Goal: Task Accomplishment & Management: Complete application form

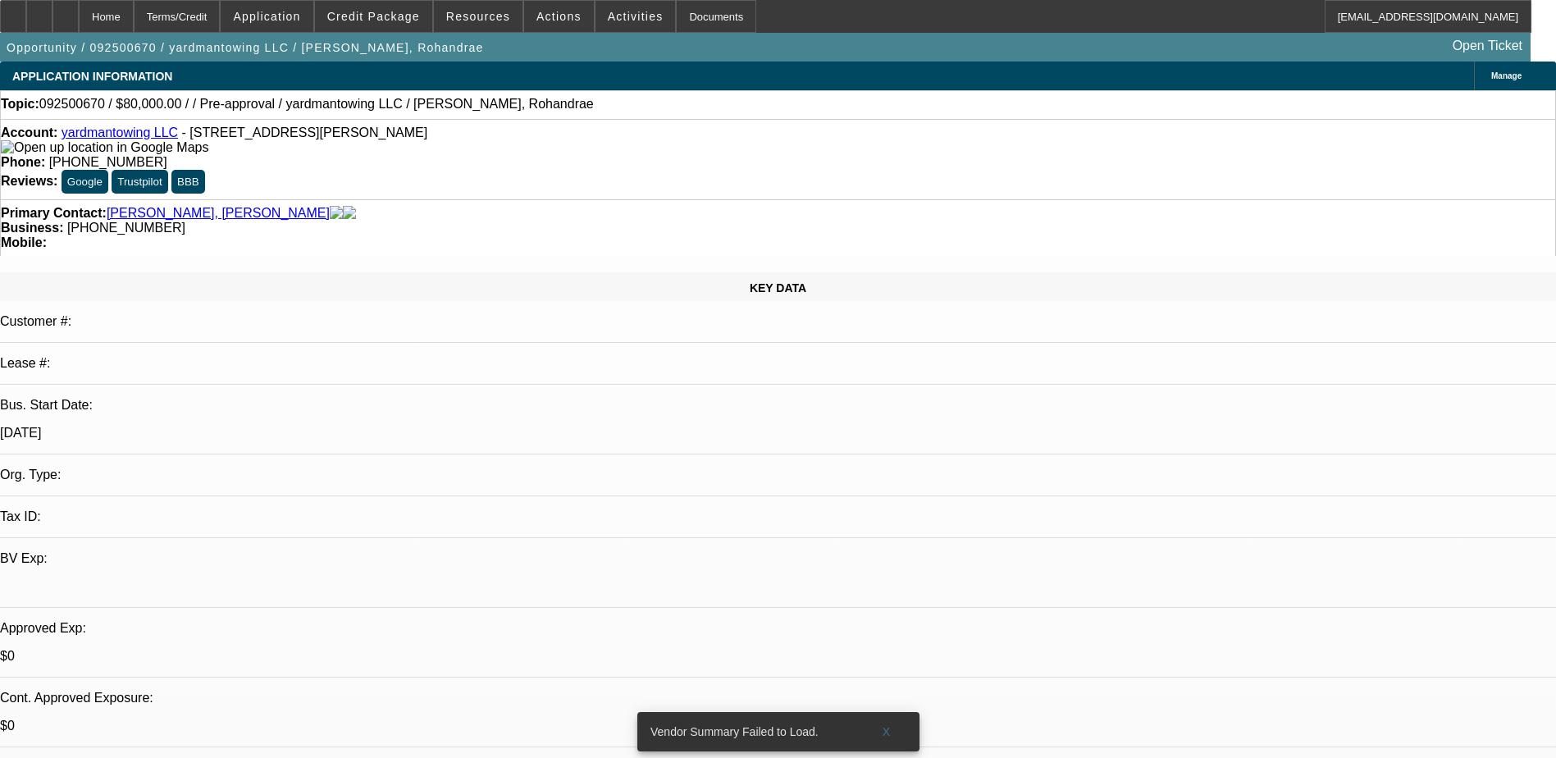
select select "0"
select select "2"
select select "0.1"
select select "4"
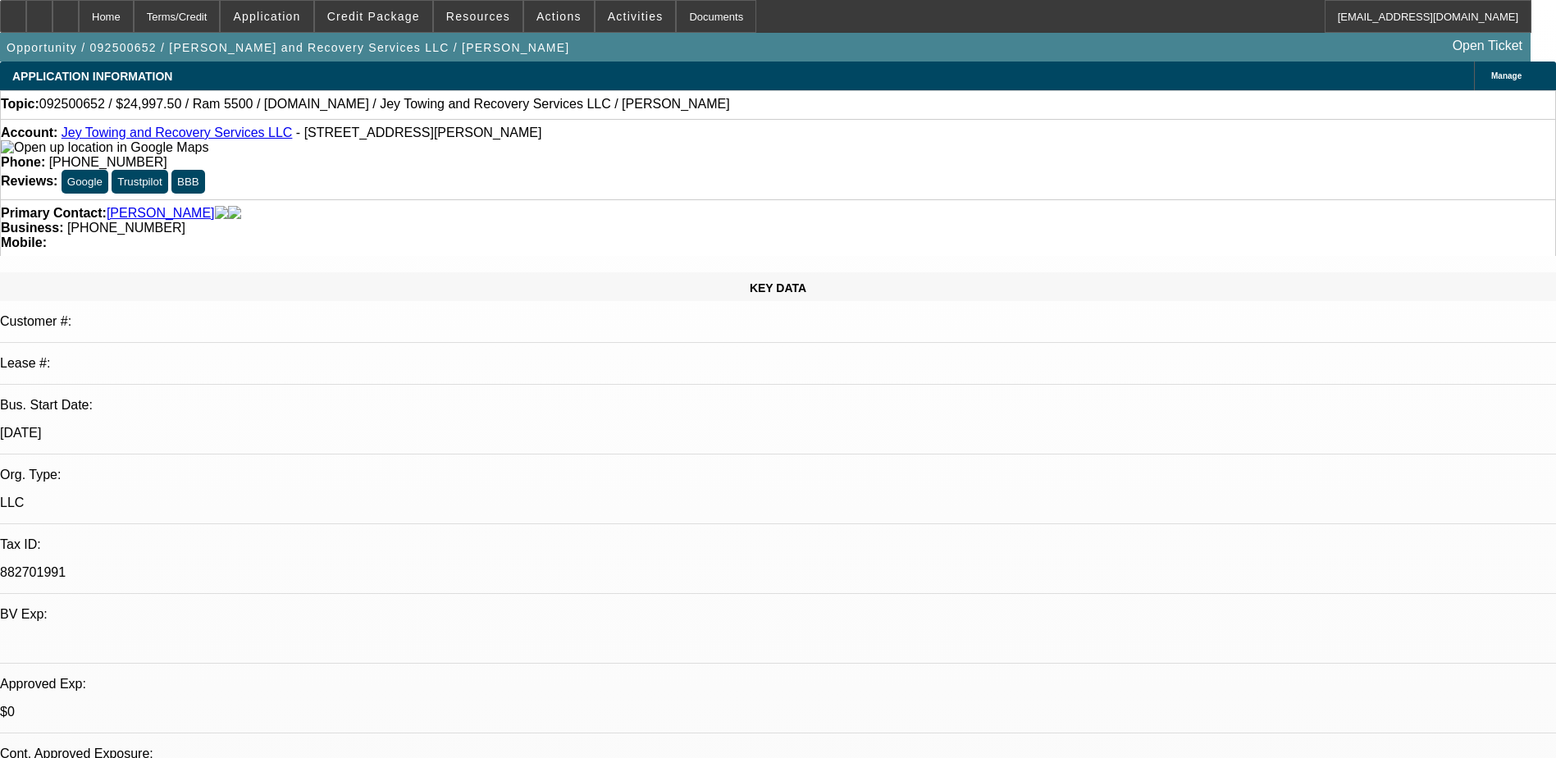
select select "0"
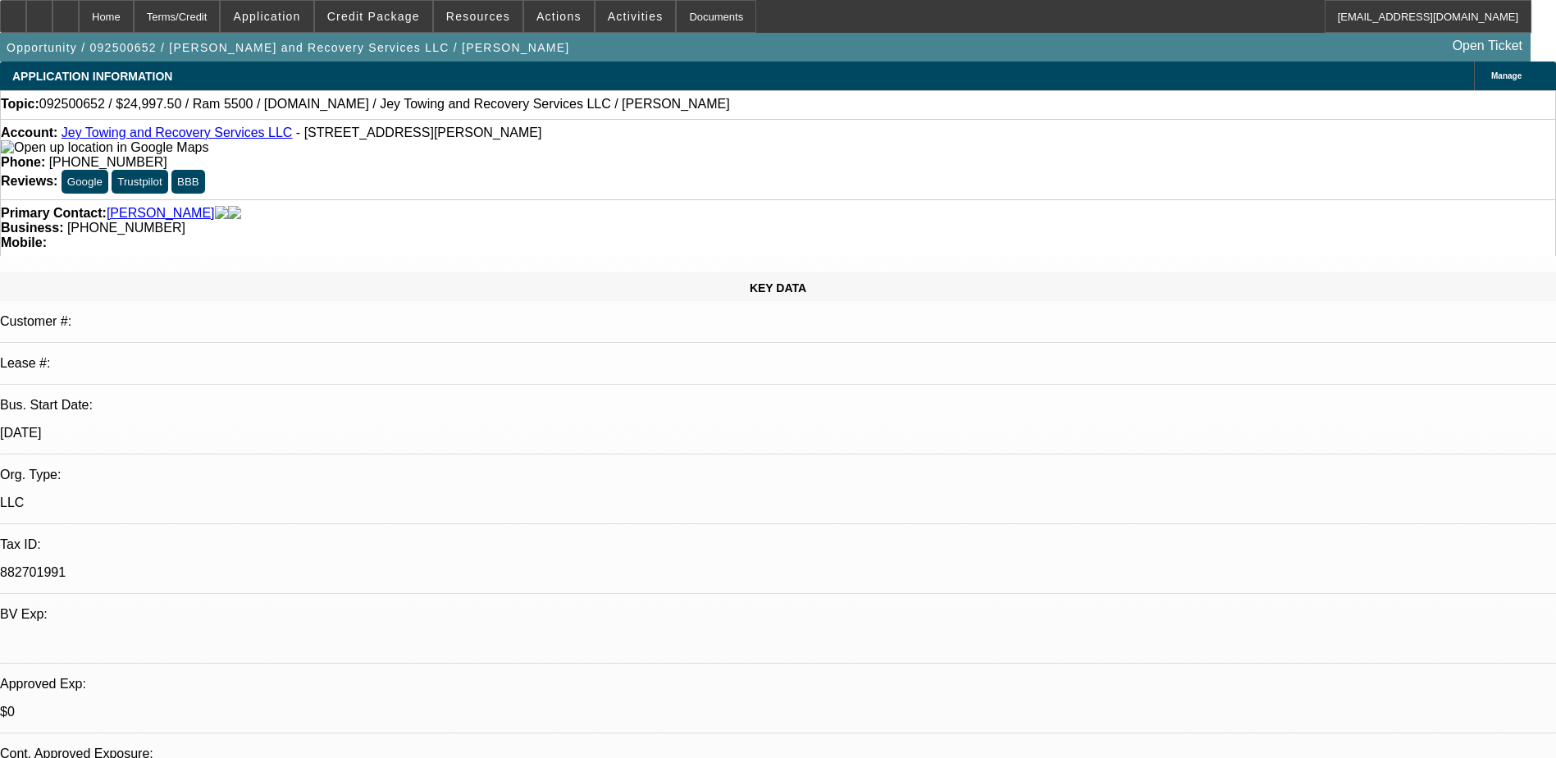
select select "0"
select select "0.1"
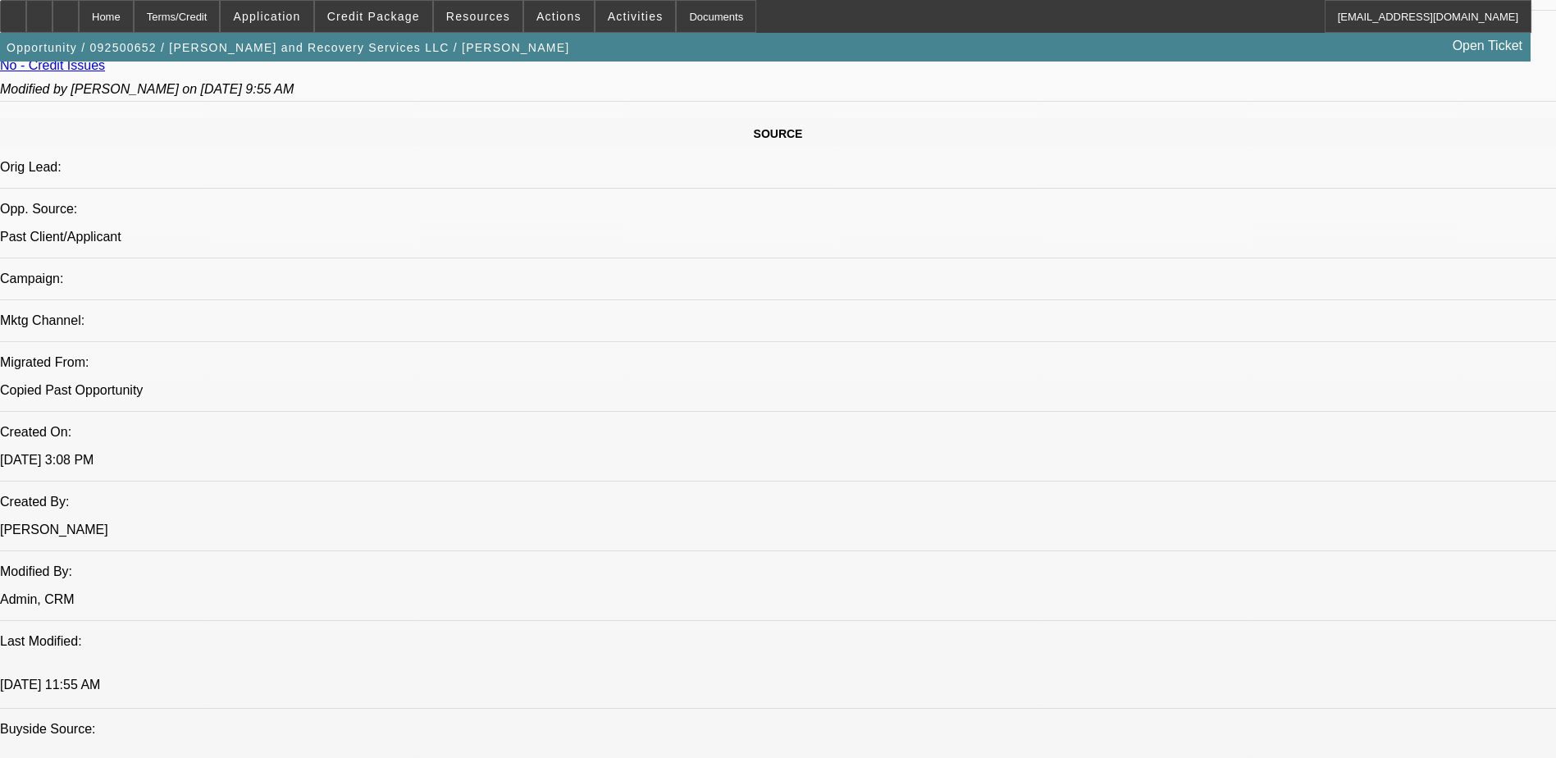
select select "1"
select select "2"
select select "1"
select select "2"
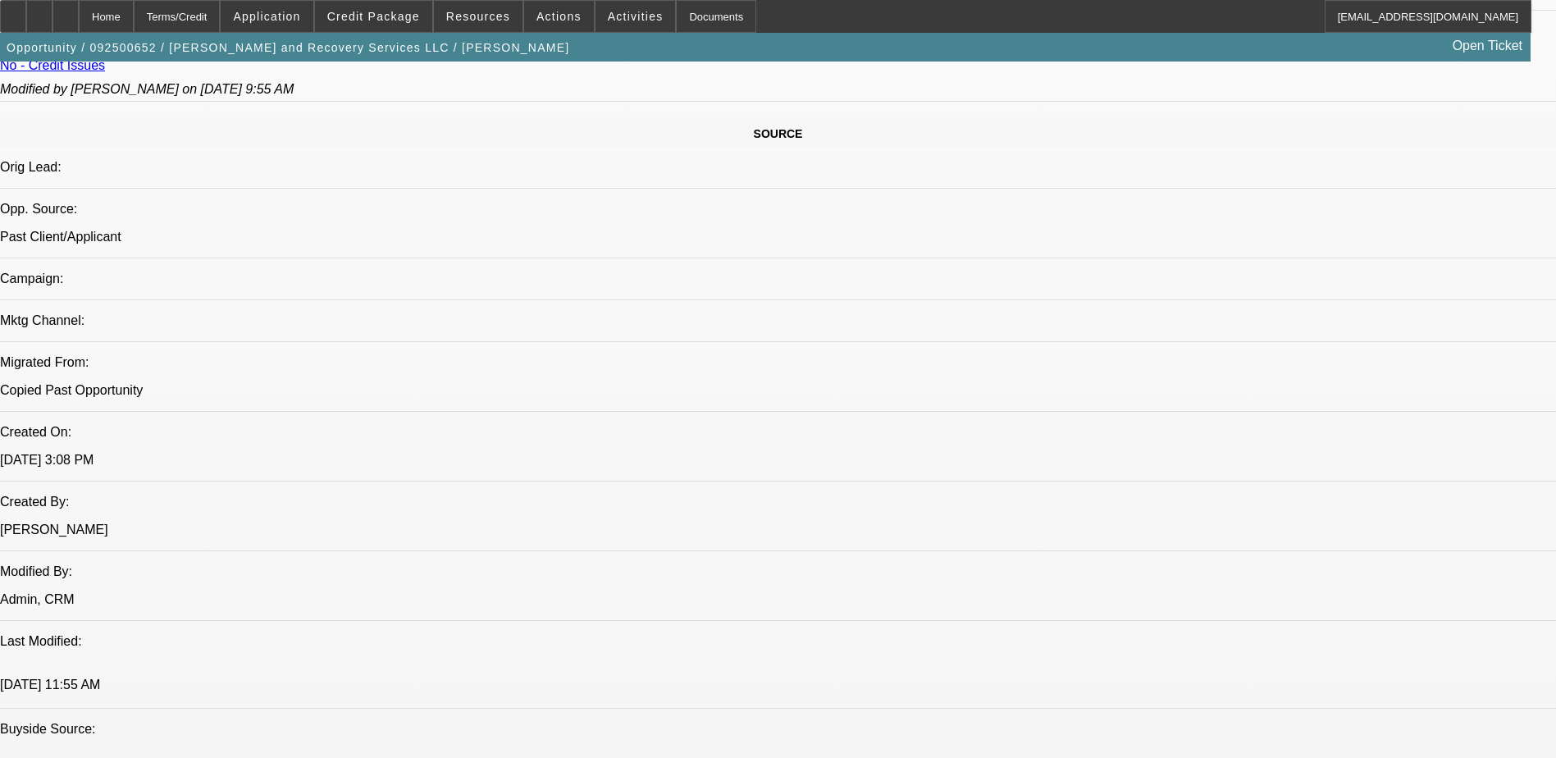
select select "1"
select select "2"
select select "4"
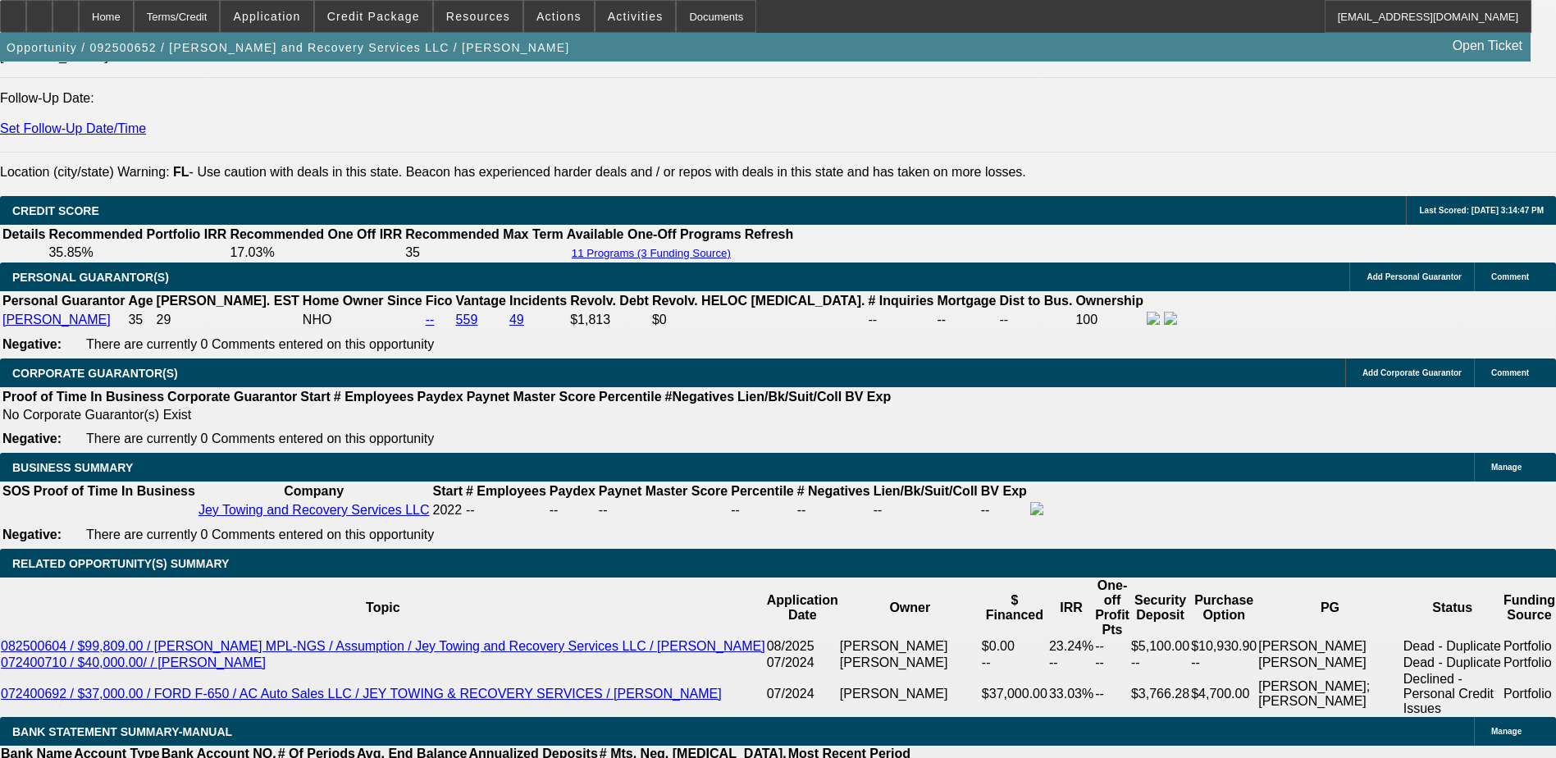
scroll to position [2407, 0]
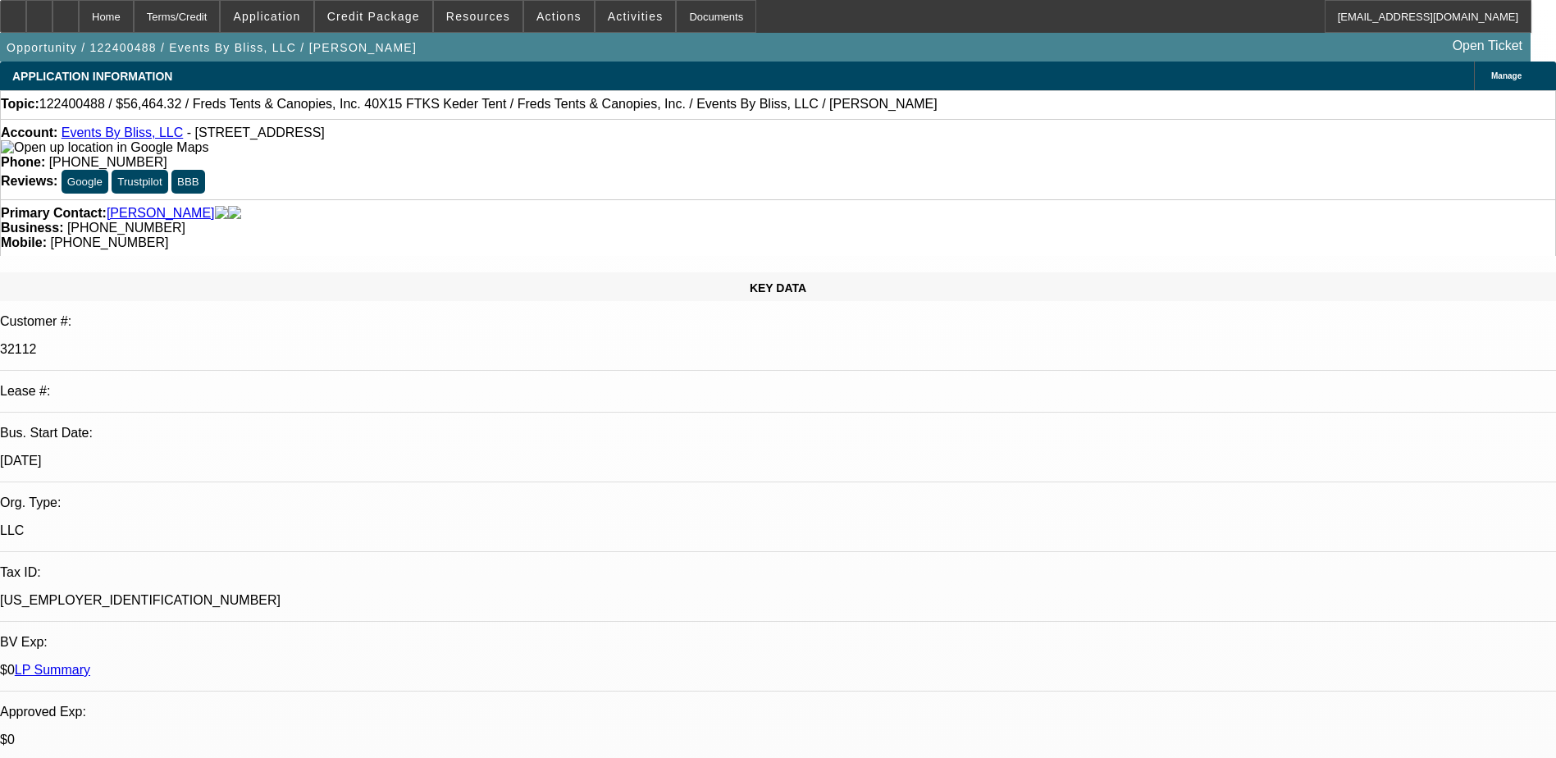
select select "0"
select select "3"
select select "0"
select select "6"
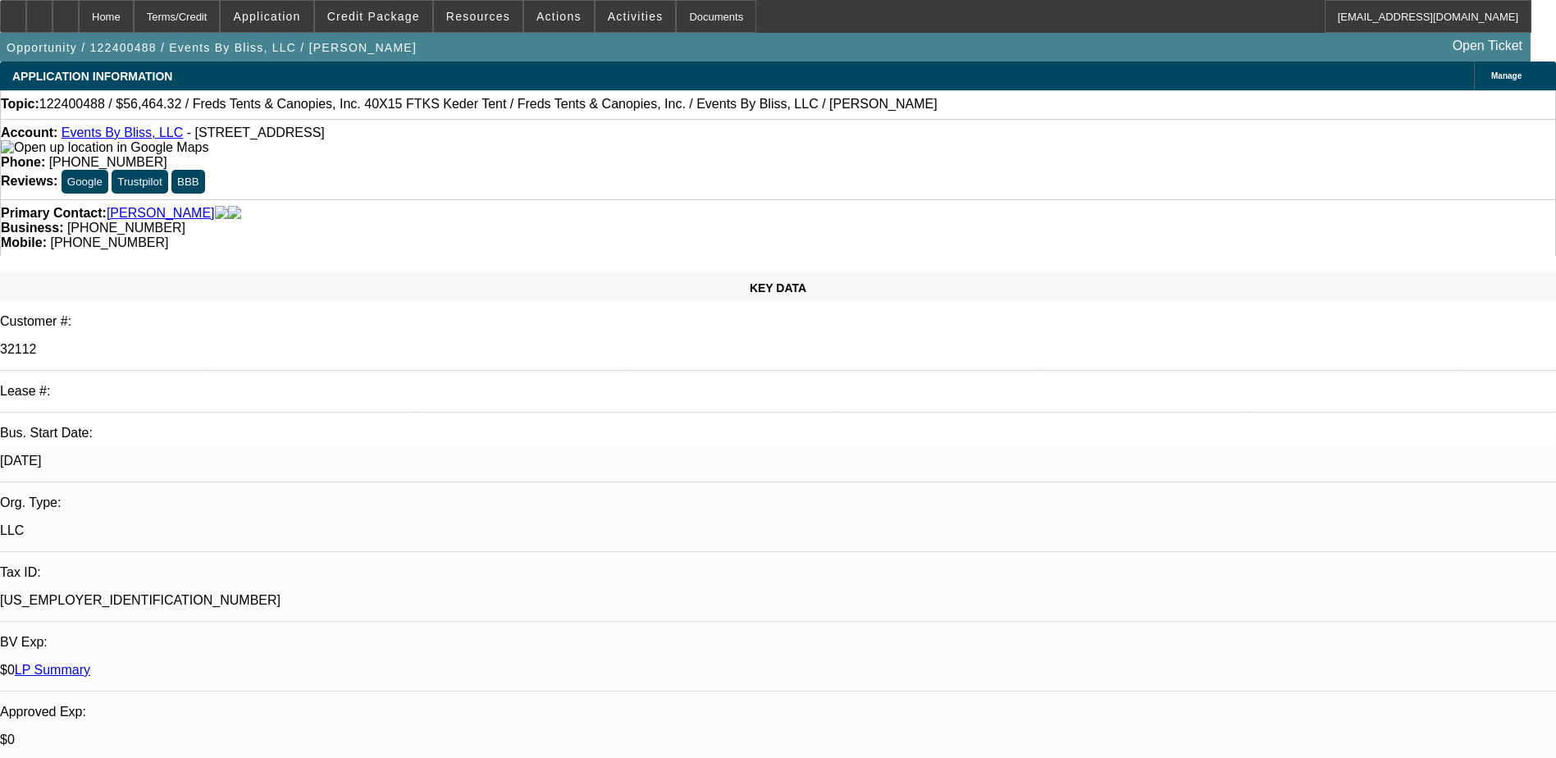
select select "0"
select select "3"
select select "0"
select select "6"
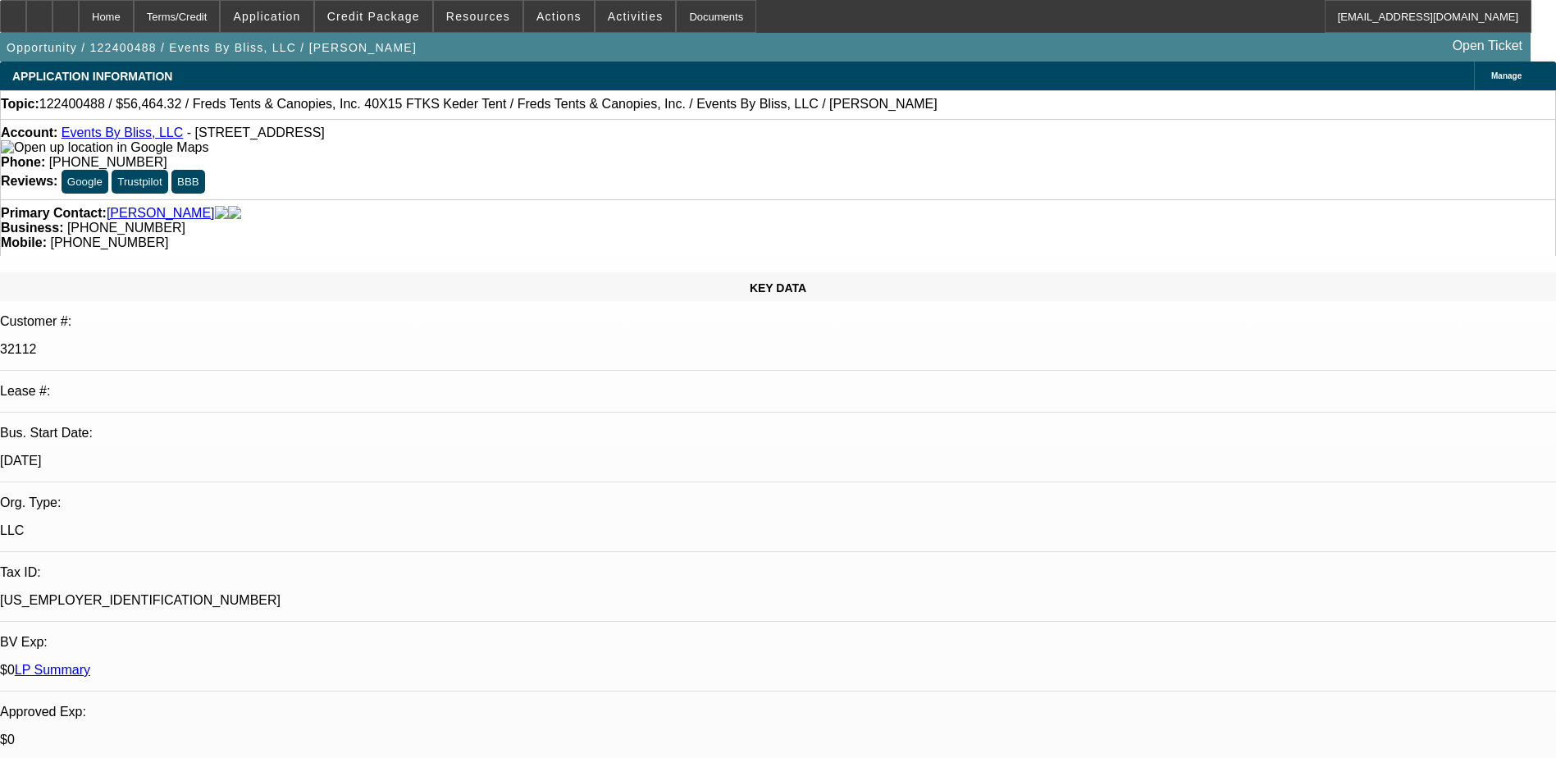
select select "0"
select select "6"
select select "0"
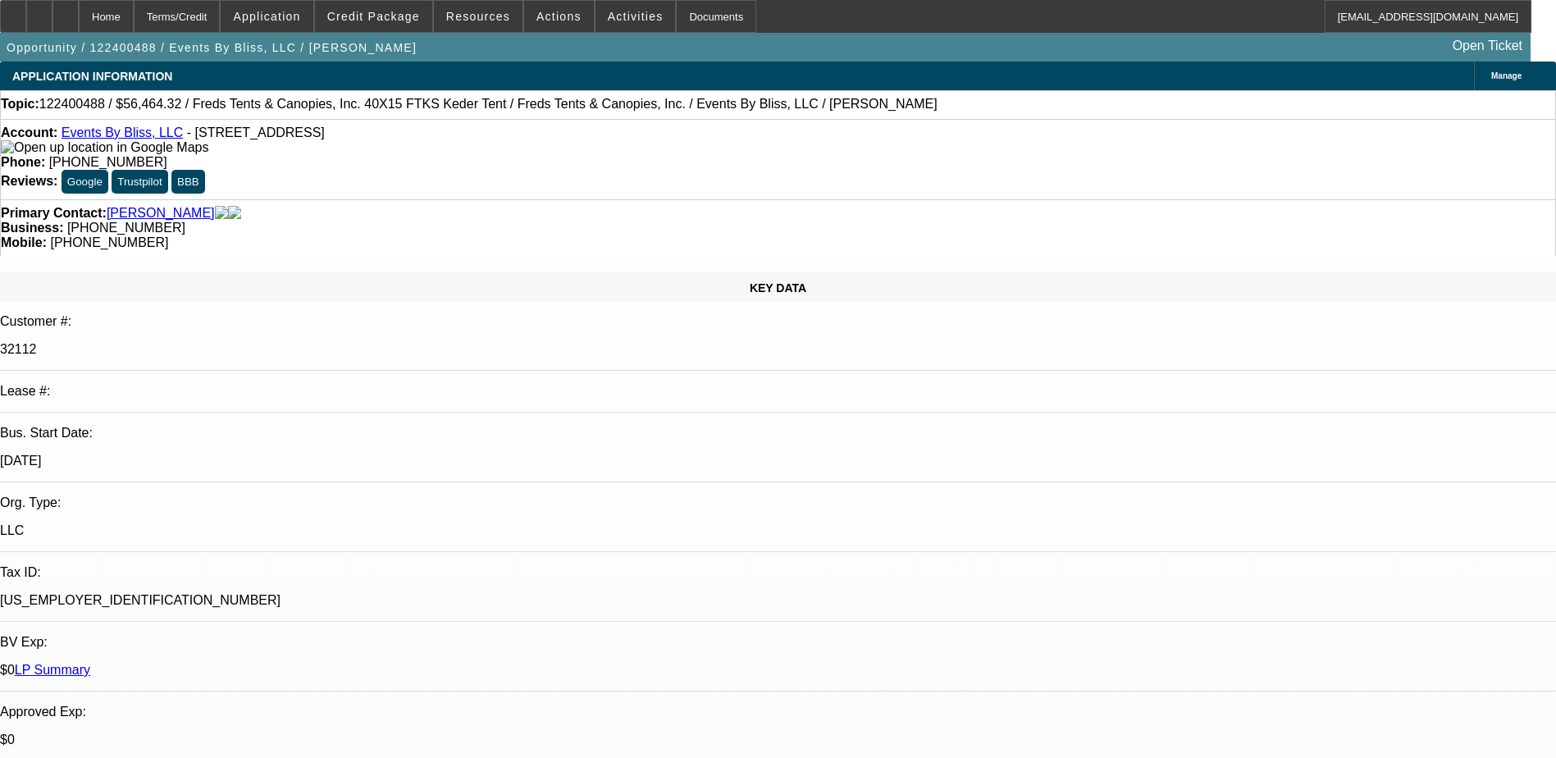
select select "0"
select select "6"
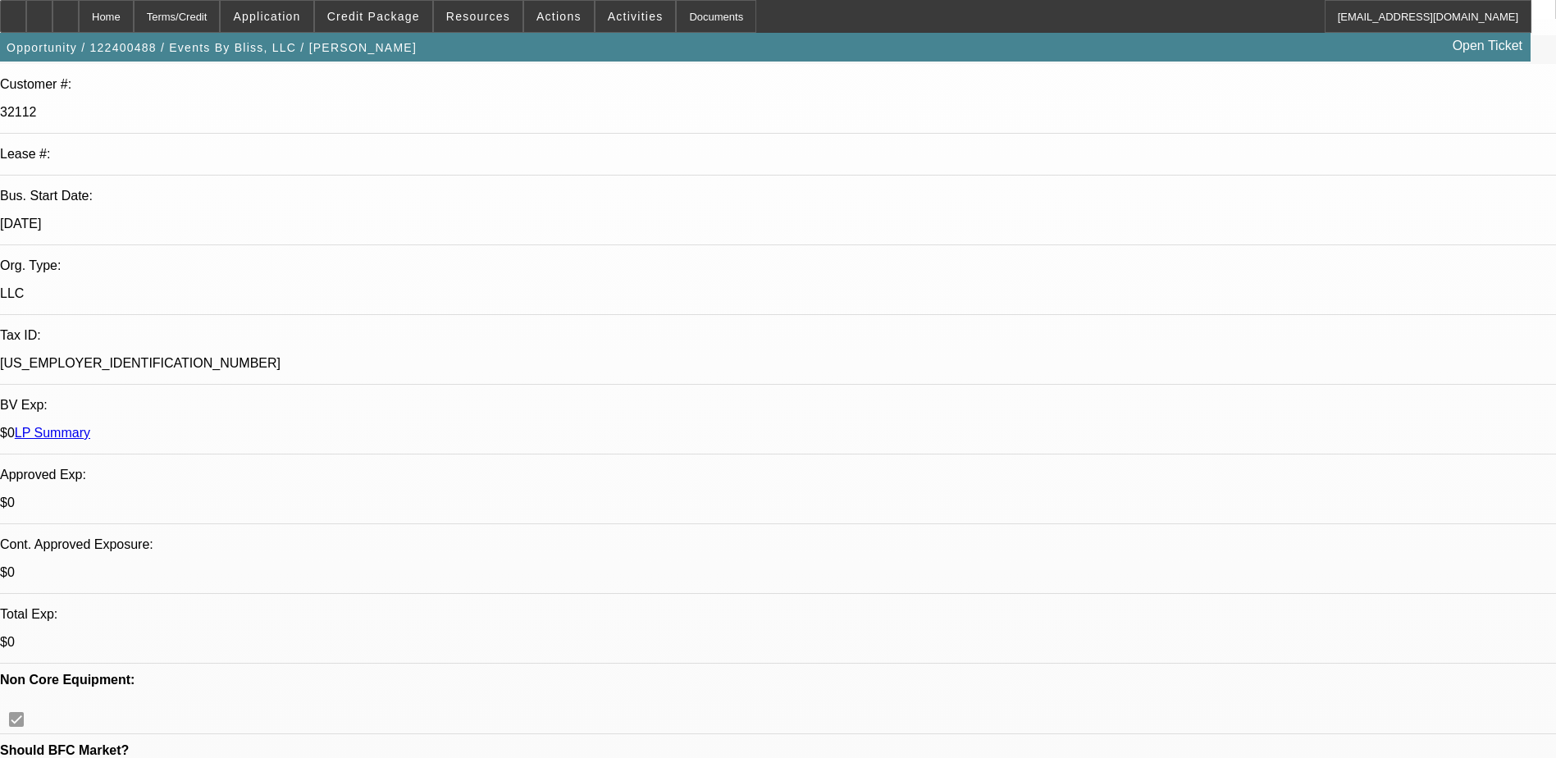
scroll to position [246, 0]
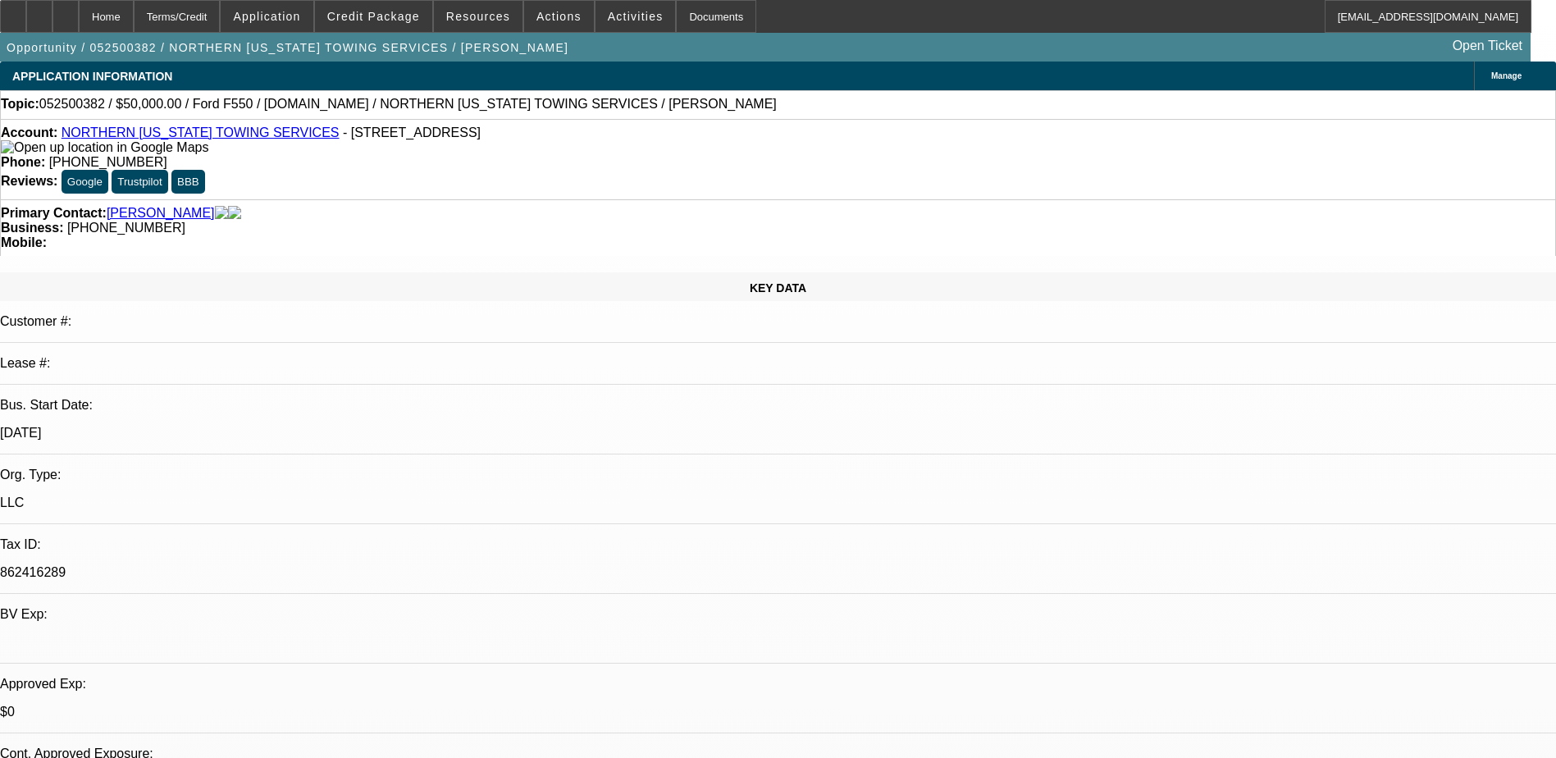
select select "0"
select select "2"
select select "0.1"
select select "0"
select select "2"
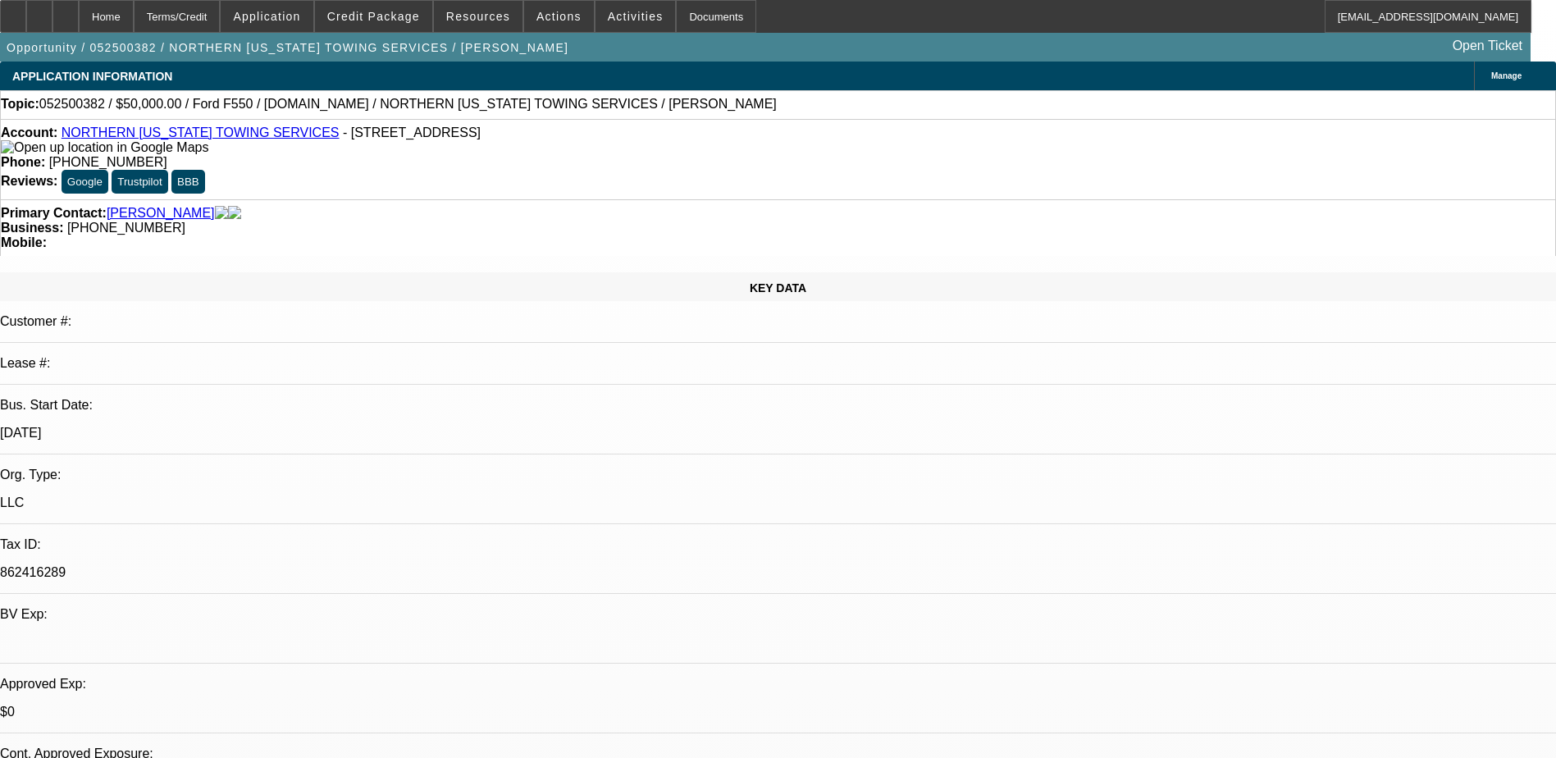
select select "0.1"
select select "0"
select select "2"
select select "0.1"
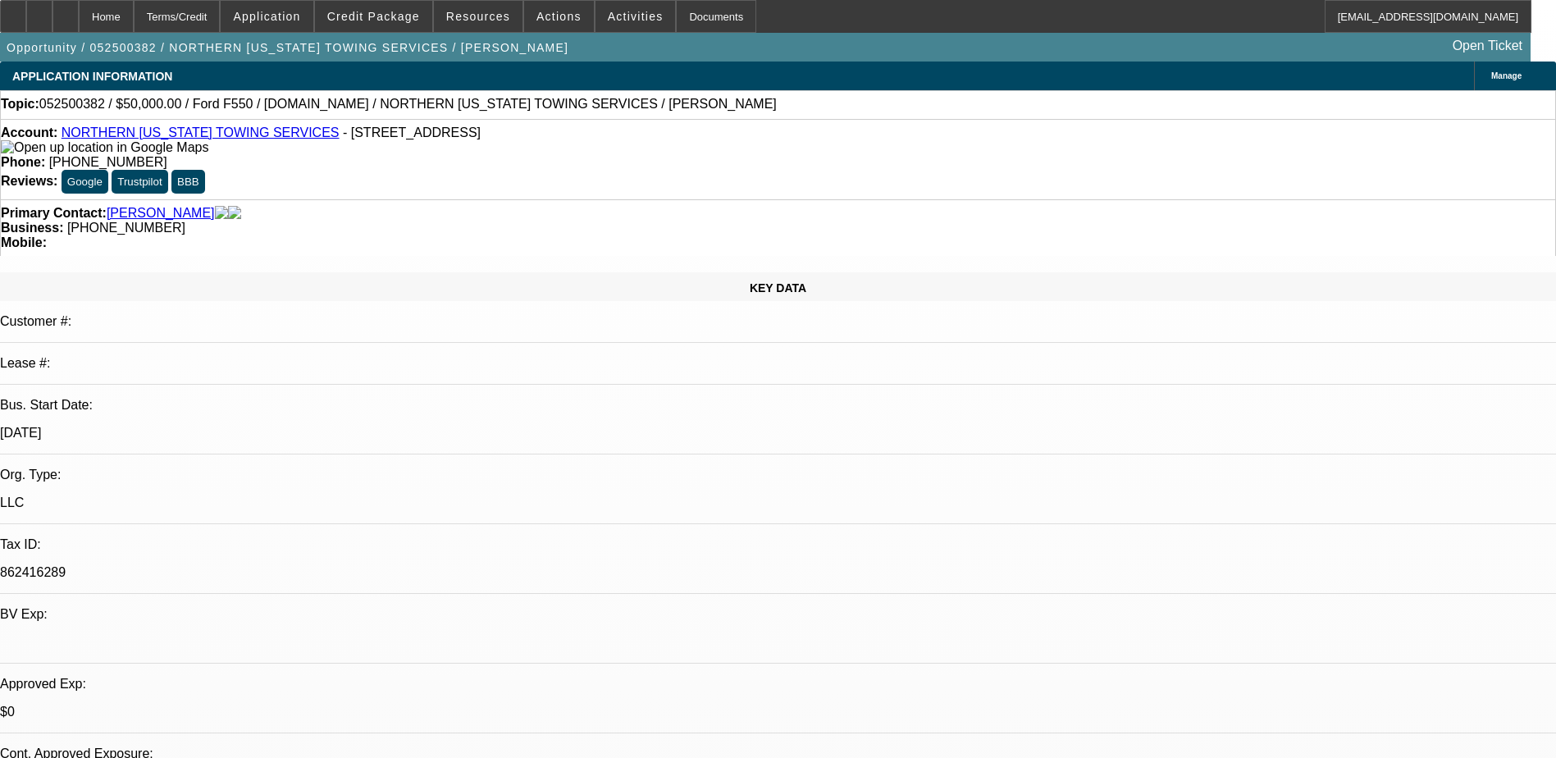
select select "0"
select select "0.1"
select select "1"
select select "2"
select select "4"
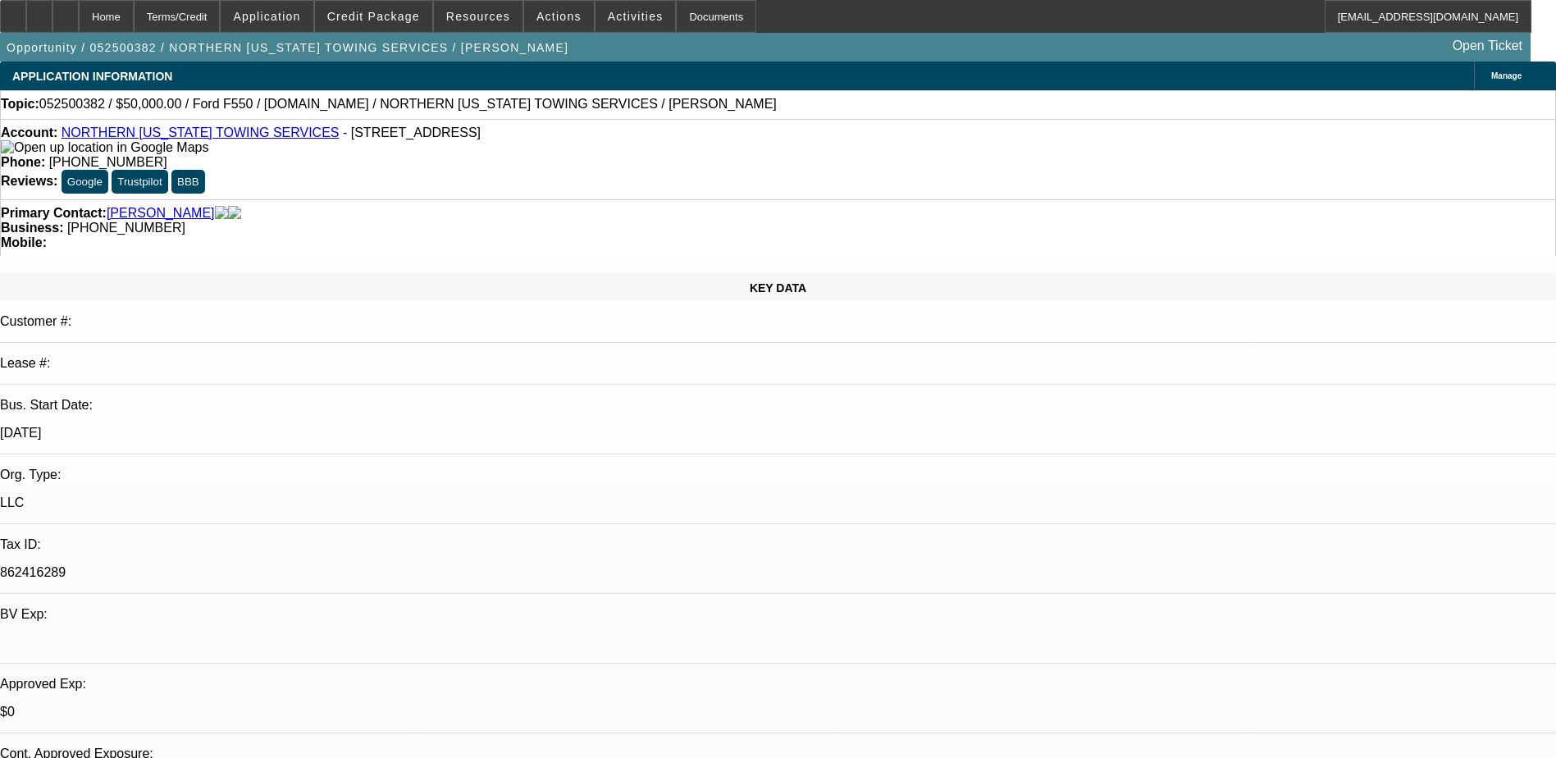
select select "1"
select select "2"
select select "4"
select select "1"
select select "2"
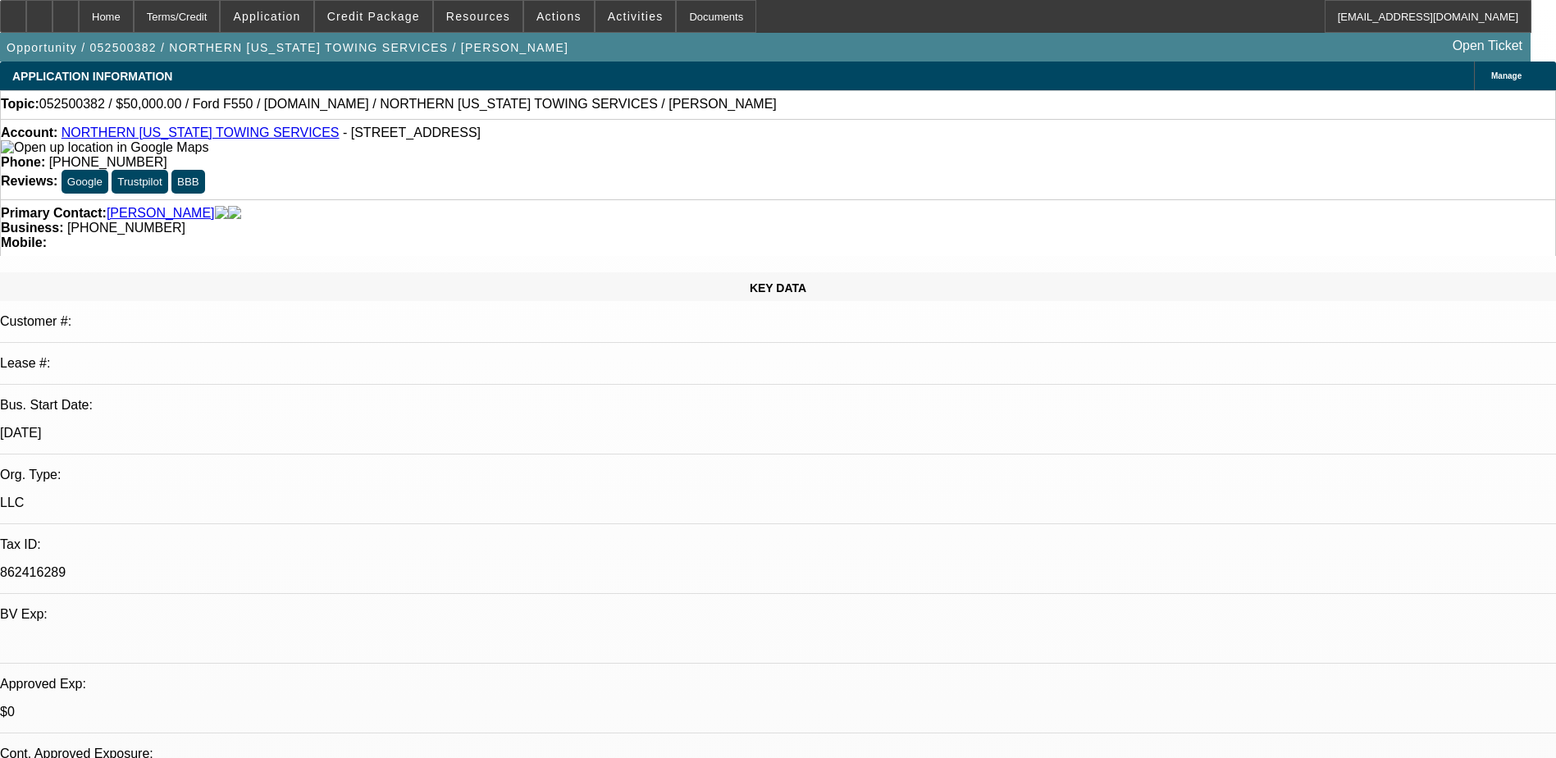
select select "4"
select select "1"
select select "4"
drag, startPoint x: 680, startPoint y: 130, endPoint x: 572, endPoint y: 127, distance: 108.3
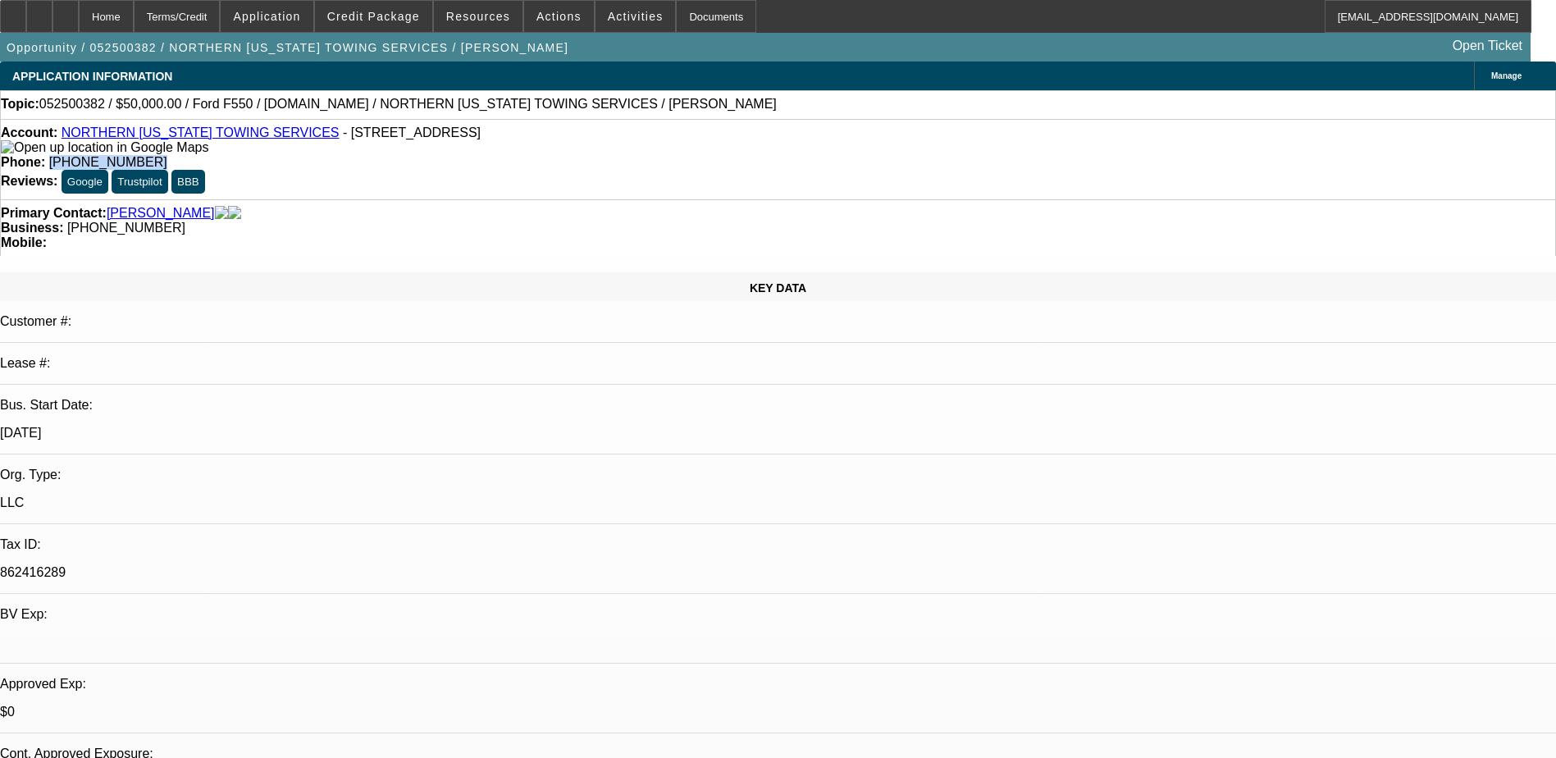
click at [572, 127] on div "Account: NORTHERN ARIZONA TOWING SERVICES - 2109 E 6th Ave, Flagstaff, AZ 86004…" at bounding box center [778, 159] width 1556 height 80
copy span "(928) 266-5420"
click at [691, 155] on div "Phone: (928) 266-5420" at bounding box center [778, 162] width 1555 height 15
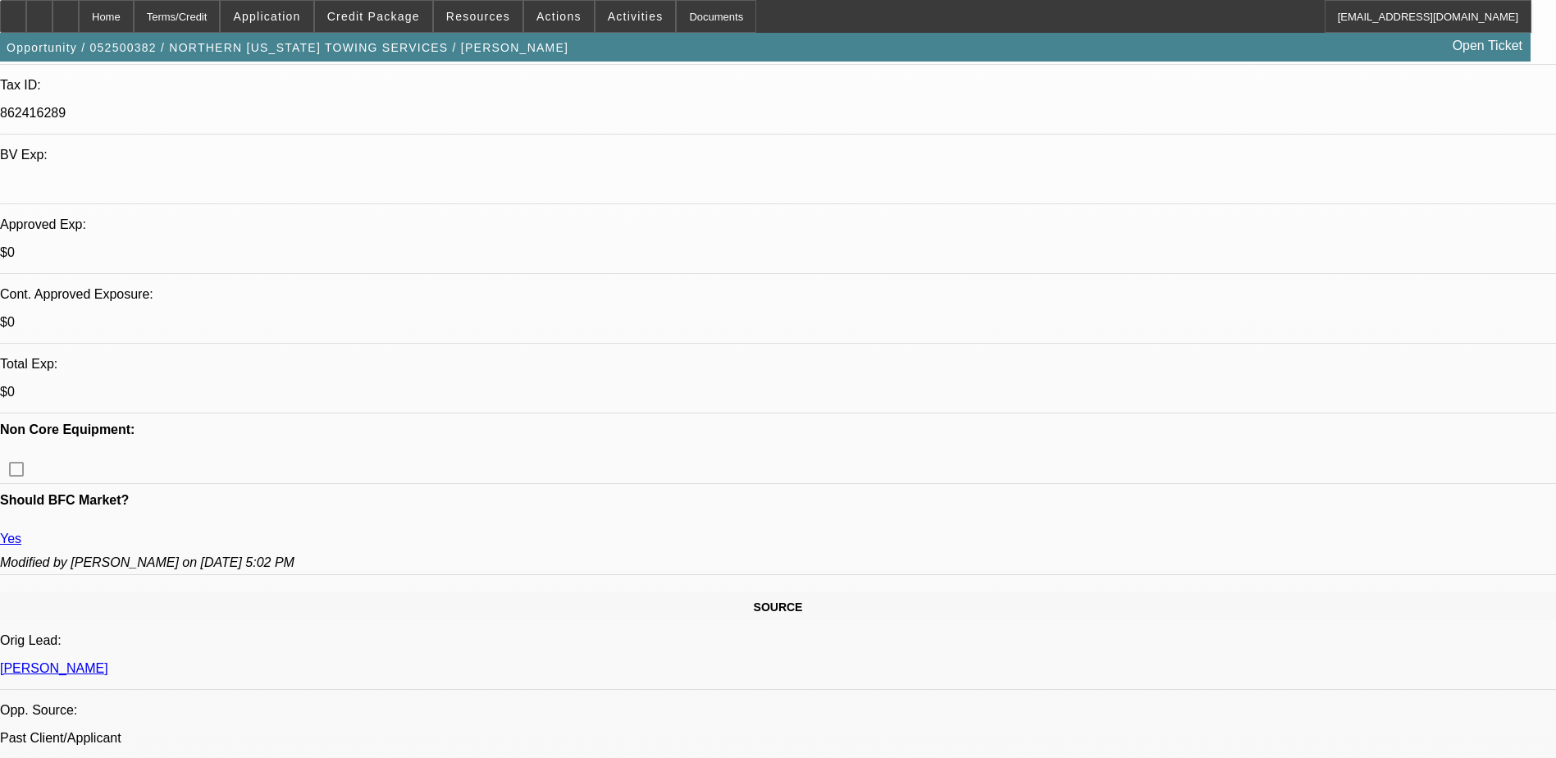
scroll to position [492, 0]
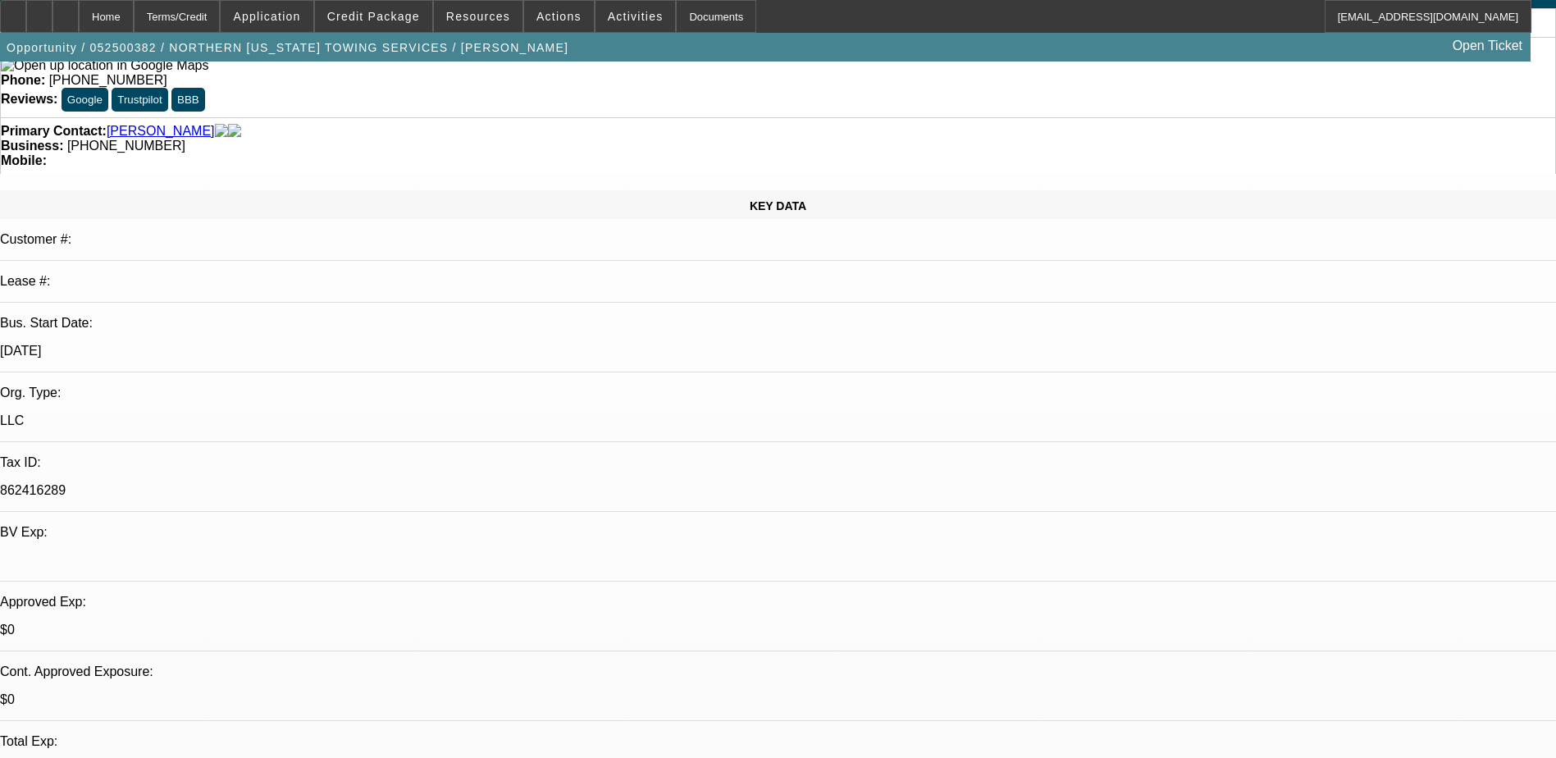
scroll to position [0, 0]
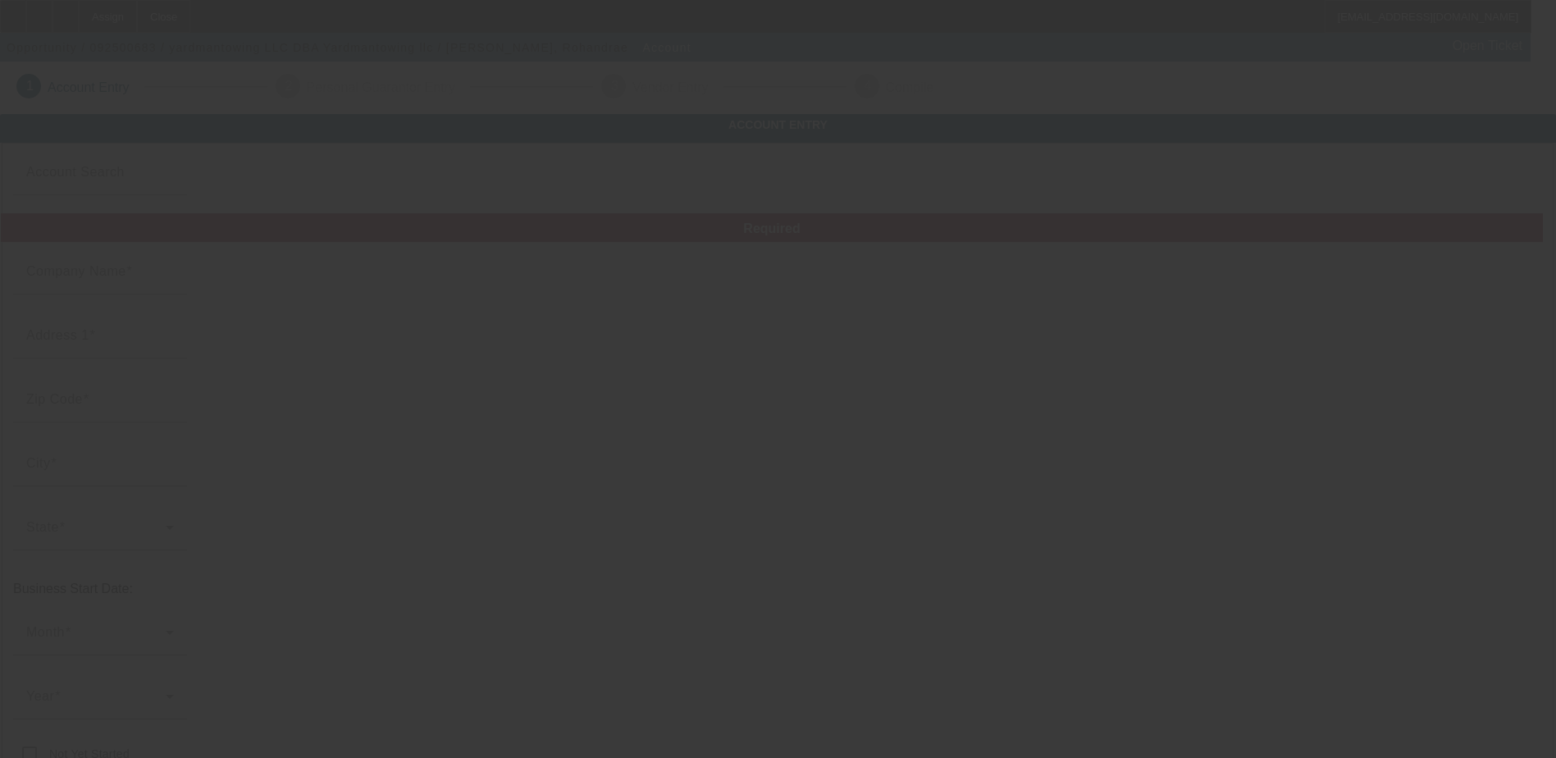
type input "yardmantowing LLC"
type input "6501 old Marshall rd"
type input "19082"
type input "Upper darby"
type input "[PHONE_NUMBER]"
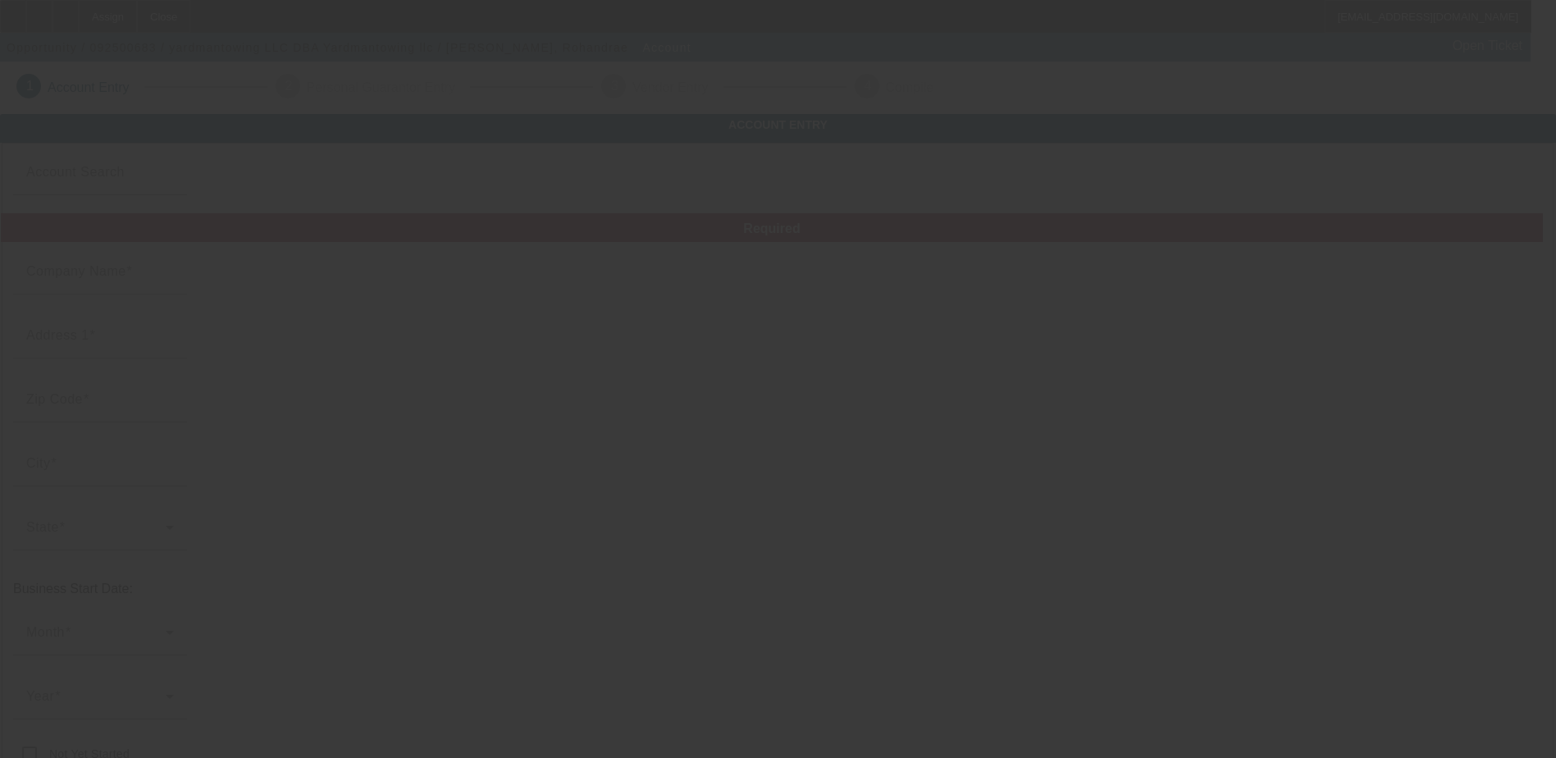
type input "Yardmantowing llc"
type input "yardmantowing64@gmail.com"
type input "[US_EMPLOYER_IDENTIFICATION_NUMBER]"
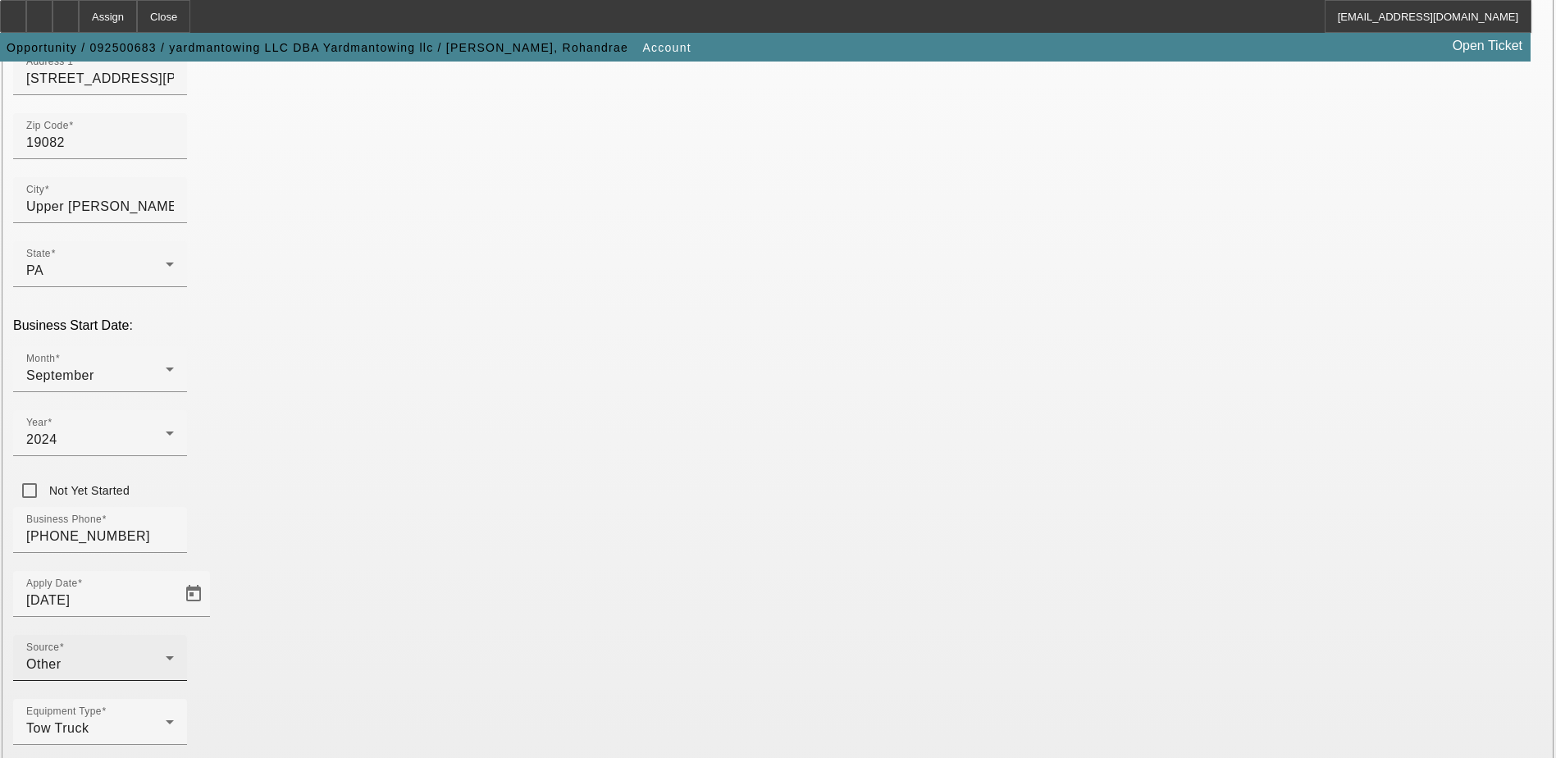
scroll to position [292, 0]
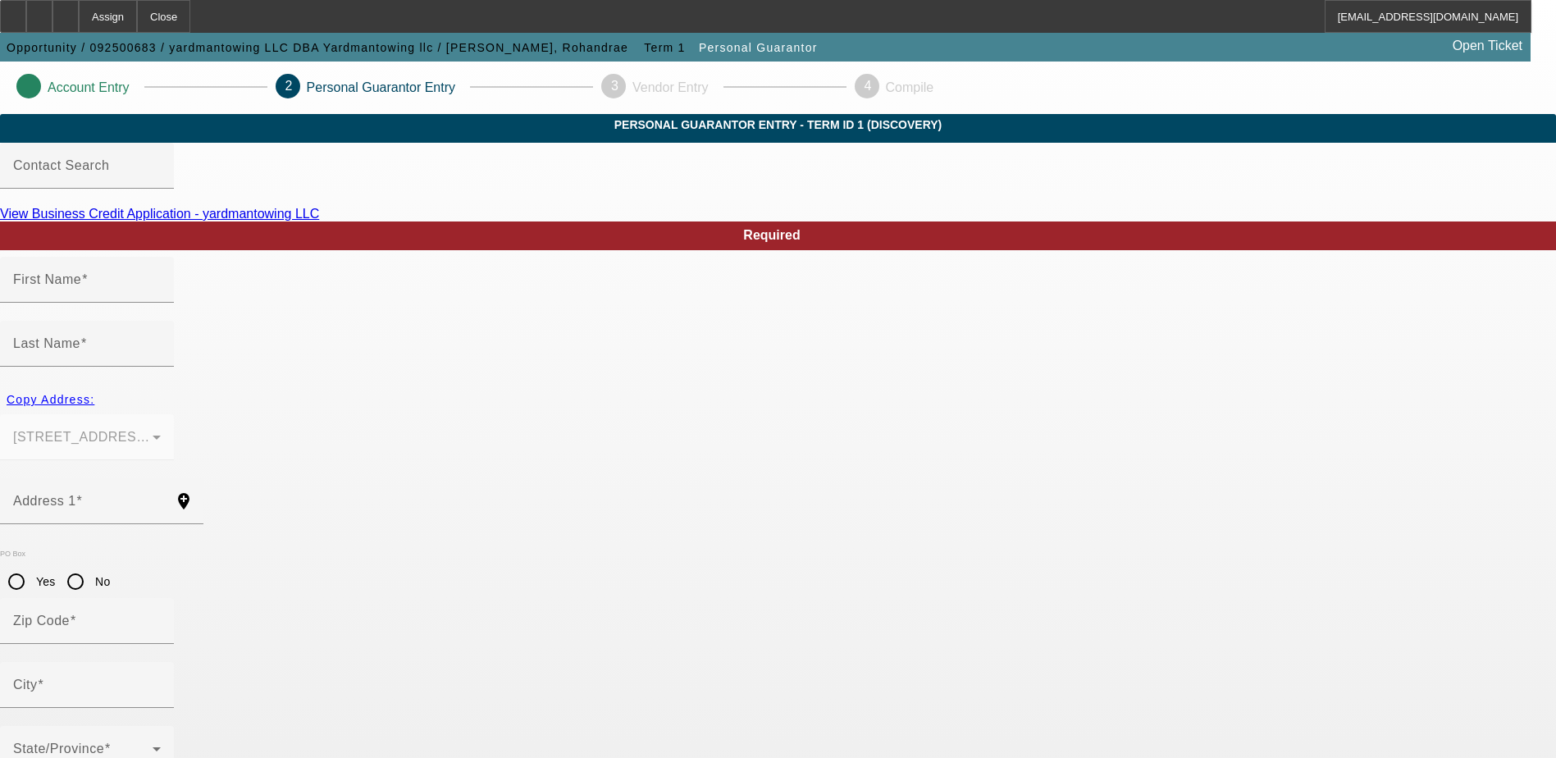
type input "Rohandrae"
type input "Johnson"
type input "6501 old Marshall rd"
radio input "true"
type input "19082"
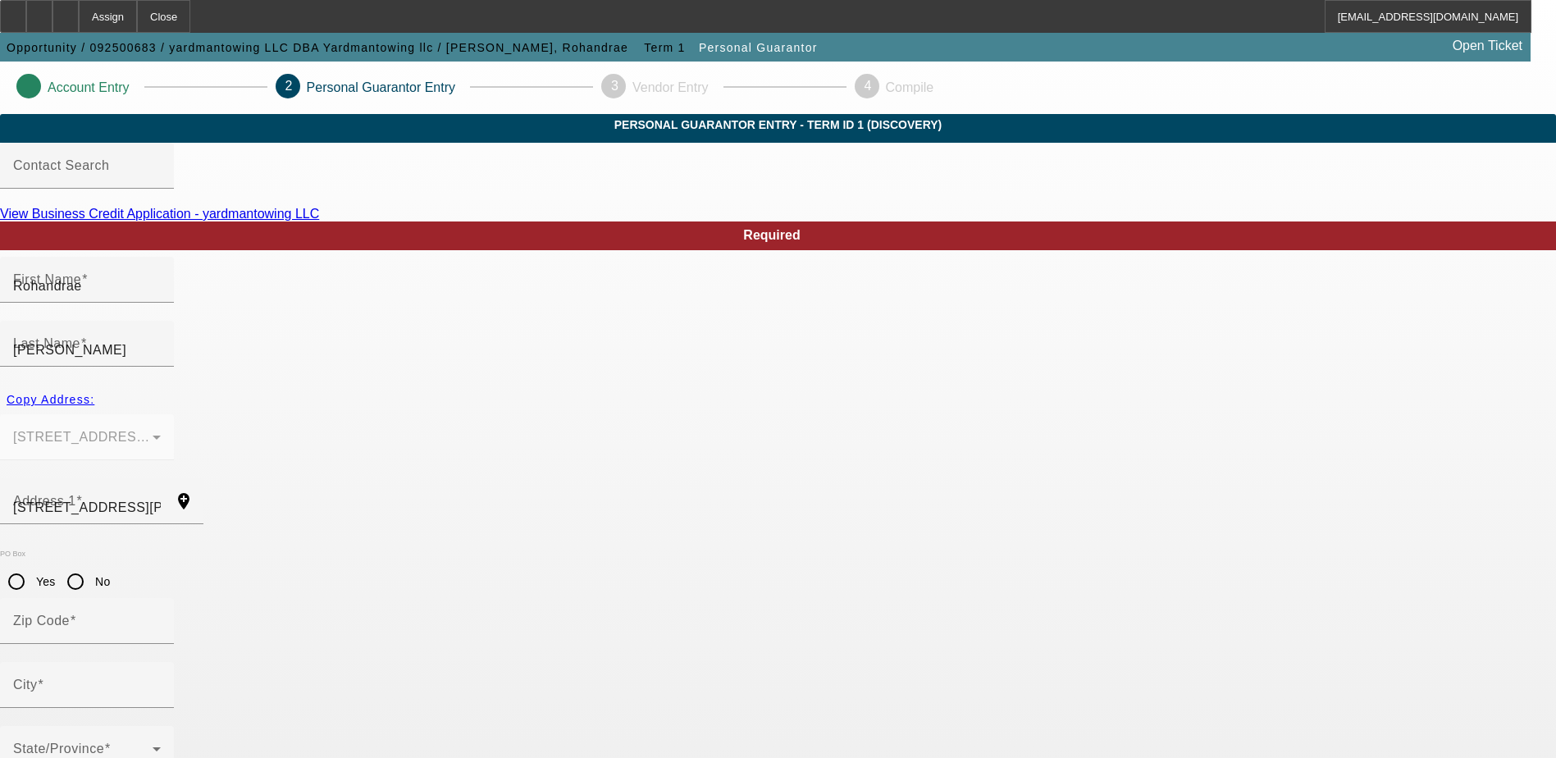
type input "Upper darby"
type input "[PHONE_NUMBER]"
type input "100"
type input "073-29-3352"
type input "yardmantowing64@gmail.com"
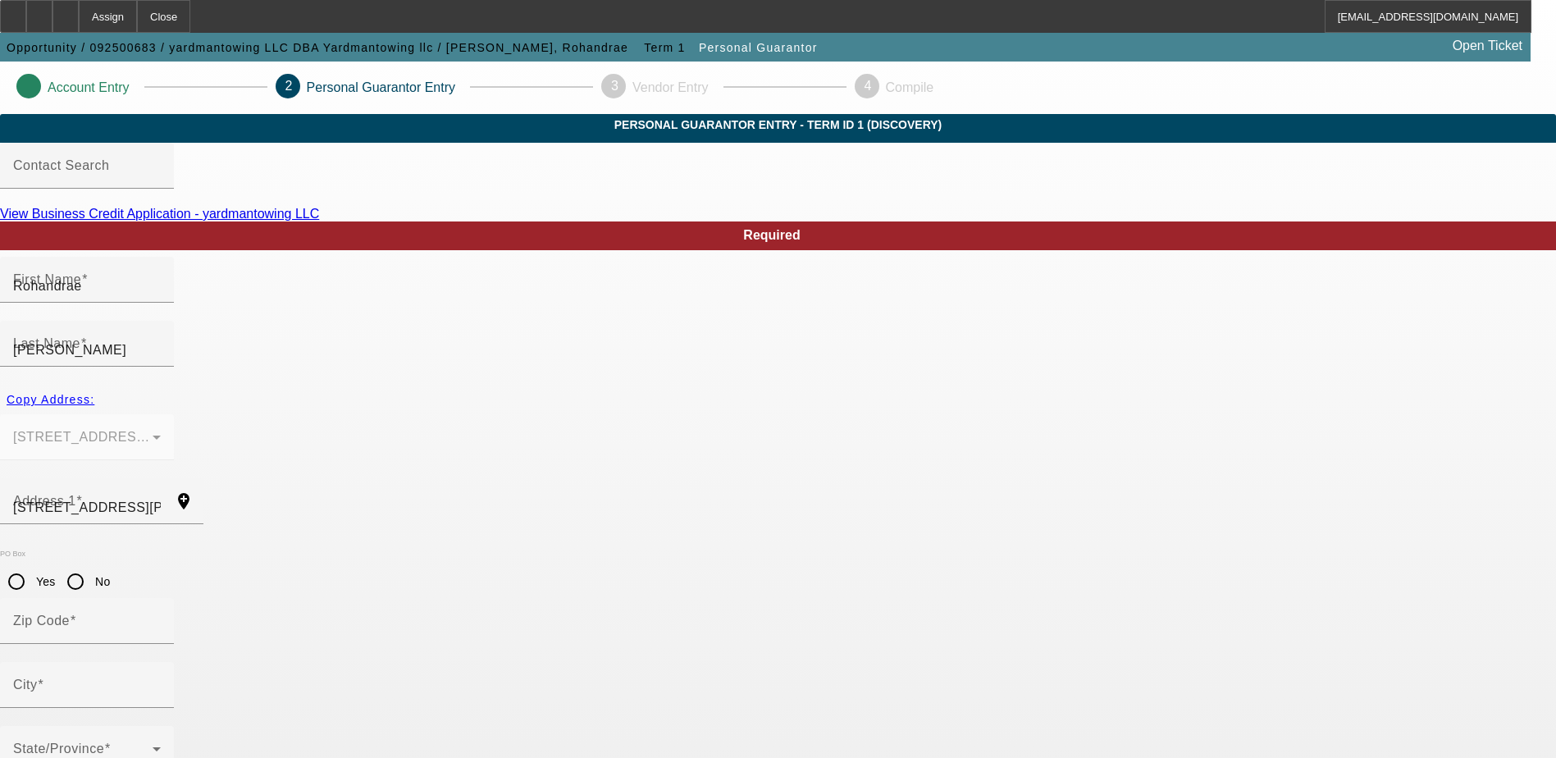
type input "(775) 313-3696"
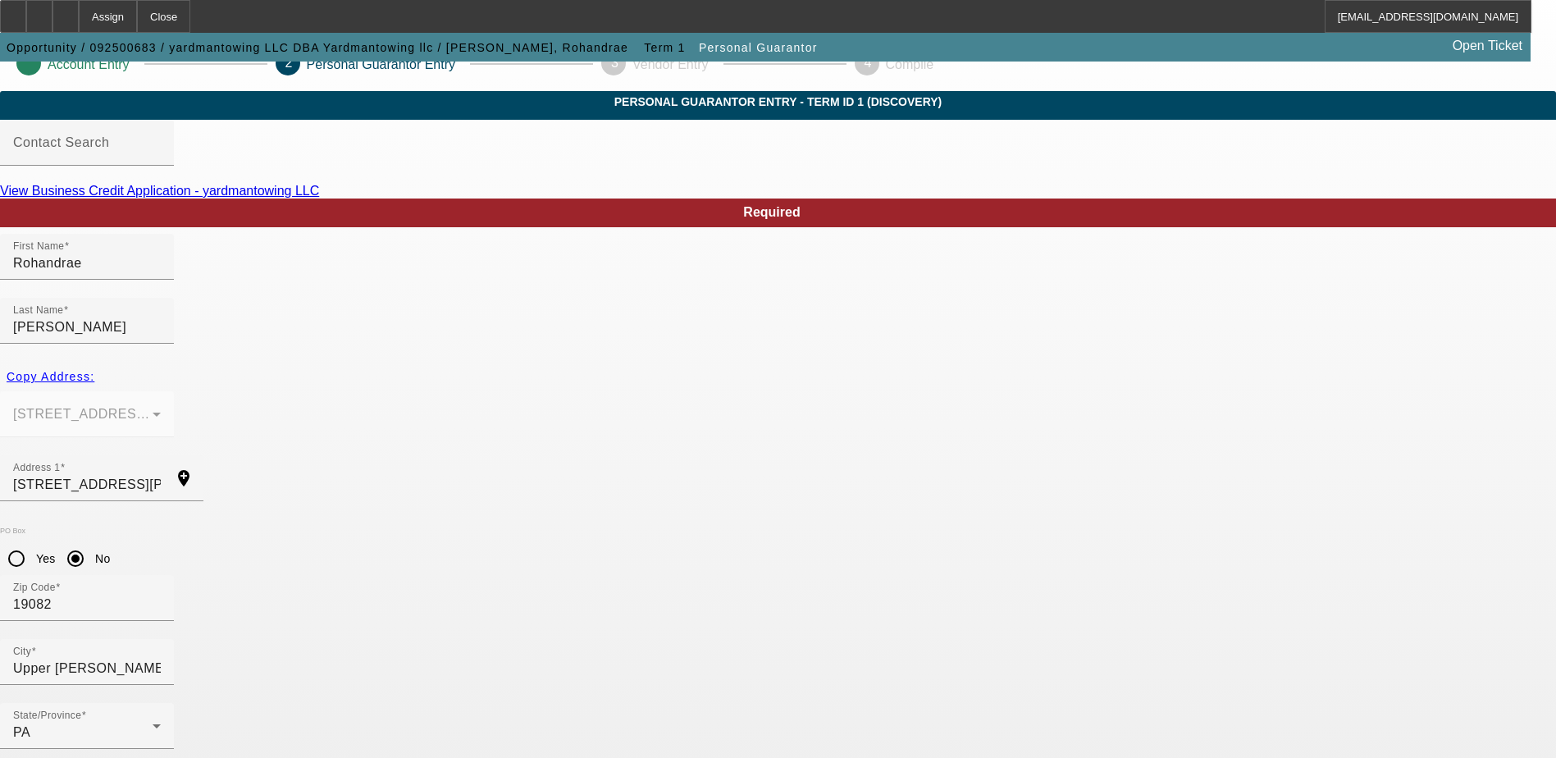
scroll to position [44, 0]
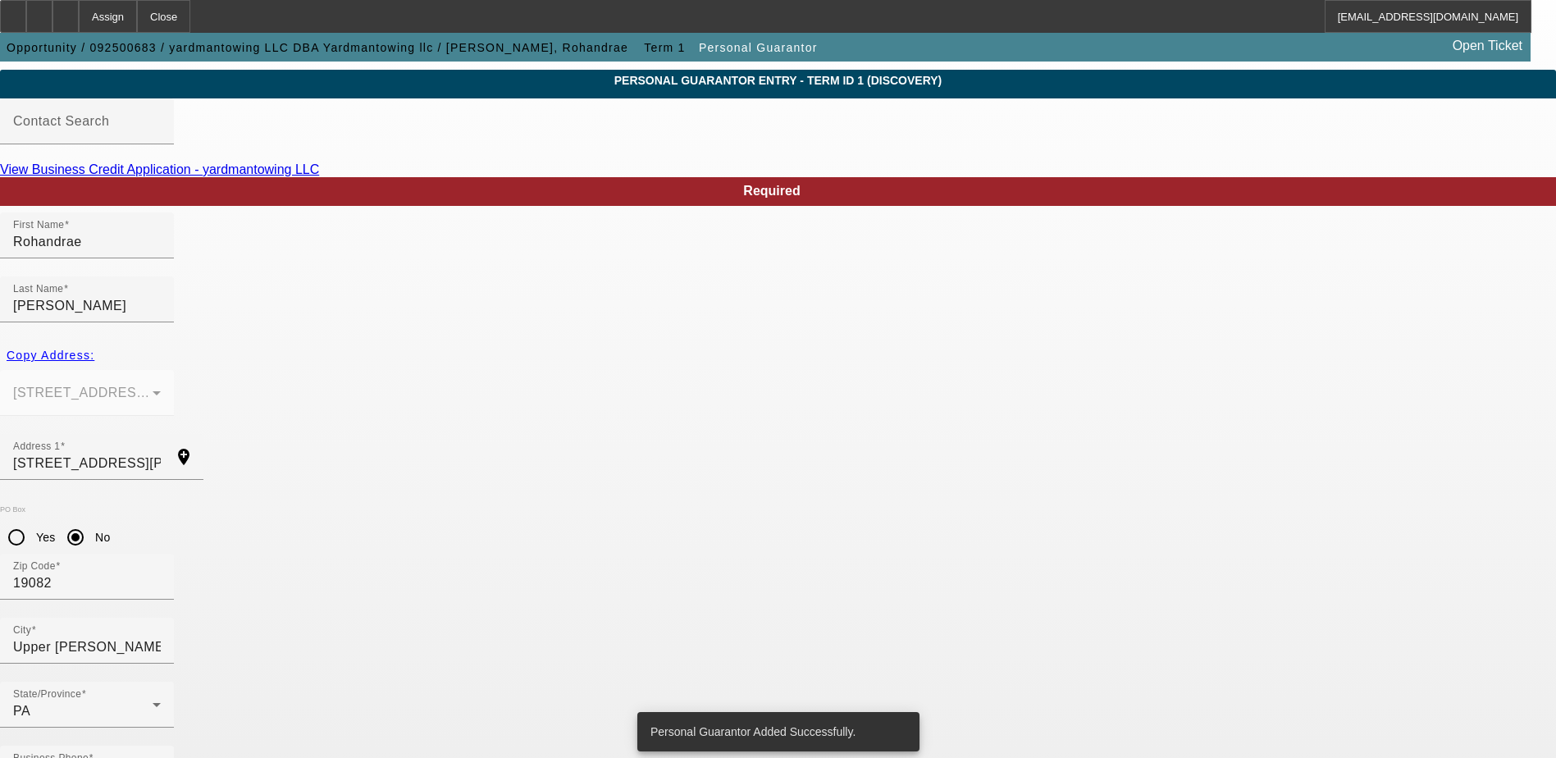
scroll to position [0, 0]
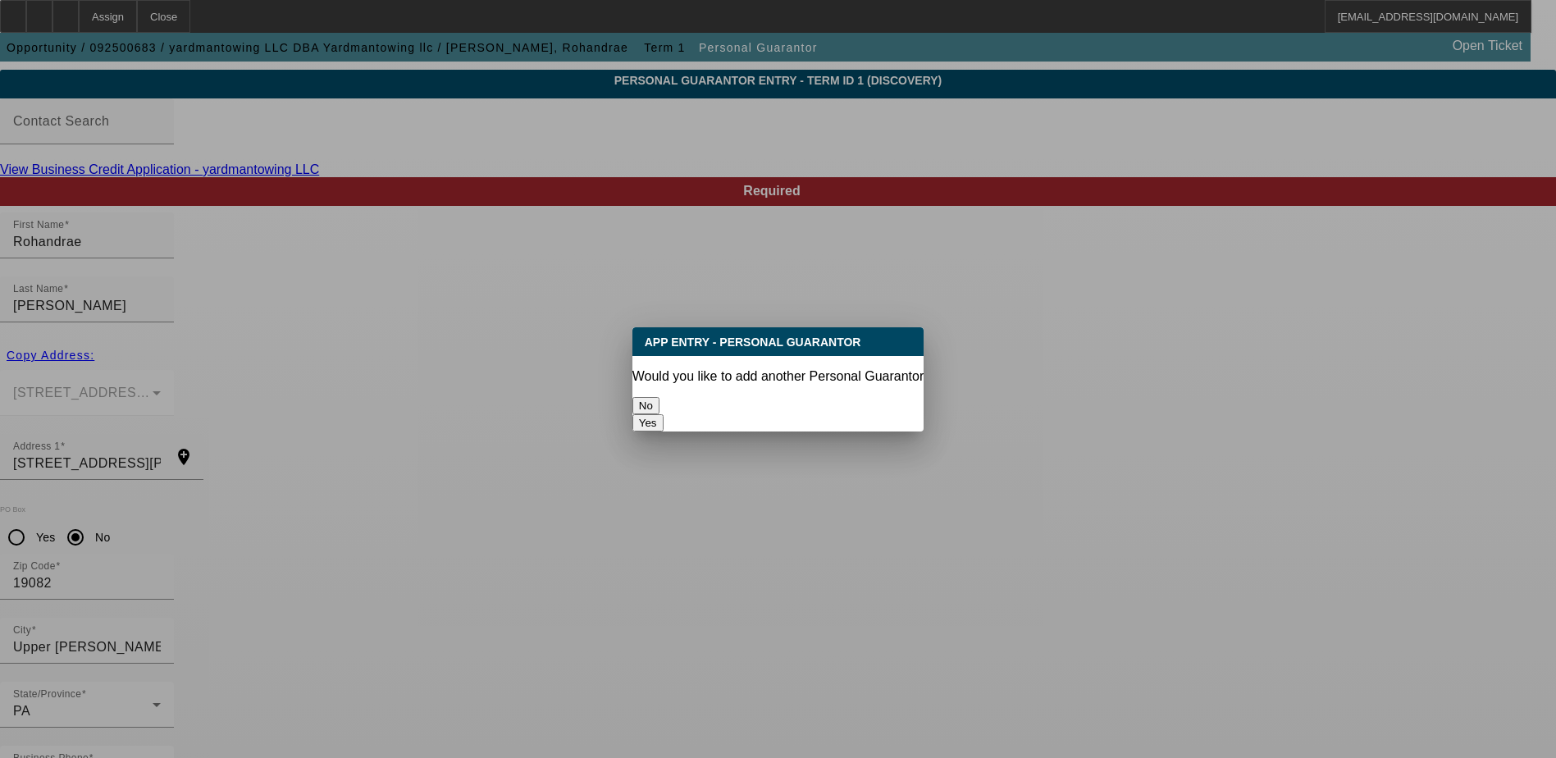
click at [660, 399] on button "No" at bounding box center [646, 405] width 27 height 17
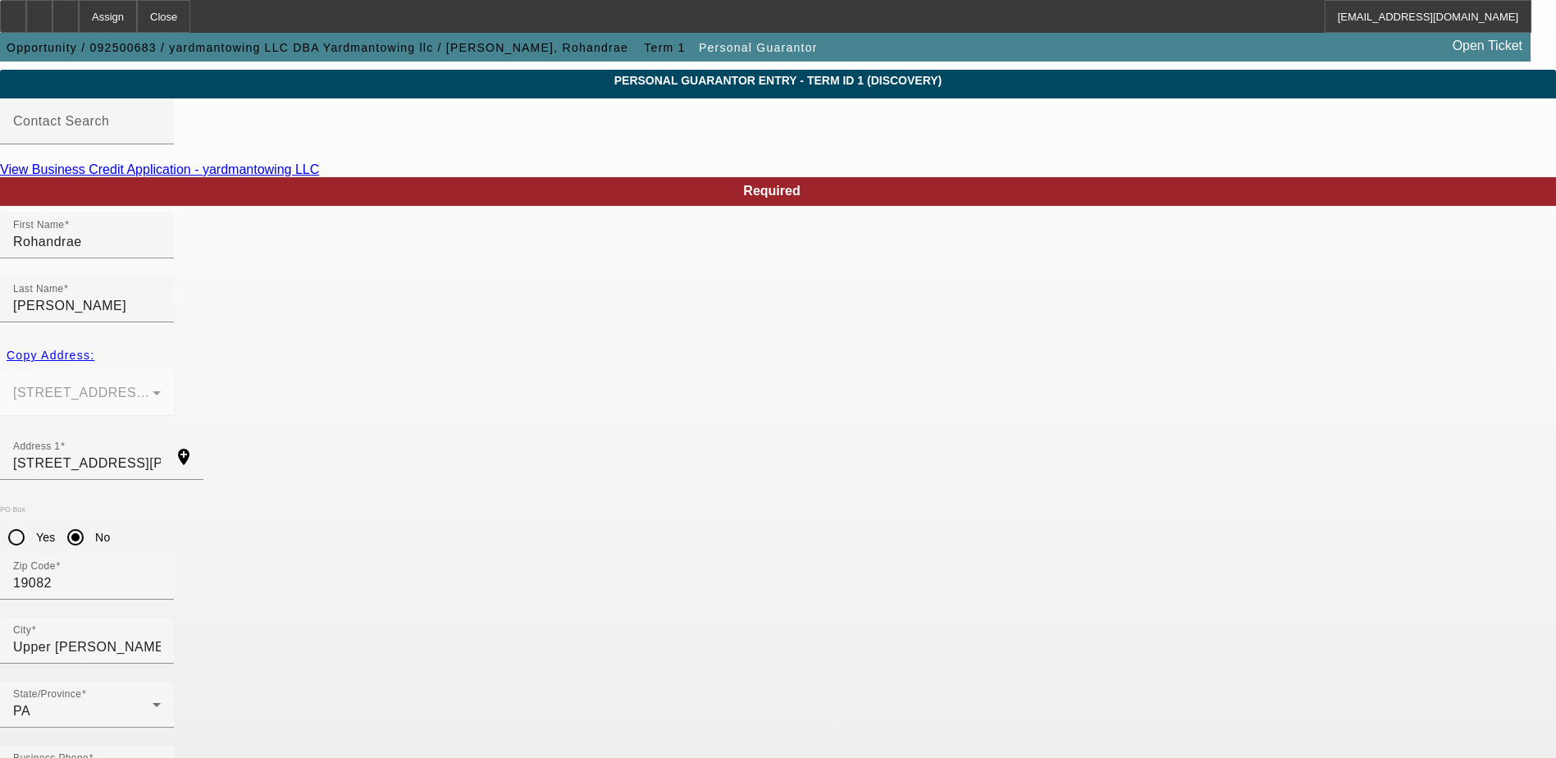
scroll to position [44, 0]
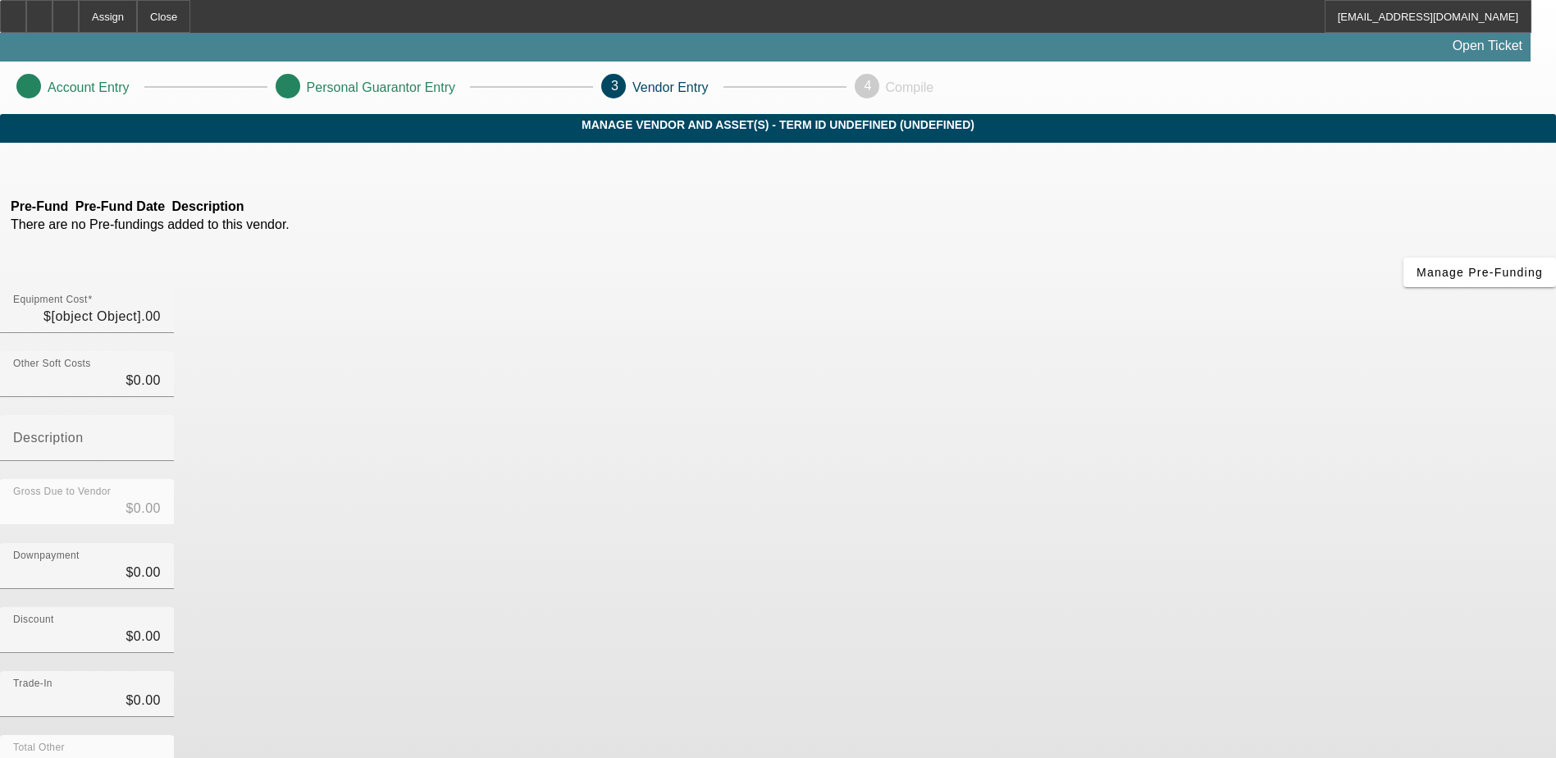
type input "$44,995.00"
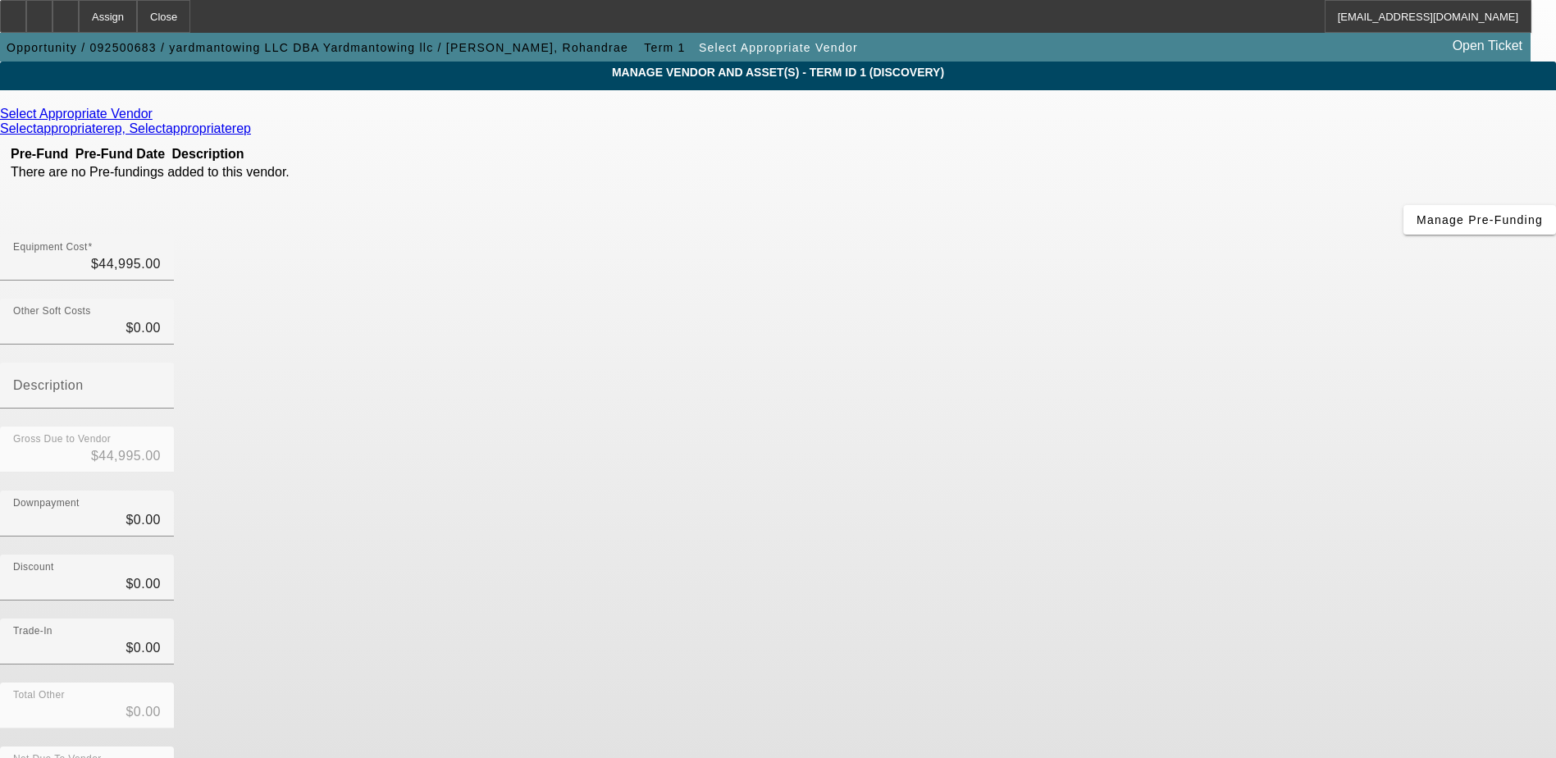
scroll to position [80, 0]
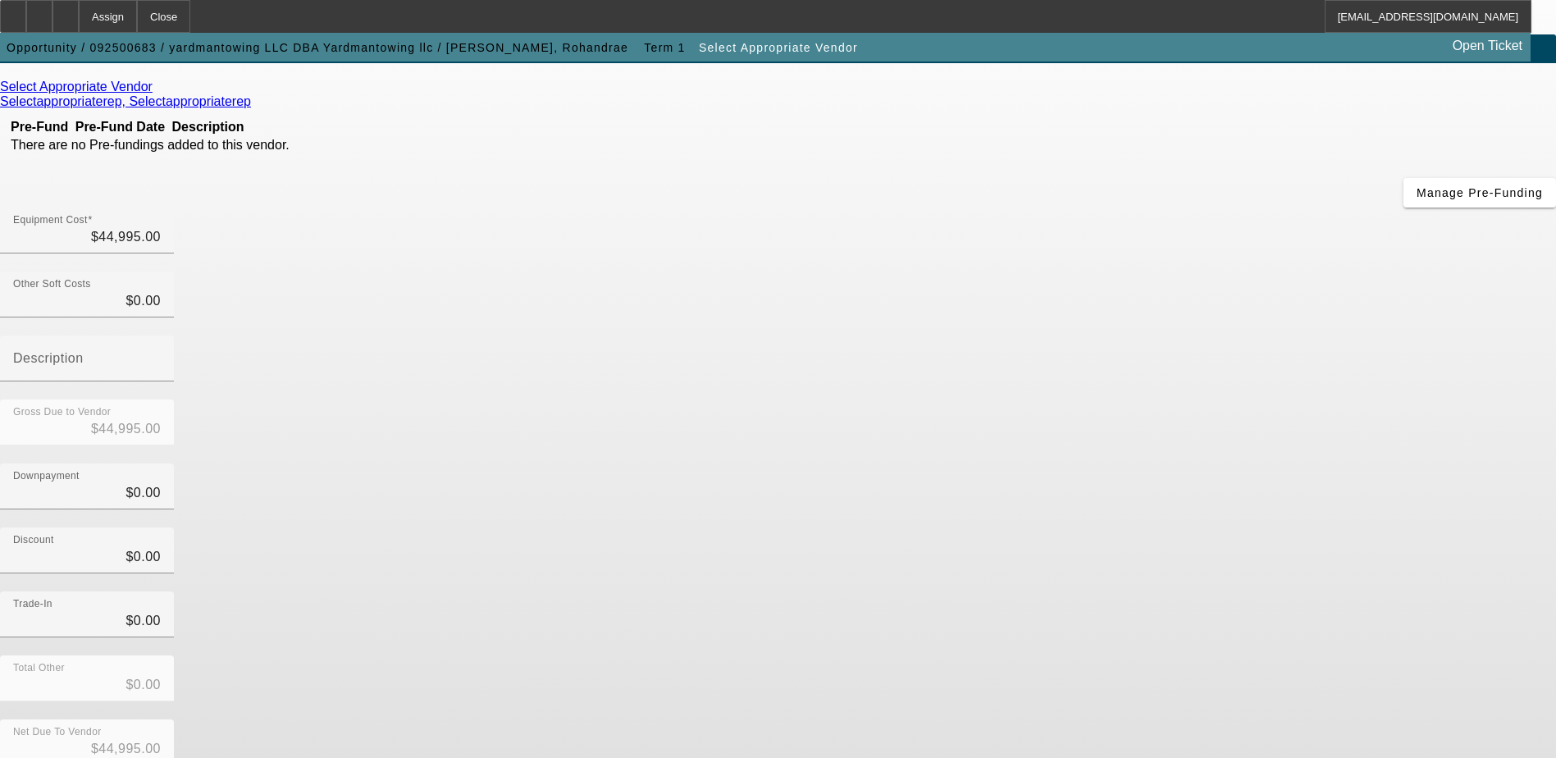
drag, startPoint x: 204, startPoint y: 25, endPoint x: 213, endPoint y: 250, distance: 225.8
click at [213, 250] on app-root "Assign Close LGaizutis@beaconfunding.com Opportunity / 092500683 / yardmantowin…" at bounding box center [778, 409] width 1556 height 978
click at [213, 249] on app-vendor-asset-manage "Account Entry Personal Guarantor Entry 3 Vendor Entry 4 Compile MANAGE VENDOR A…" at bounding box center [778, 440] width 1556 height 916
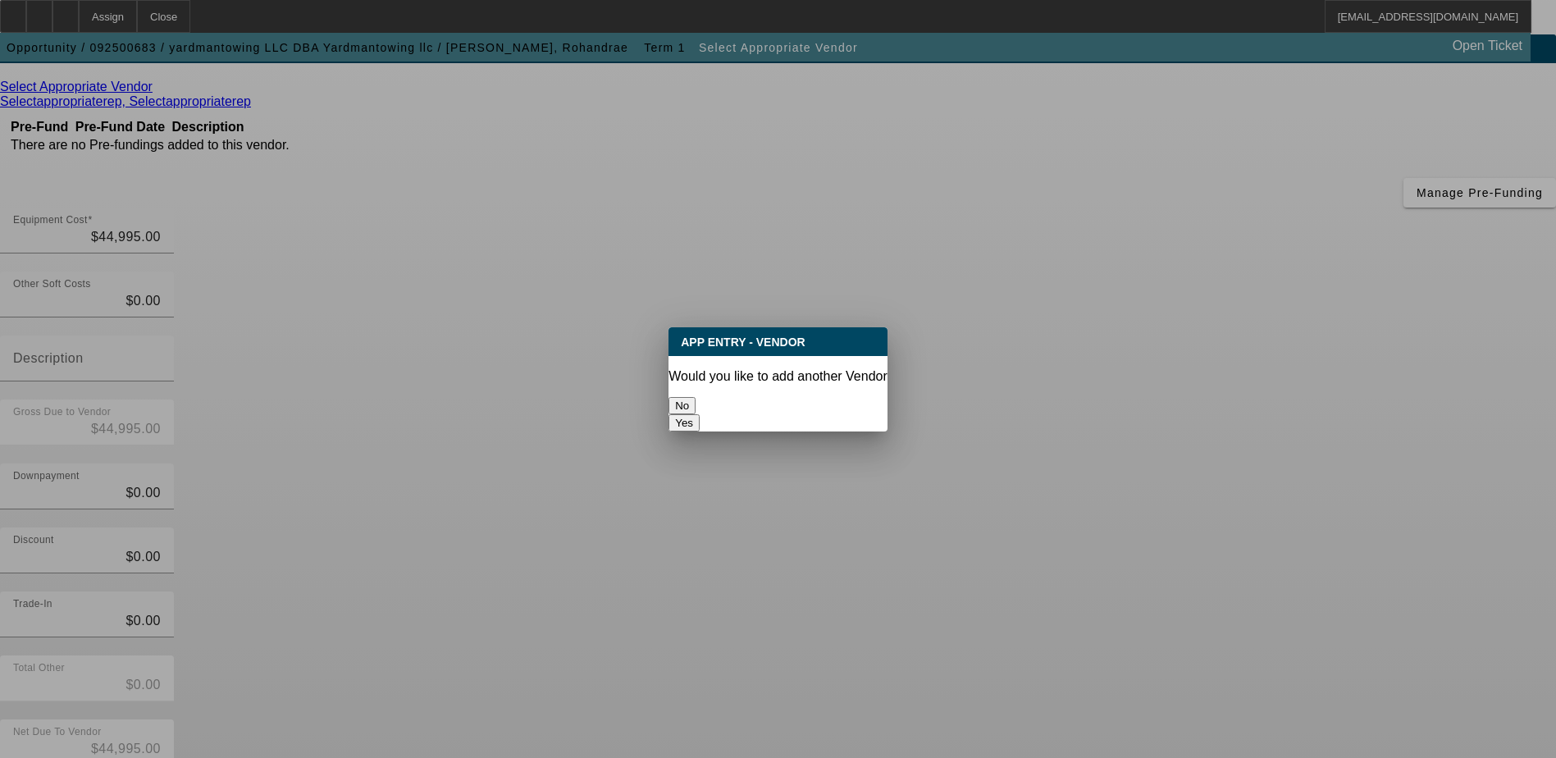
scroll to position [0, 0]
click at [696, 397] on button "No" at bounding box center [682, 405] width 27 height 17
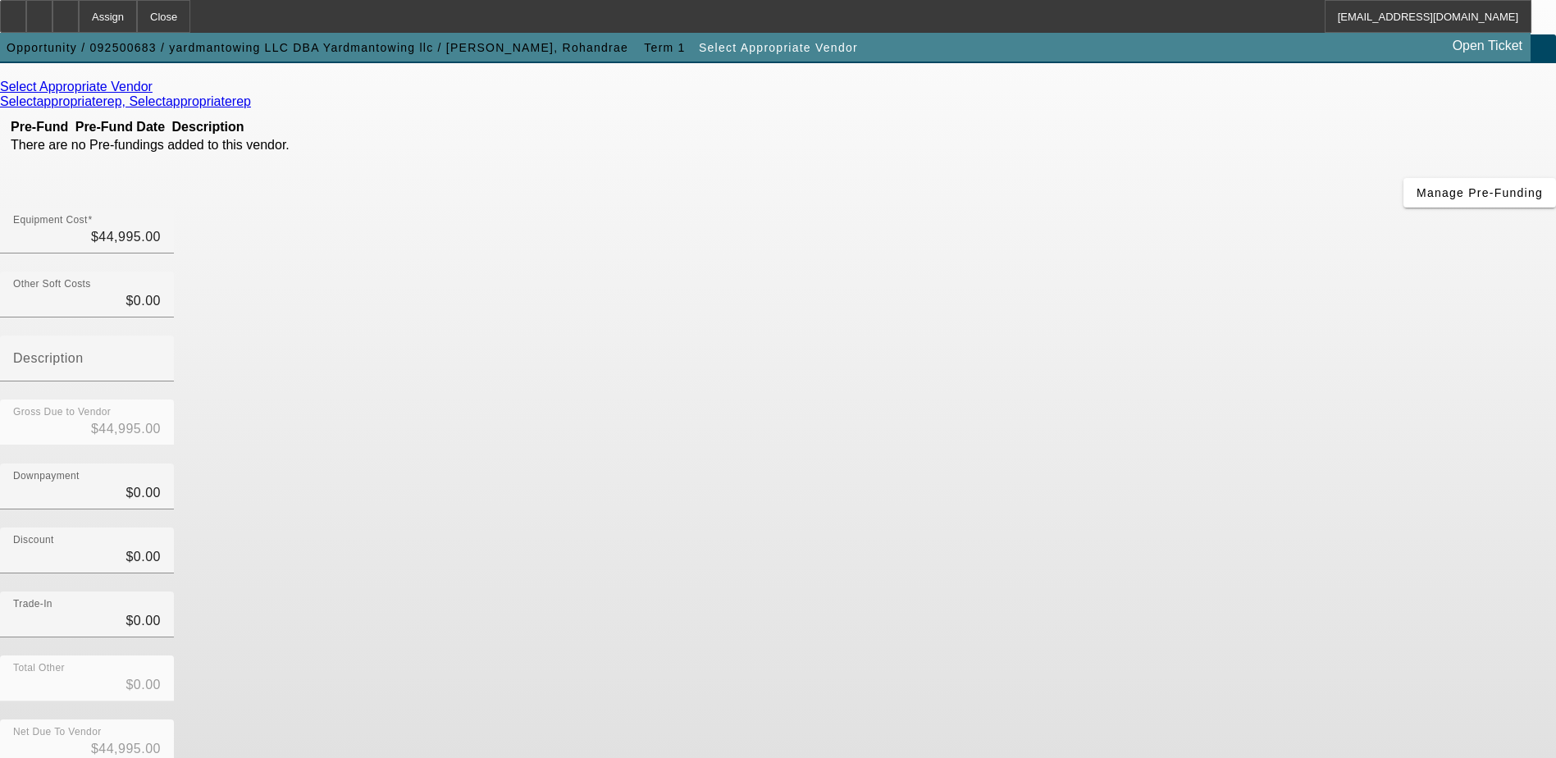
scroll to position [80, 0]
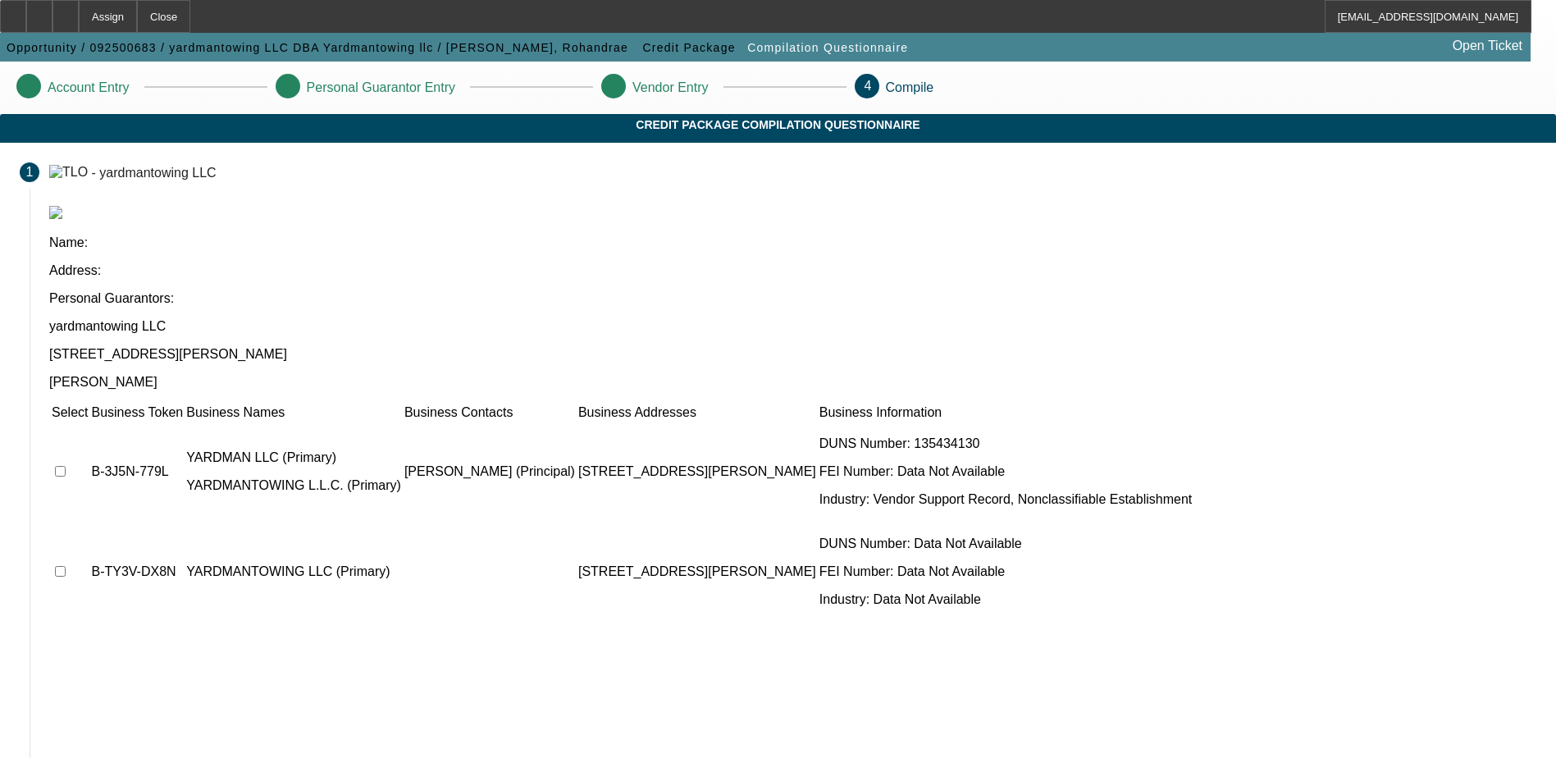
click at [66, 466] on input "checkbox" at bounding box center [60, 471] width 11 height 11
checkbox input "true"
click at [66, 566] on input "checkbox" at bounding box center [60, 571] width 11 height 11
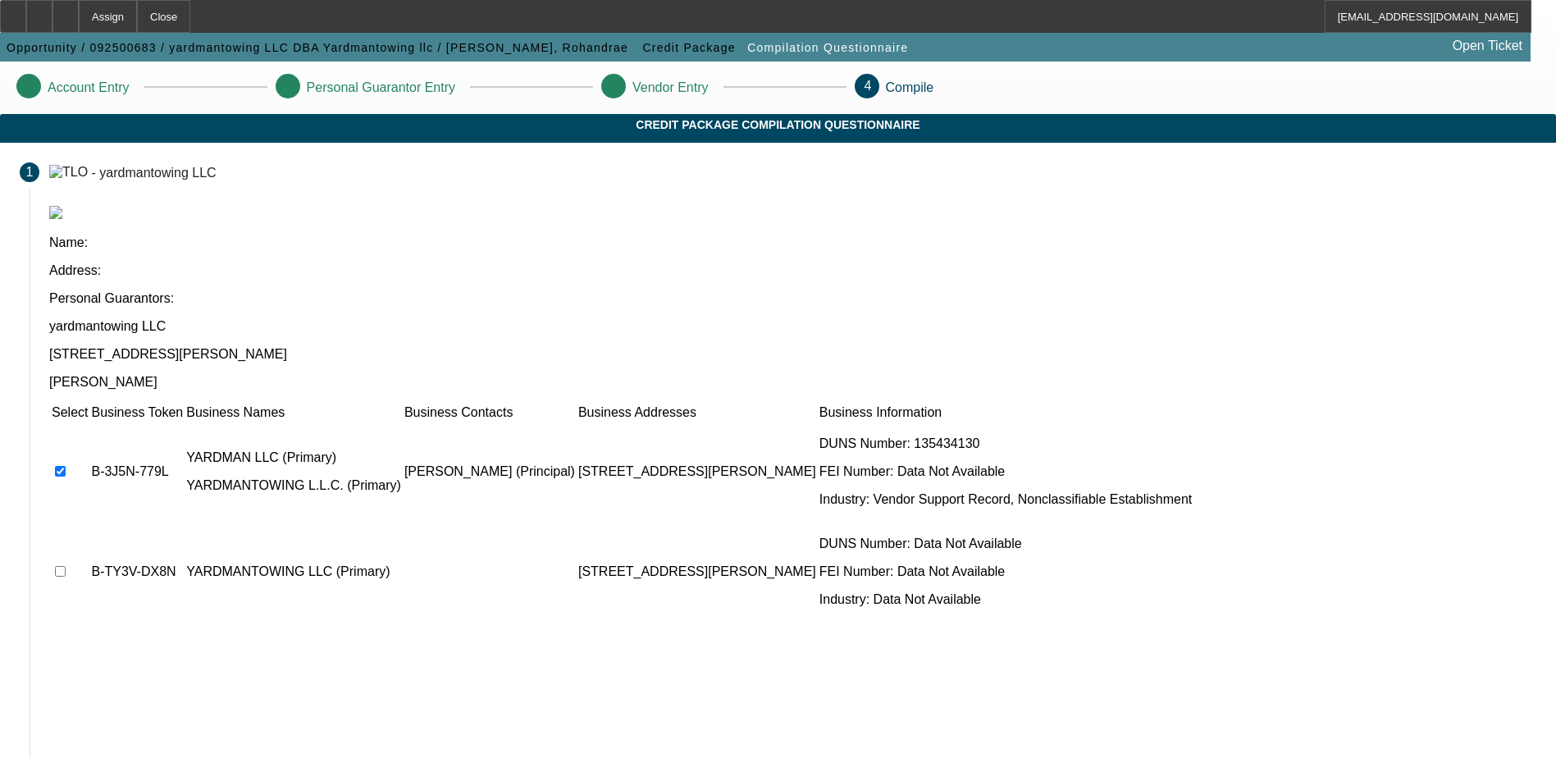
checkbox input "true"
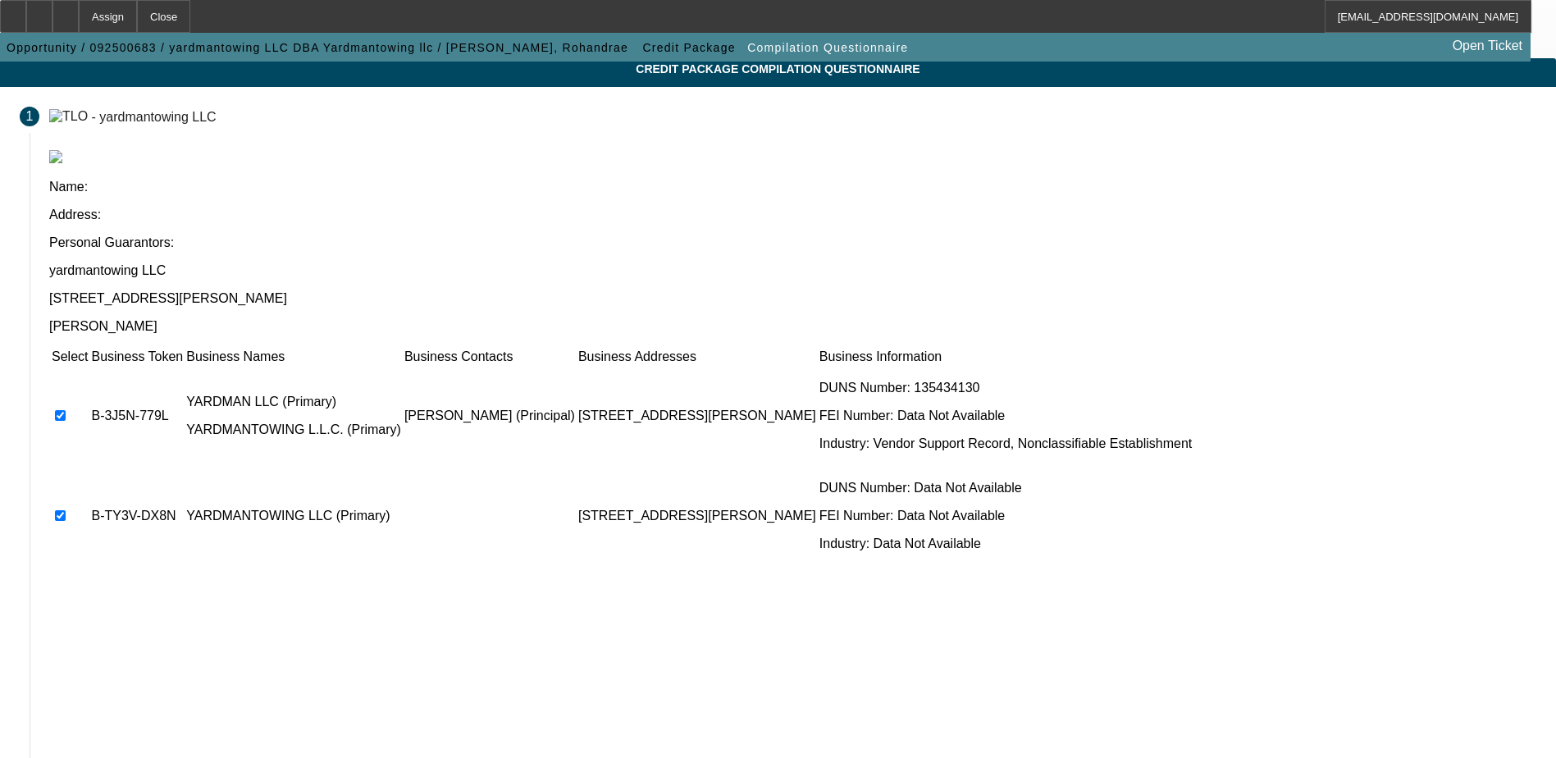
scroll to position [149, 0]
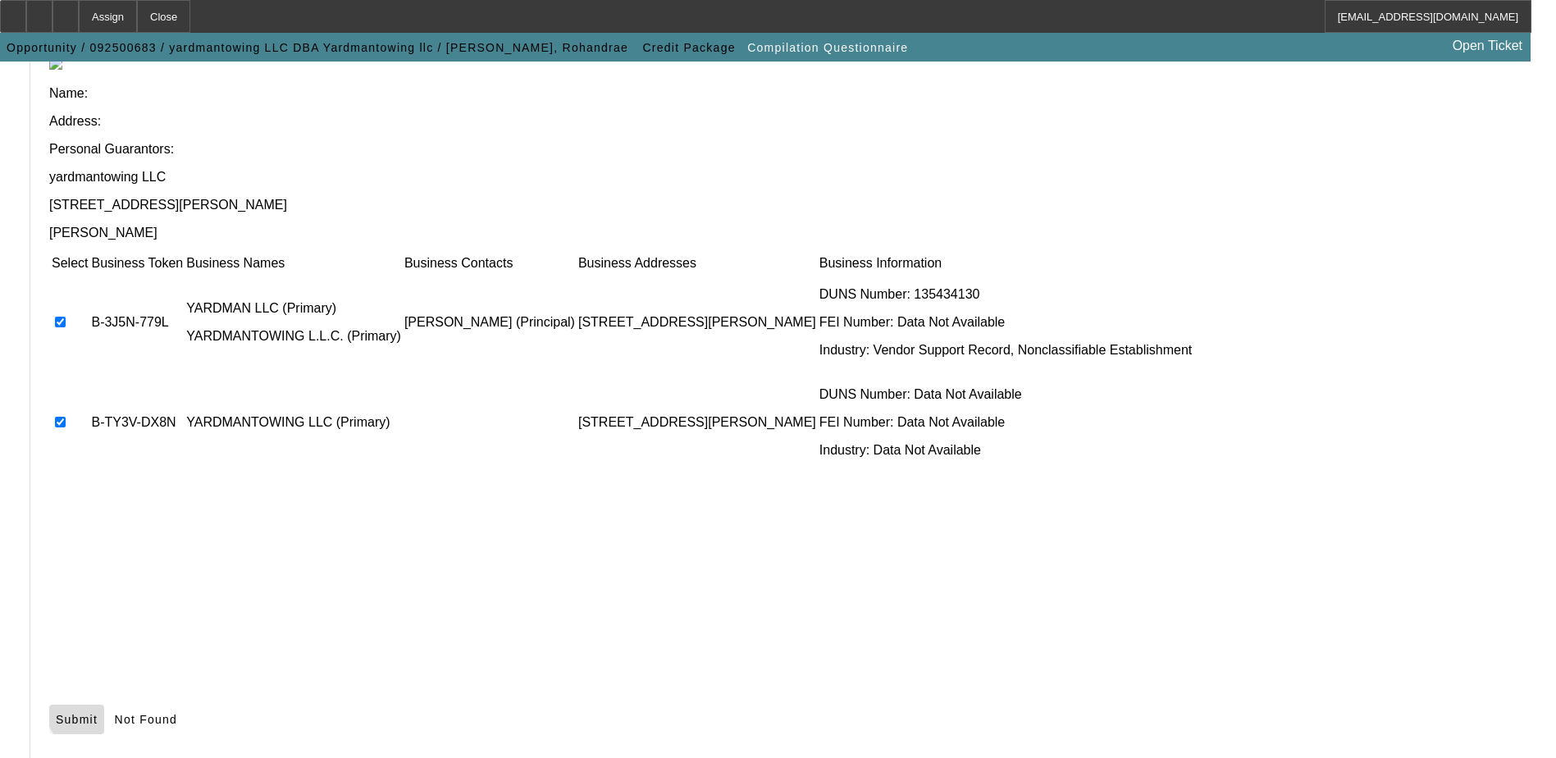
click at [98, 713] on span "Submit" at bounding box center [77, 719] width 42 height 13
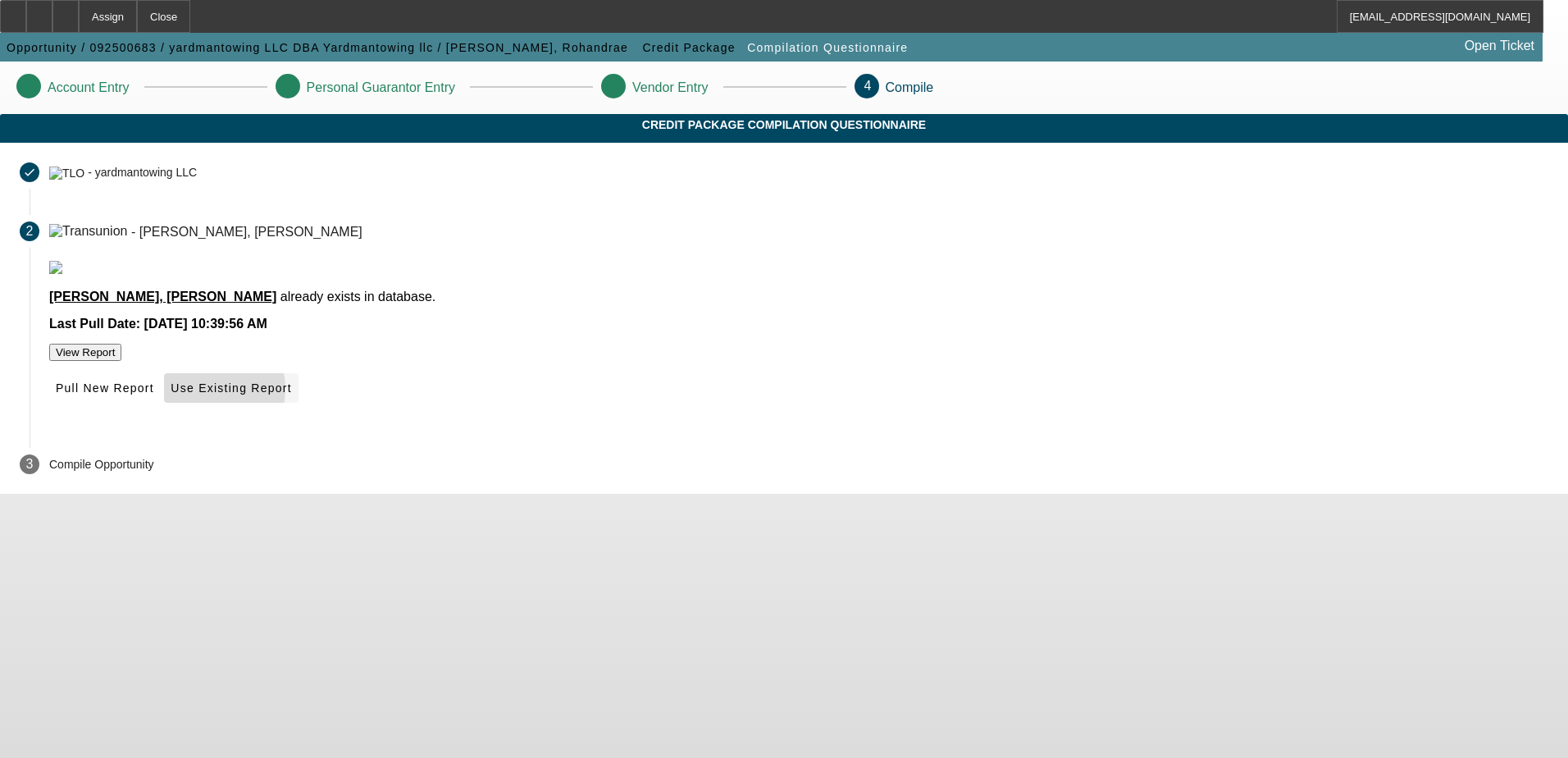
click at [291, 395] on span "Use Existing Report" at bounding box center [231, 388] width 121 height 13
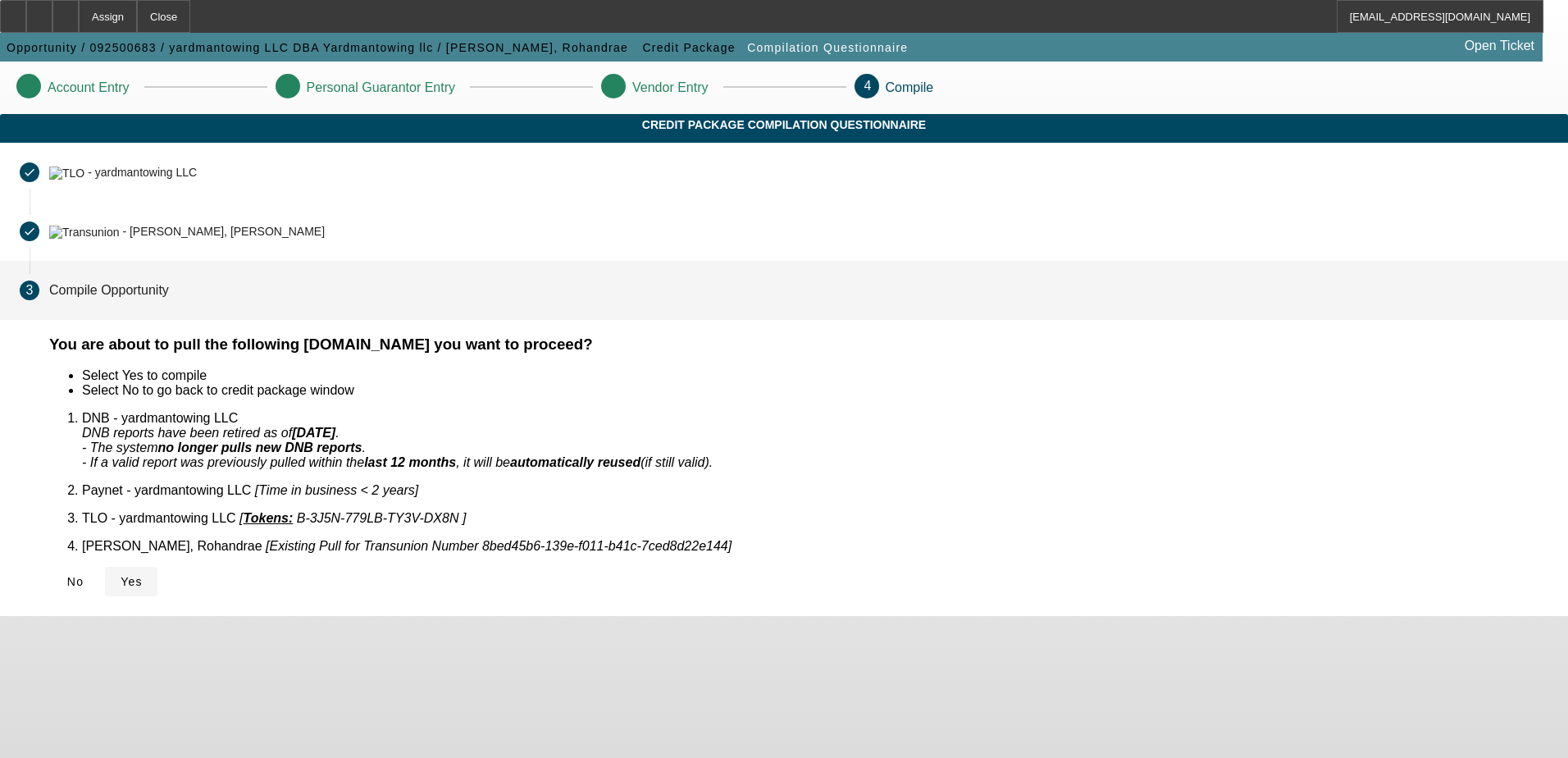
click at [143, 575] on span "Yes" at bounding box center [132, 581] width 22 height 13
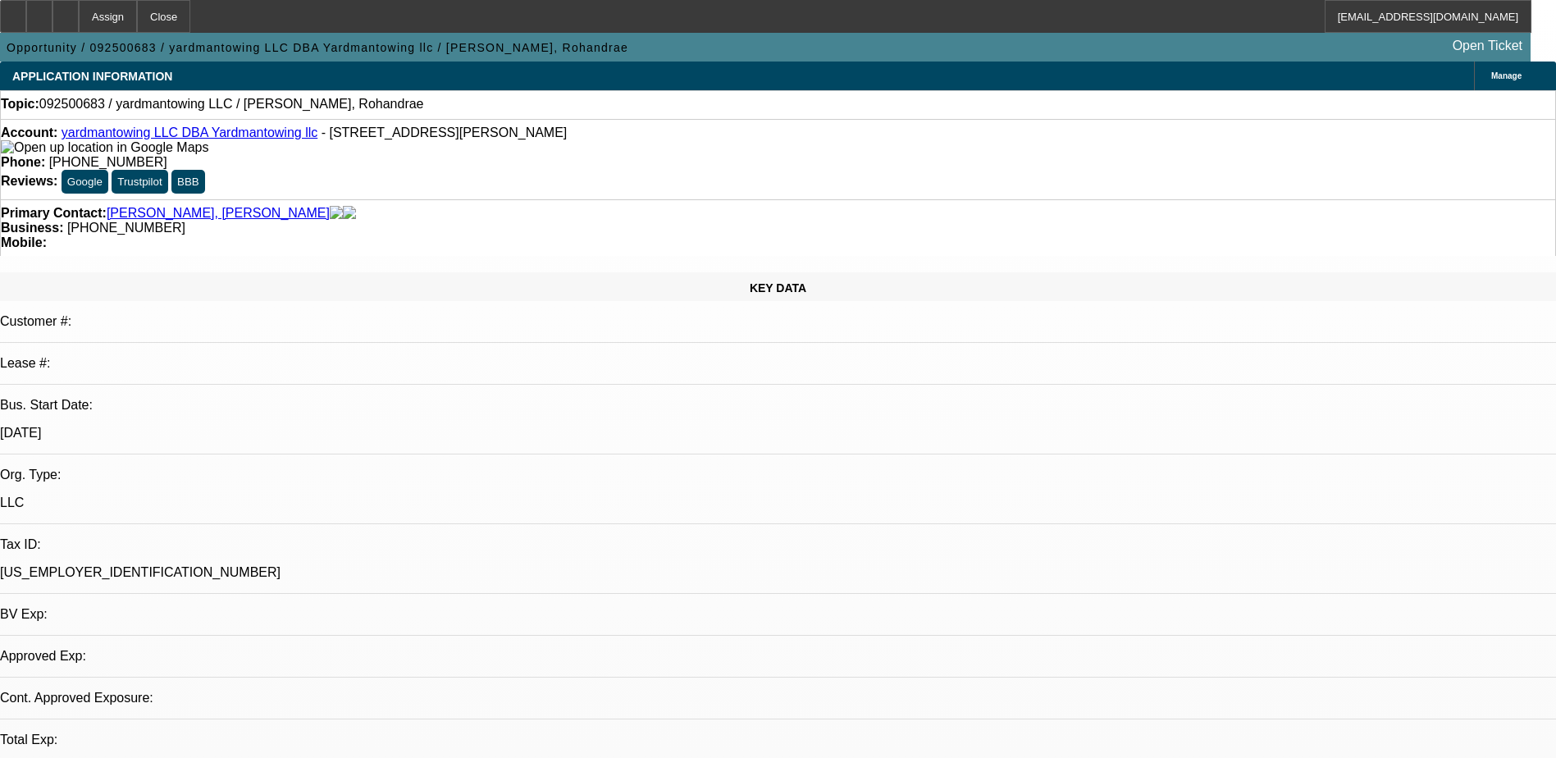
select select "0"
select select "2"
select select "0.1"
select select "1"
select select "2"
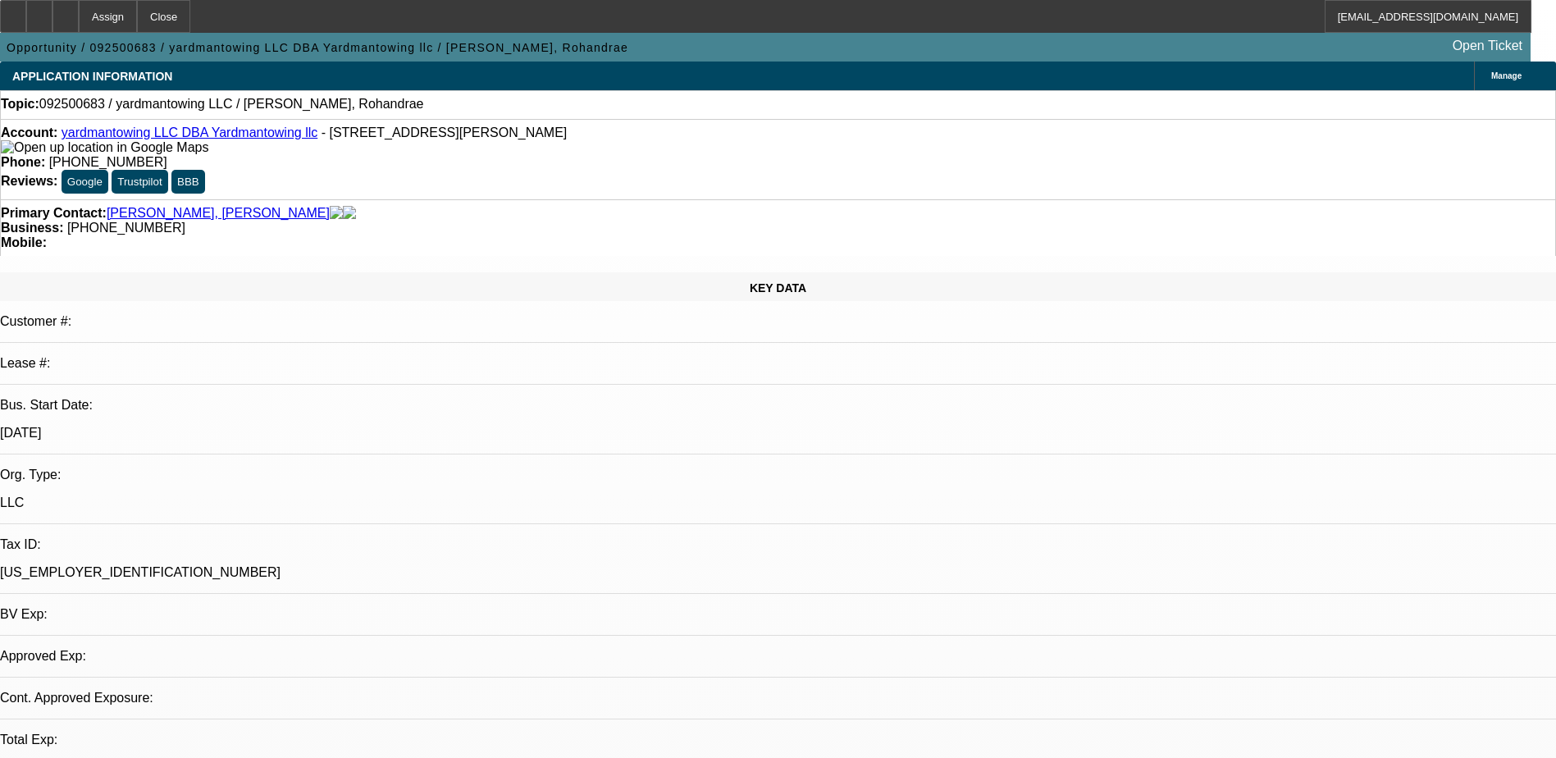
select select "4"
drag, startPoint x: 258, startPoint y: 336, endPoint x: 191, endPoint y: 337, distance: 67.3
click at [190, 565] on div "[US_EMPLOYER_IDENTIFICATION_NUMBER]" at bounding box center [778, 572] width 1556 height 15
drag, startPoint x: 191, startPoint y: 337, endPoint x: 233, endPoint y: 341, distance: 42.0
copy p "[US_EMPLOYER_IDENTIFICATION_NUMBER]"
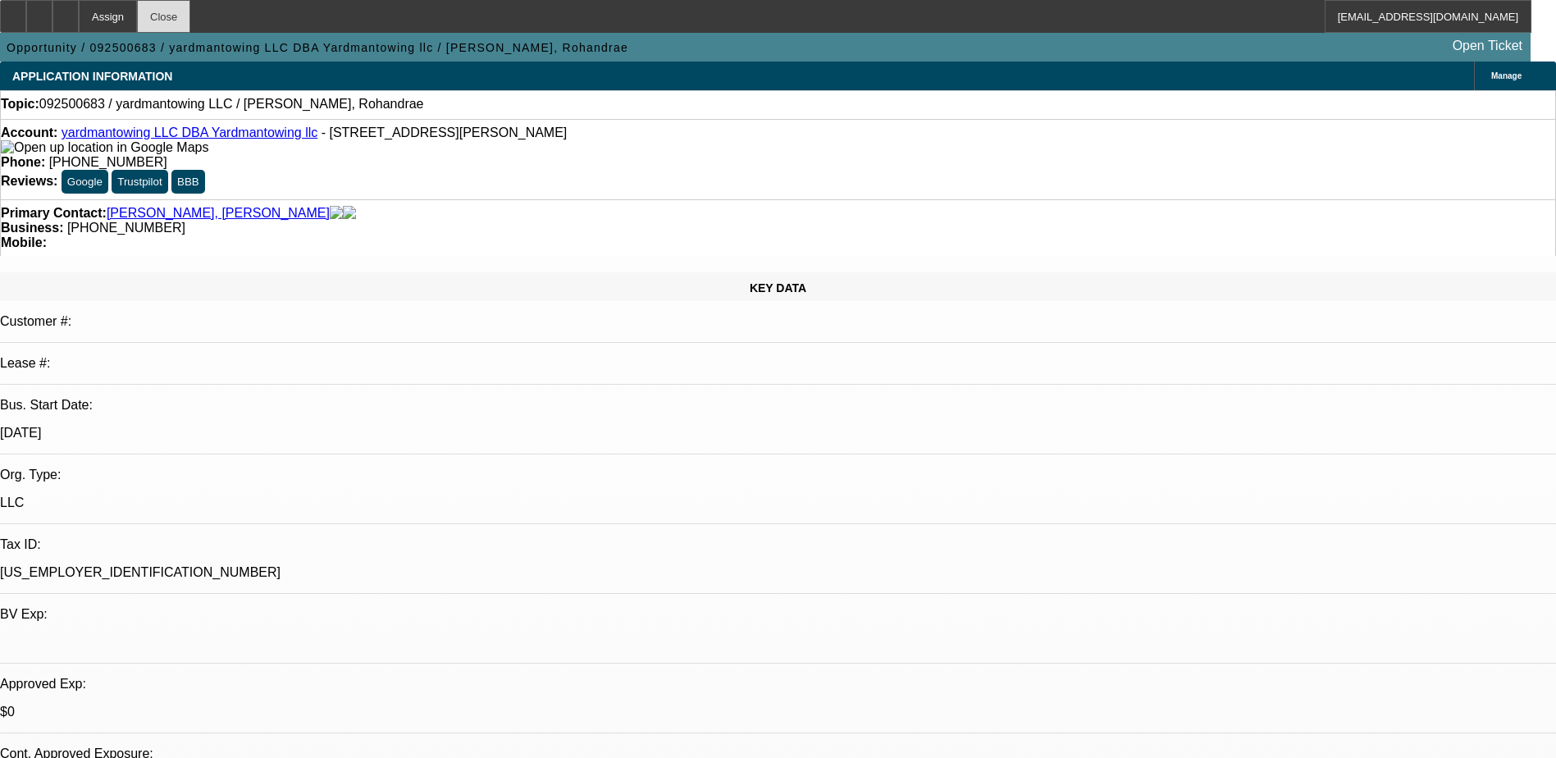
click at [190, 10] on div "Close" at bounding box center [163, 16] width 53 height 33
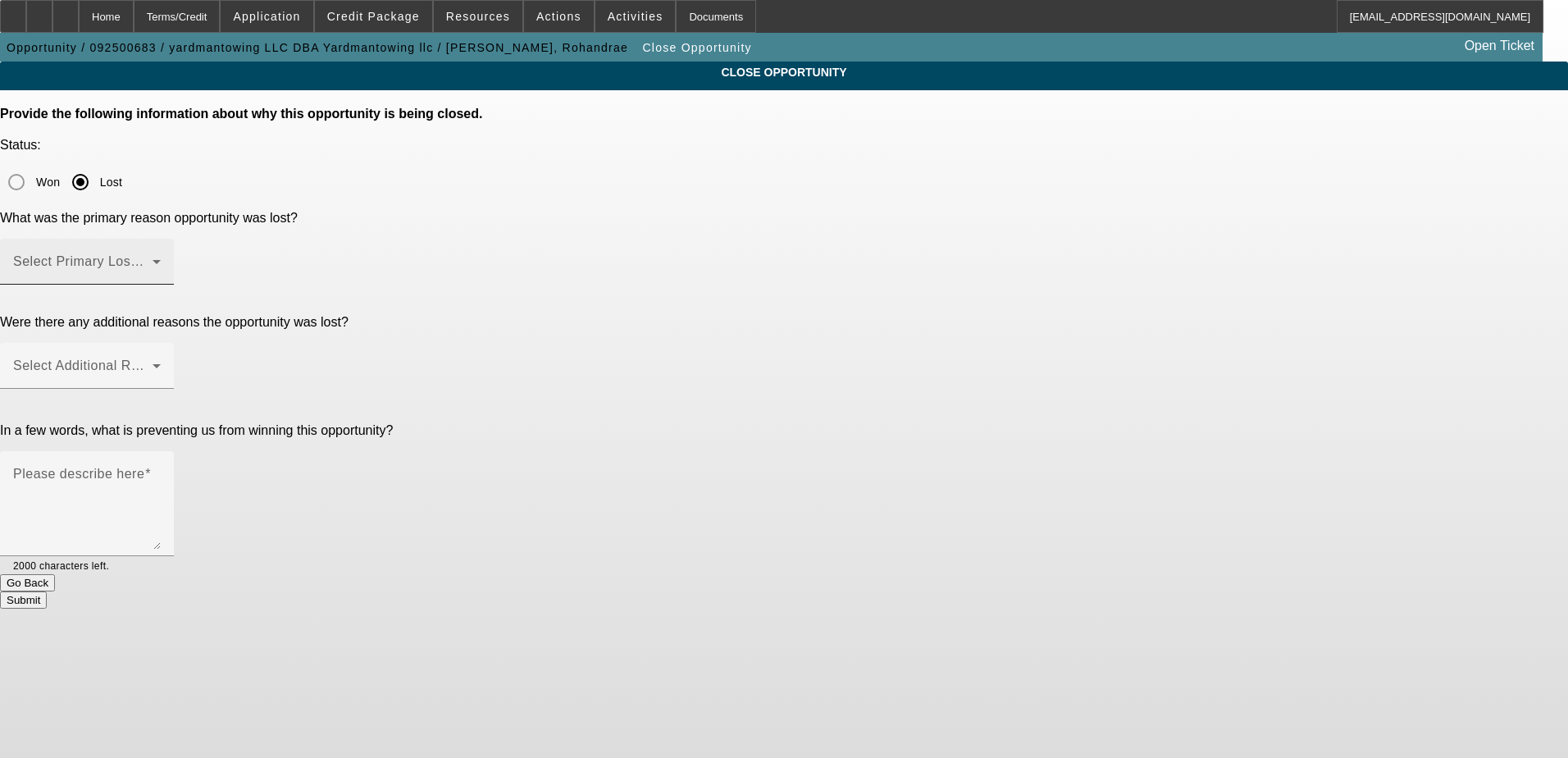
click at [153, 258] on span at bounding box center [82, 268] width 139 height 20
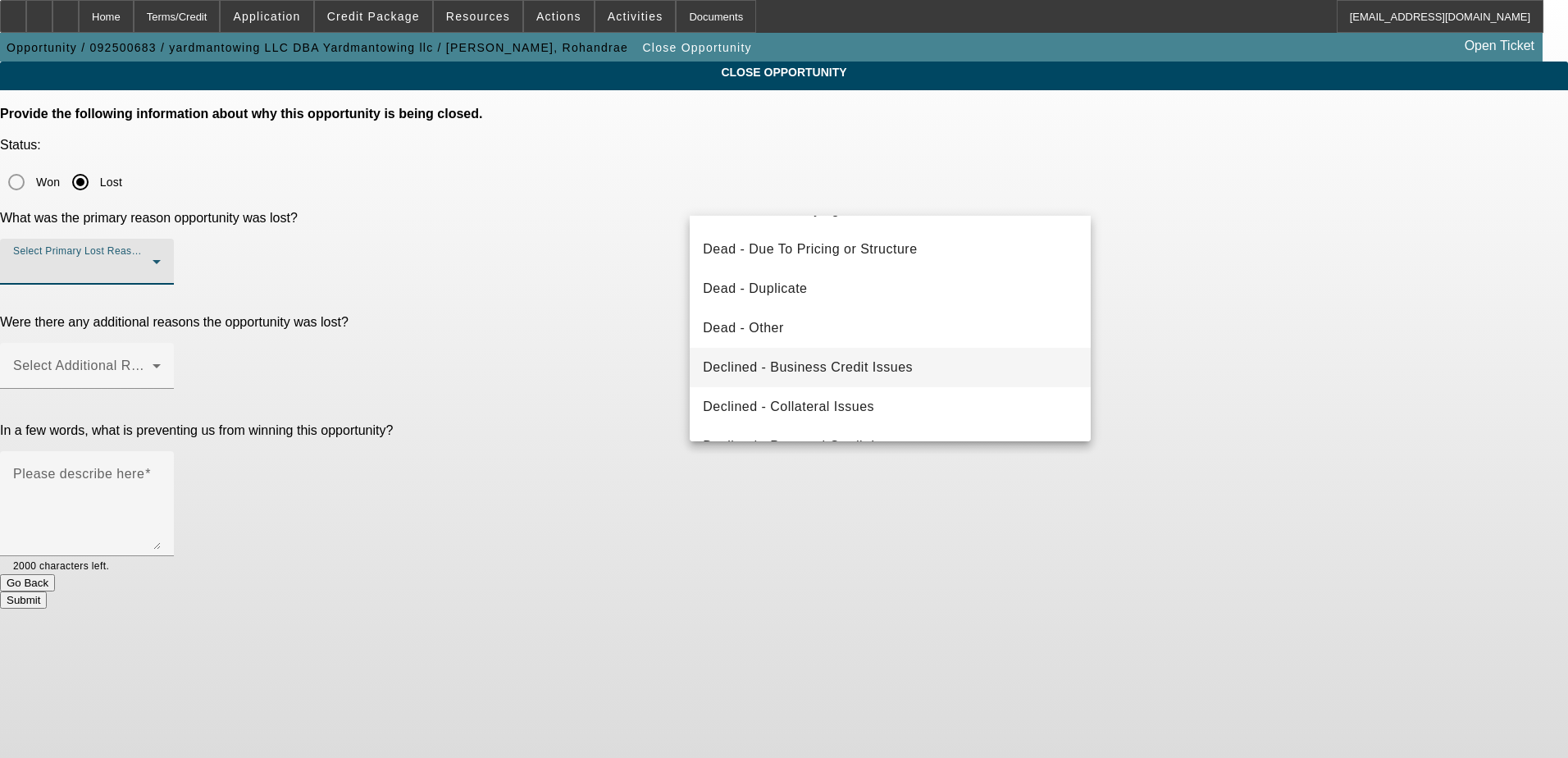
scroll to position [164, 0]
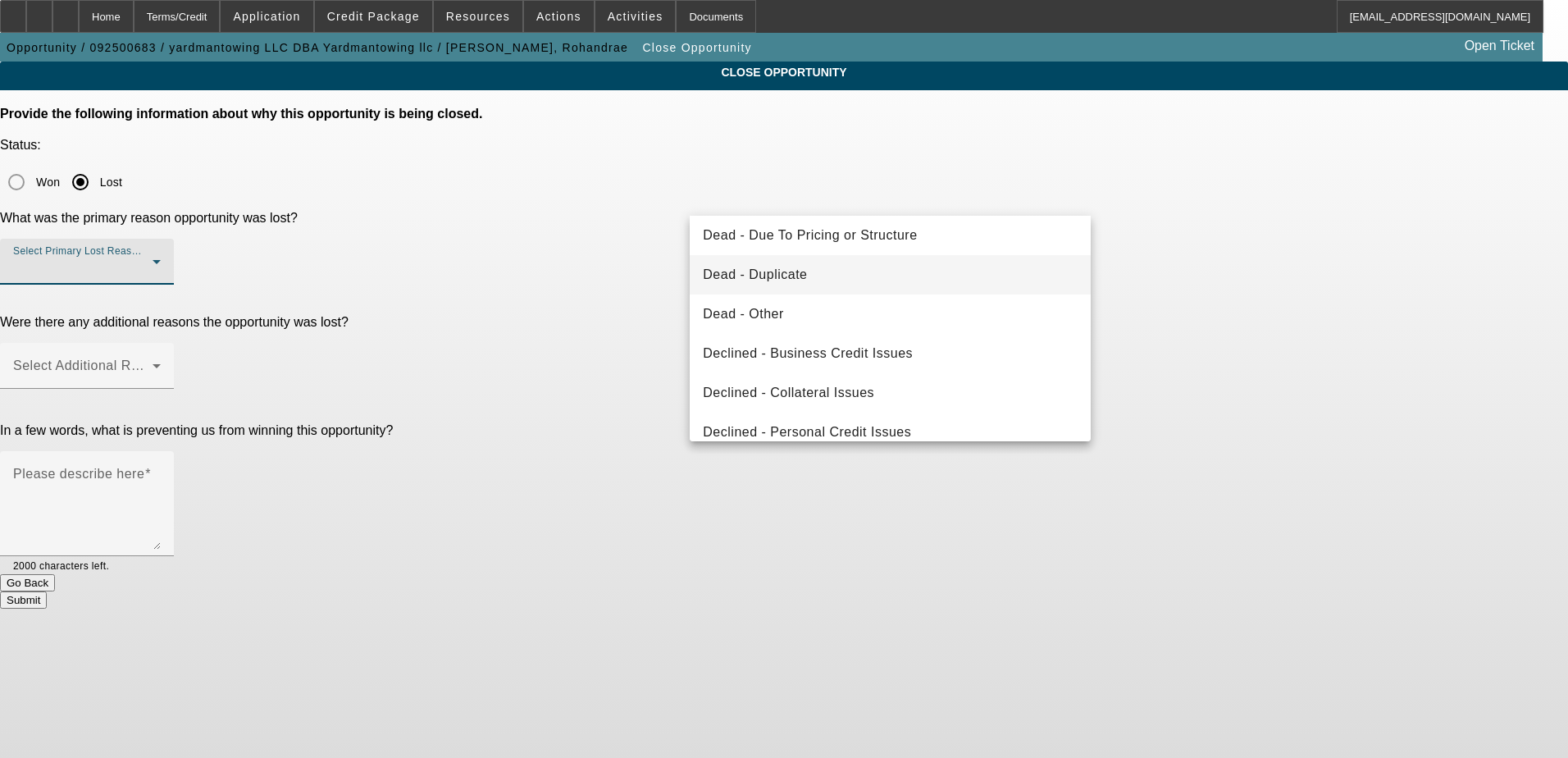
click at [835, 281] on mat-option "Dead - Duplicate" at bounding box center [889, 274] width 401 height 39
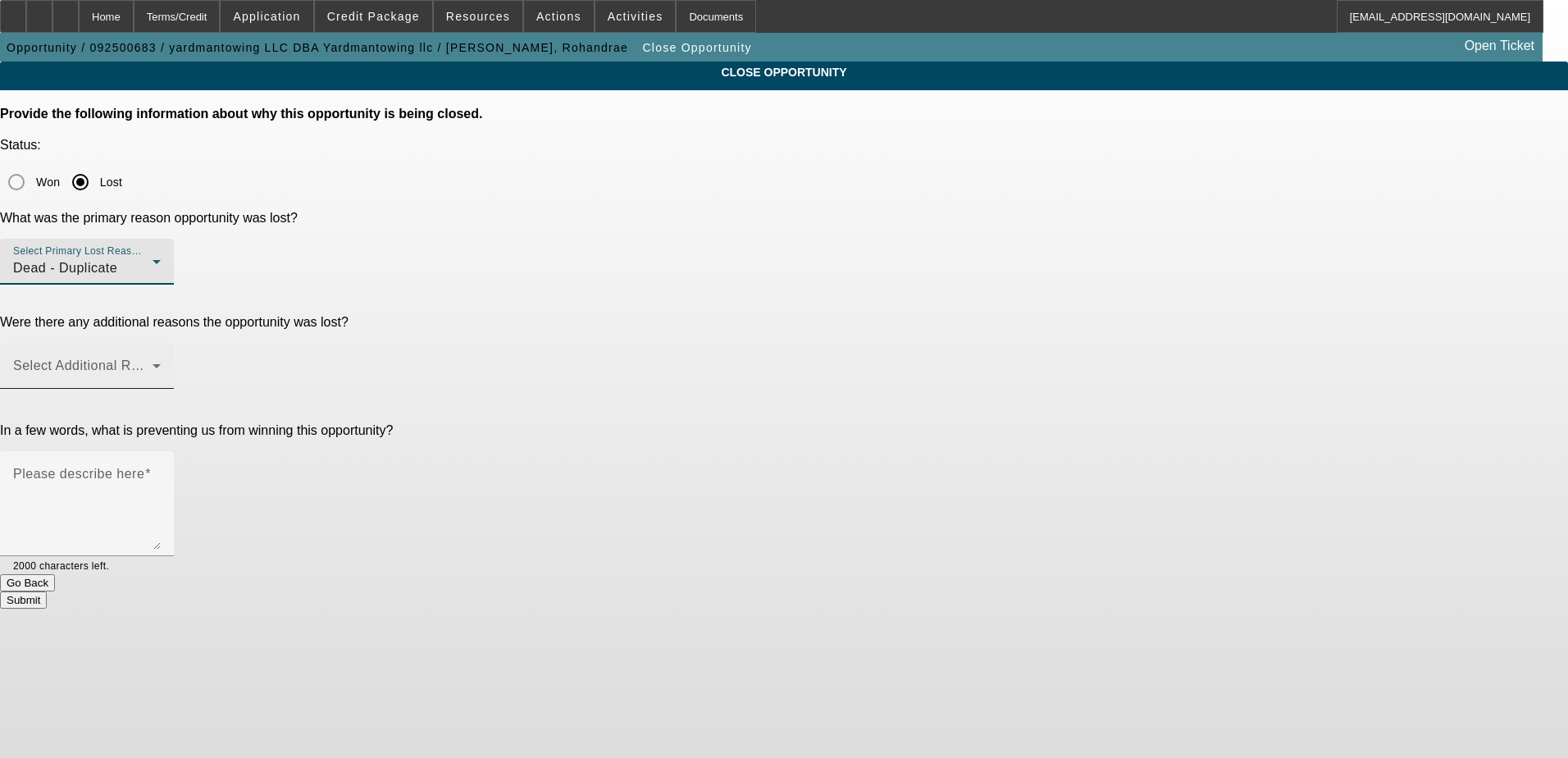
click at [153, 363] on span at bounding box center [82, 373] width 139 height 20
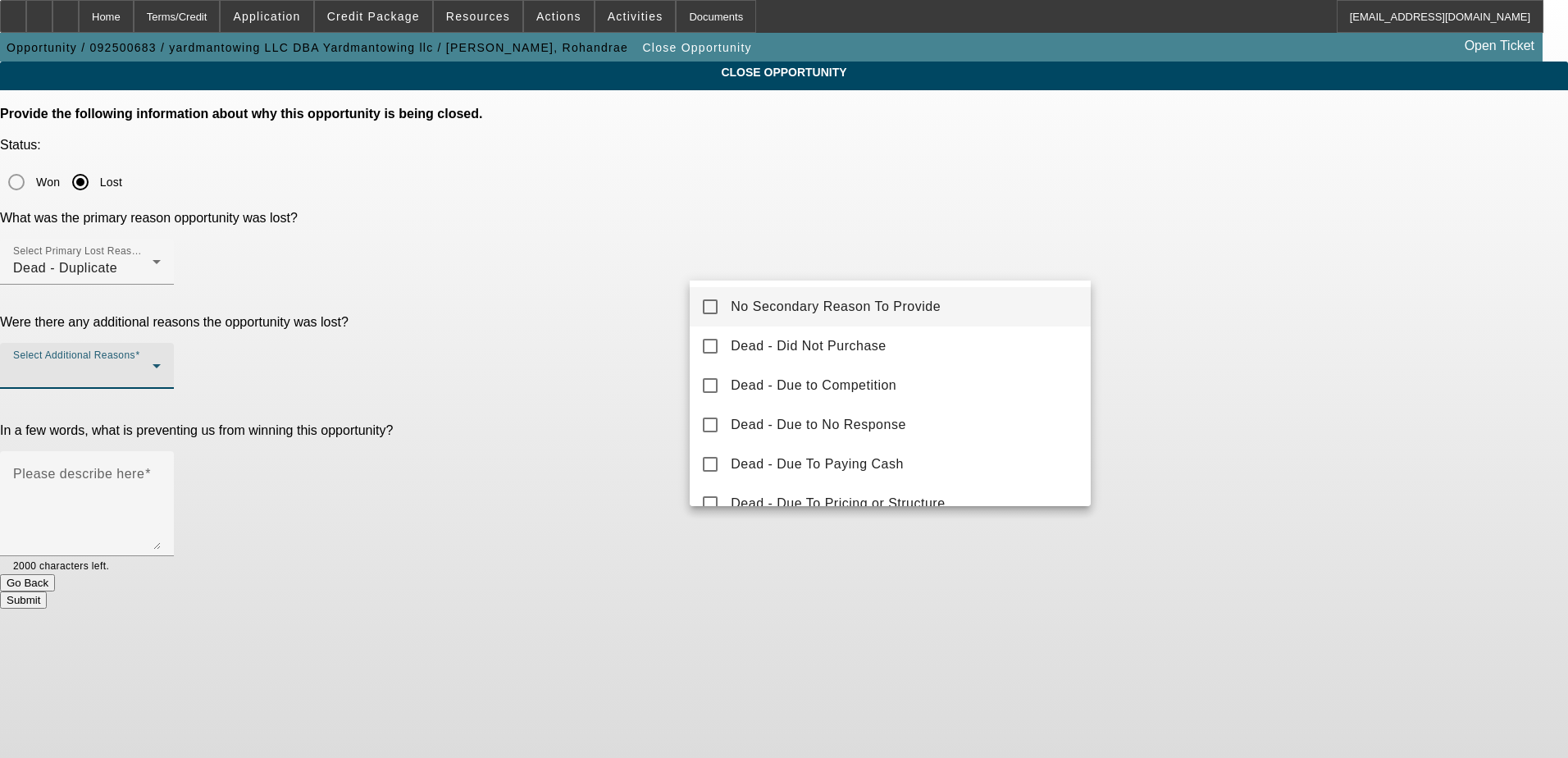
click at [826, 313] on span "No Secondary Reason To Provide" at bounding box center [835, 307] width 210 height 20
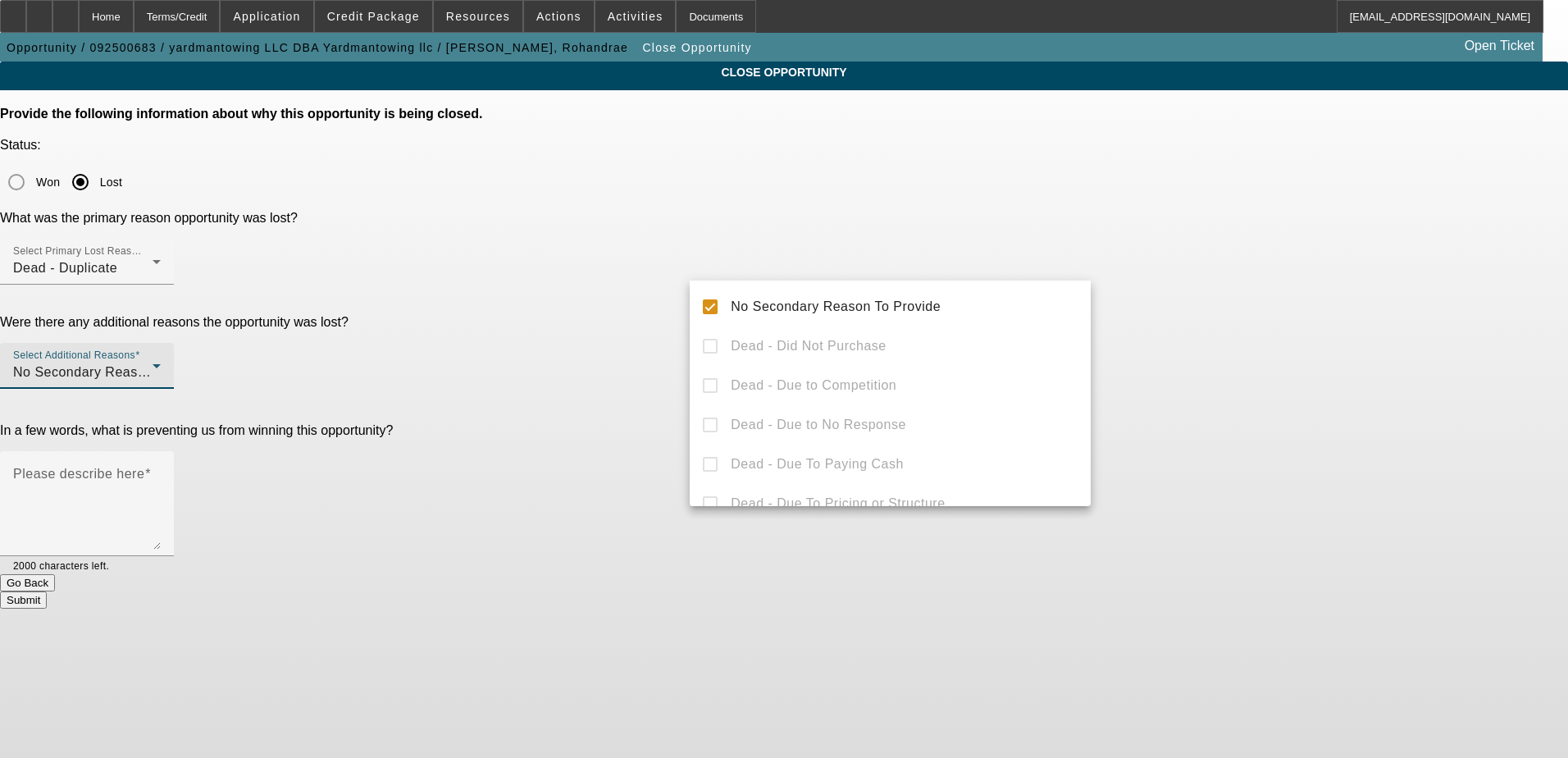
click at [806, 332] on div "No Secondary Reason To Provide Dead - Did Not Purchase Dead - Due to Competitio…" at bounding box center [889, 394] width 401 height 226
click at [656, 338] on div at bounding box center [784, 379] width 1568 height 758
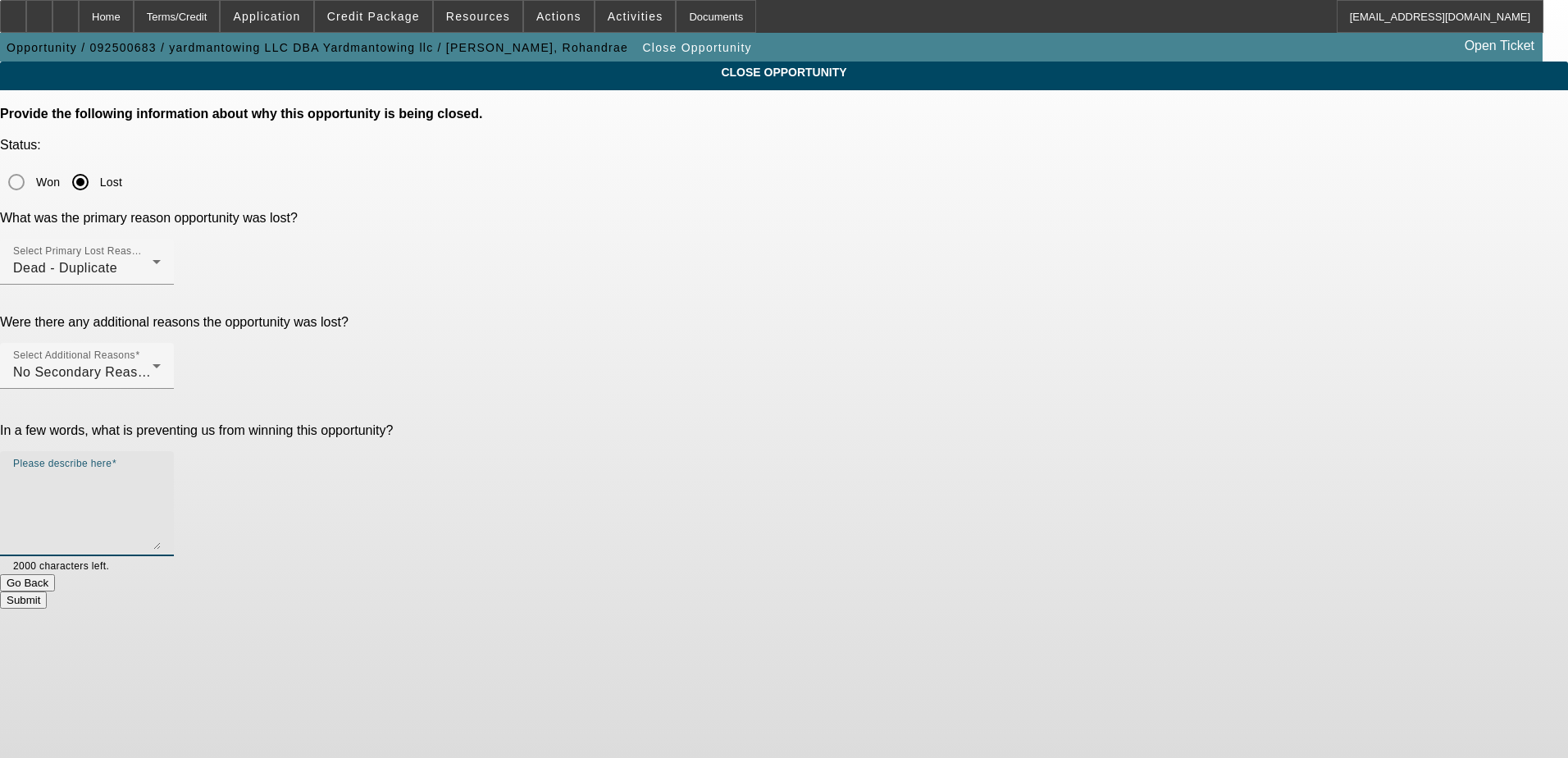
click at [161, 471] on textarea "Please describe here" at bounding box center [87, 510] width 148 height 79
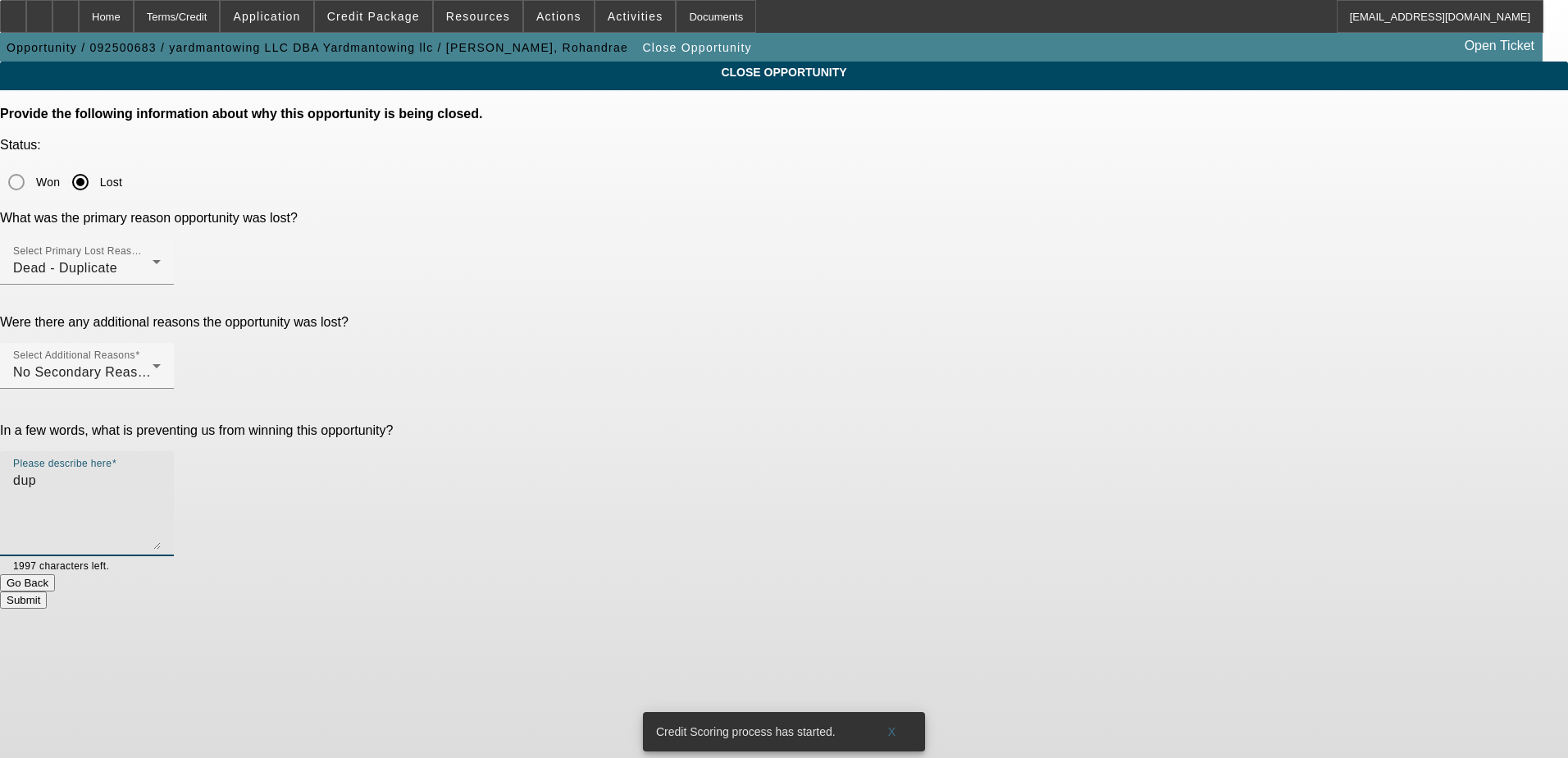
type textarea "dup"
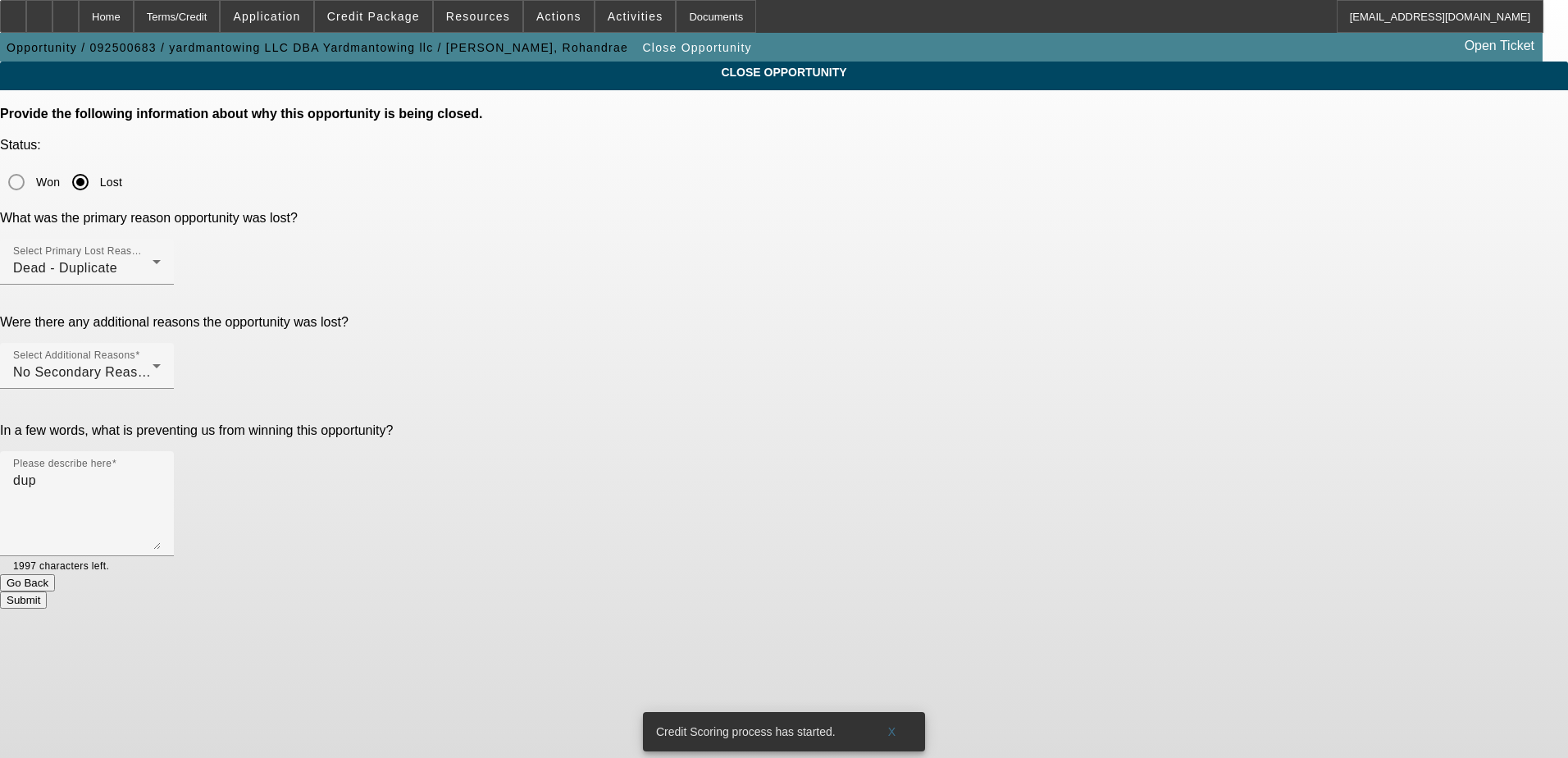
click at [47, 592] on button "Submit" at bounding box center [23, 600] width 47 height 17
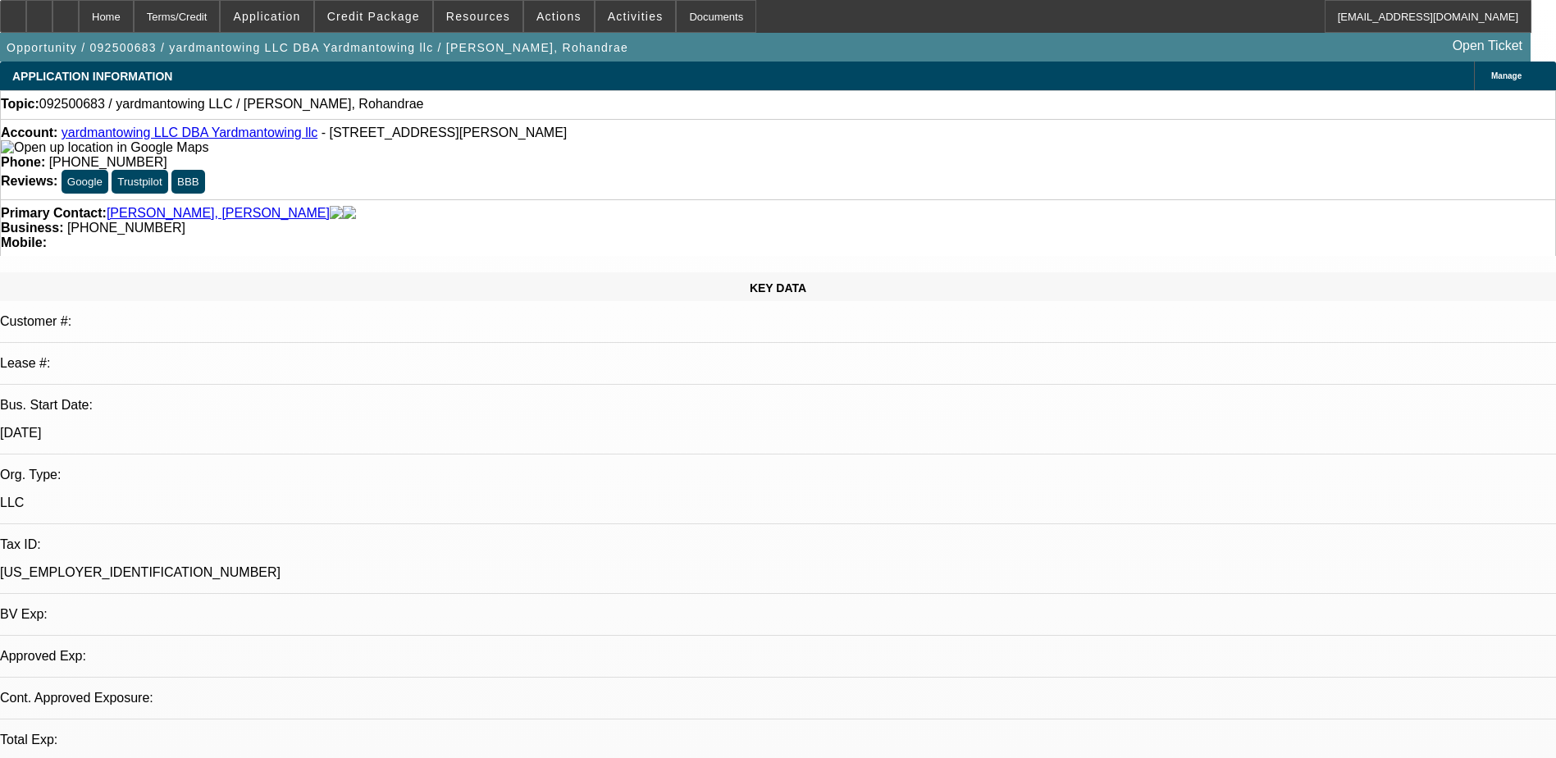
select select "0"
select select "2"
select select "0.1"
select select "1"
select select "2"
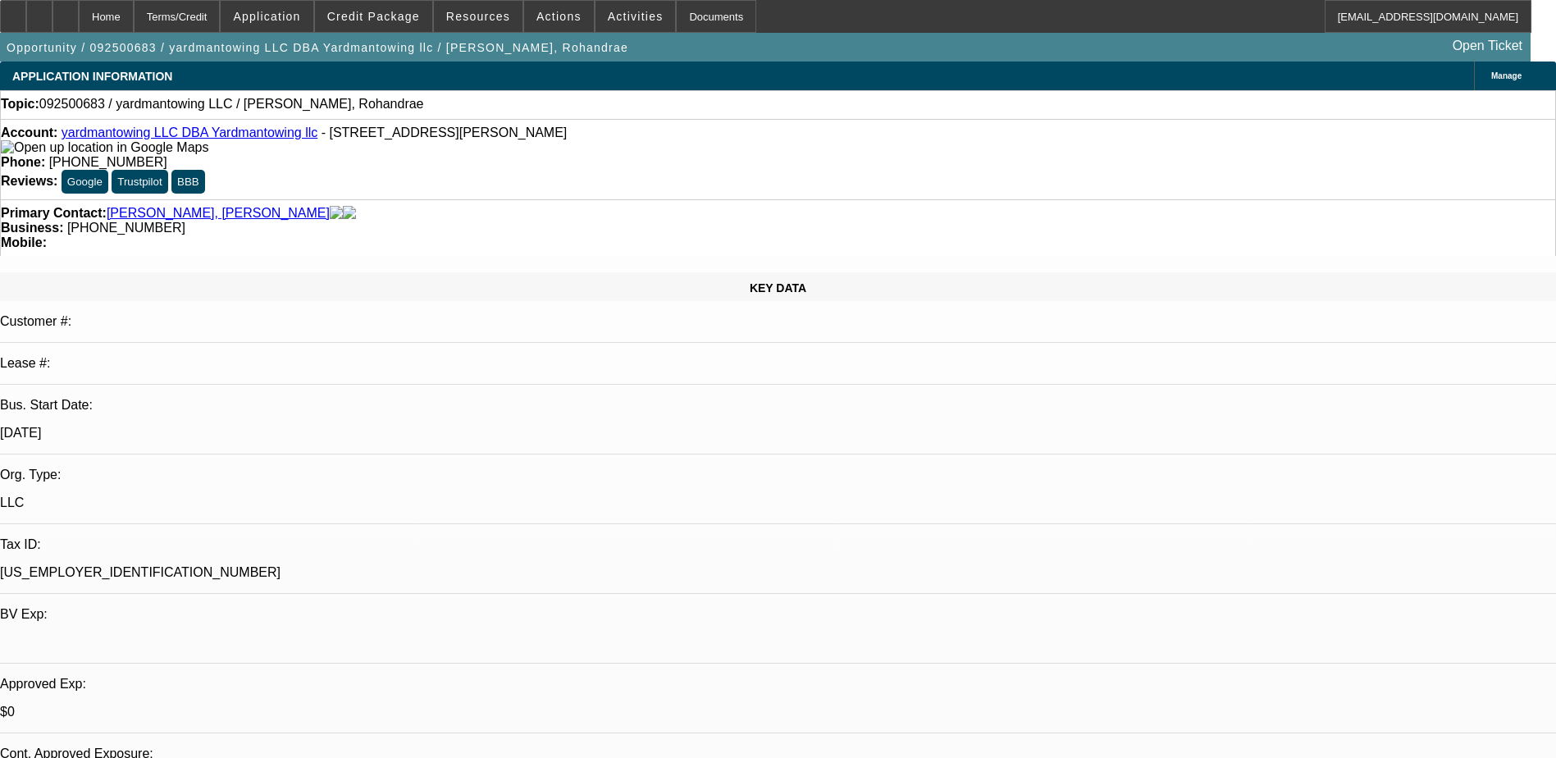
select select "4"
click at [376, 14] on span "Credit Package" at bounding box center [373, 16] width 93 height 13
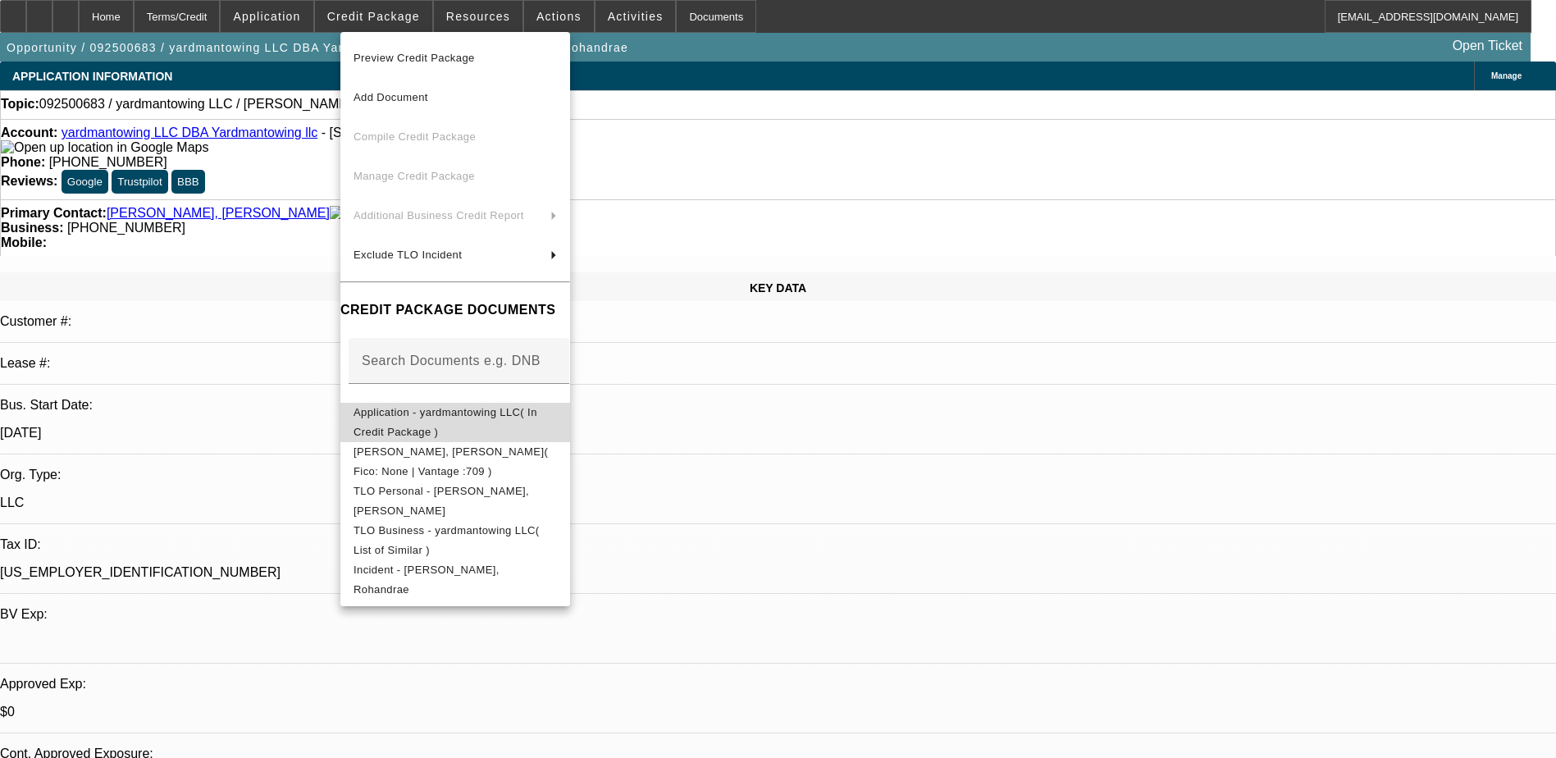
click at [483, 413] on span "Application - yardmantowing LLC( In Credit Package )" at bounding box center [446, 422] width 184 height 32
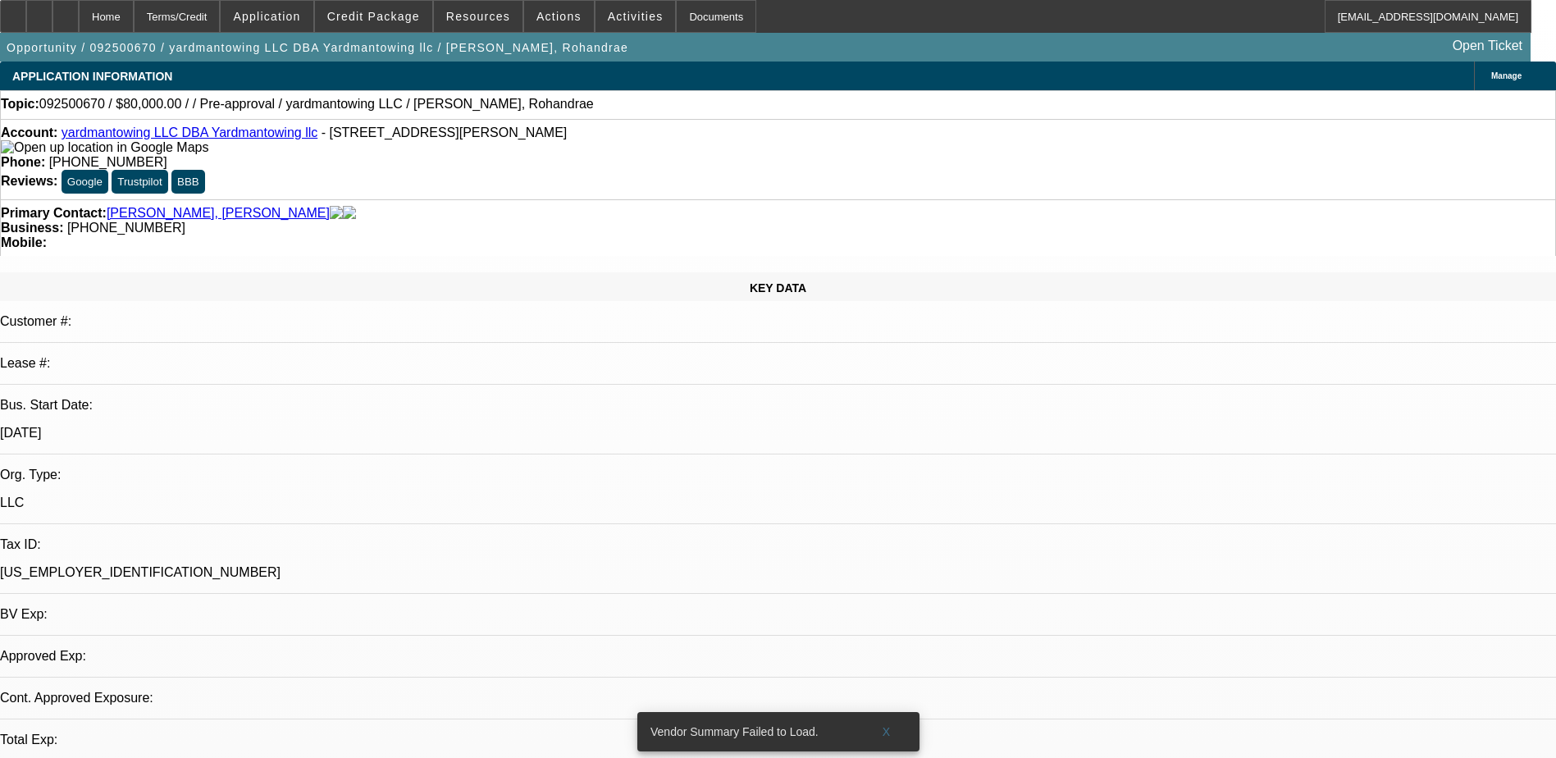
select select "0"
select select "2"
select select "0.1"
select select "1"
select select "2"
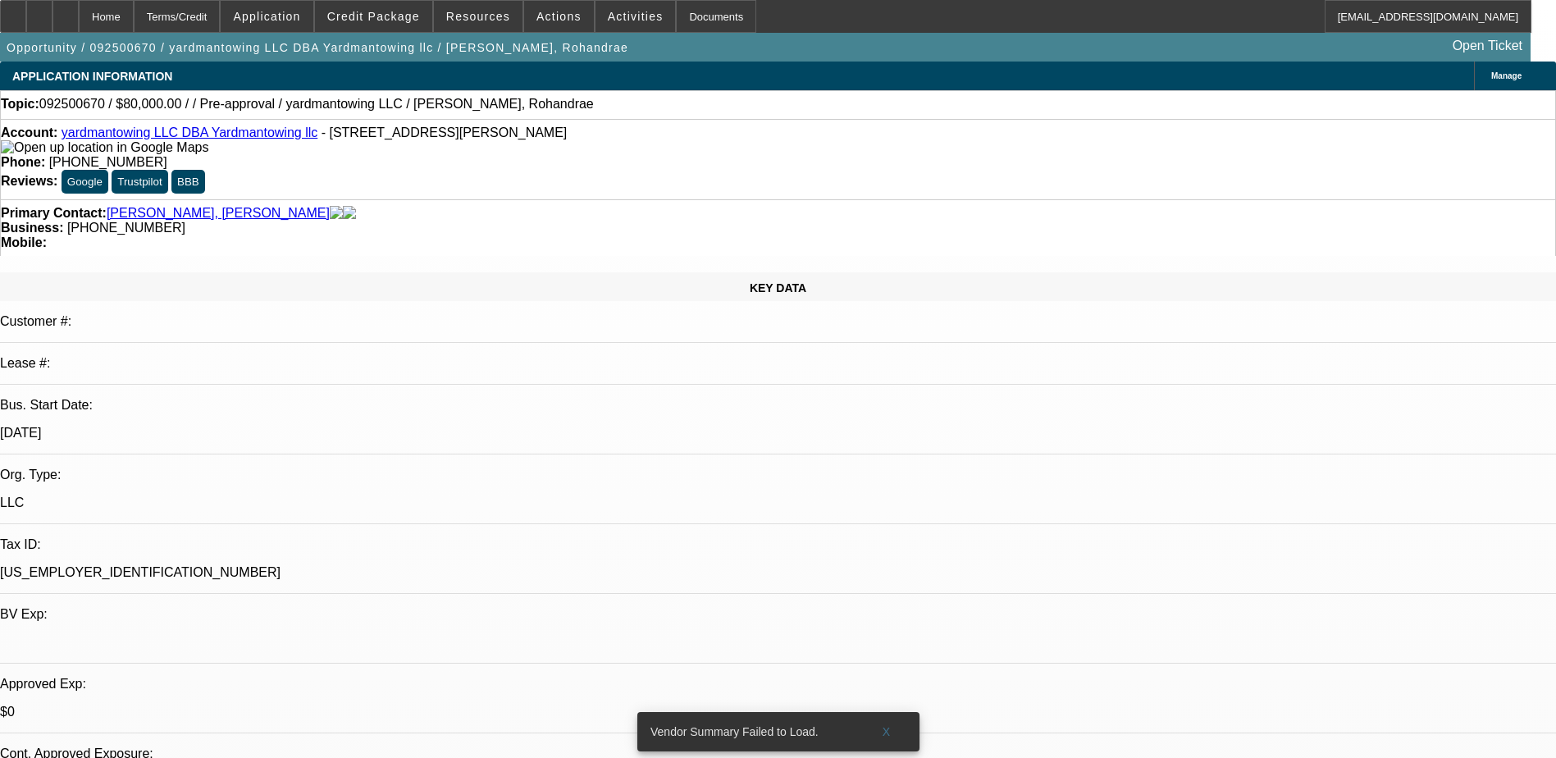
select select "4"
select select "0"
select select "2"
select select "0.1"
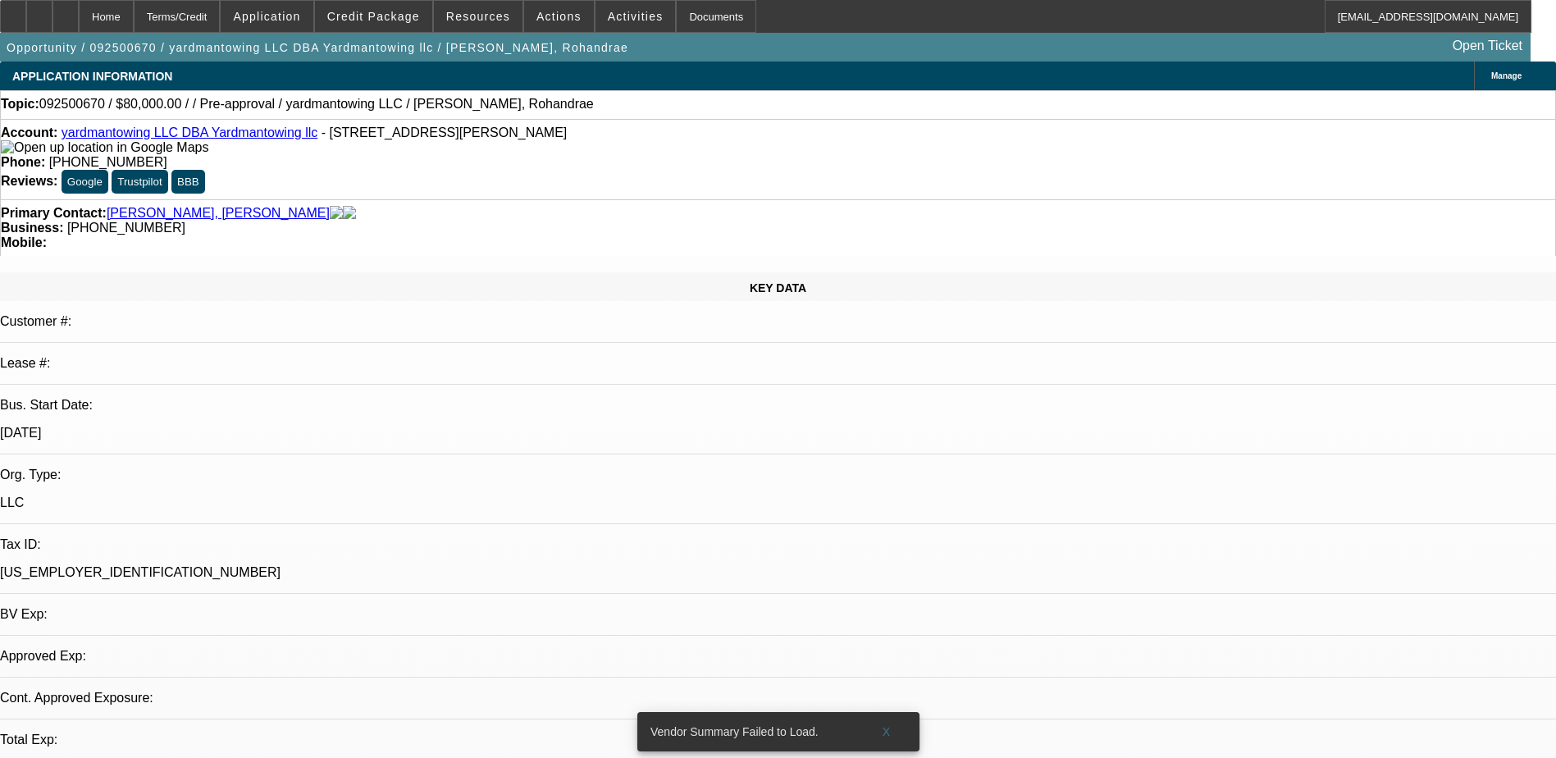
select select "4"
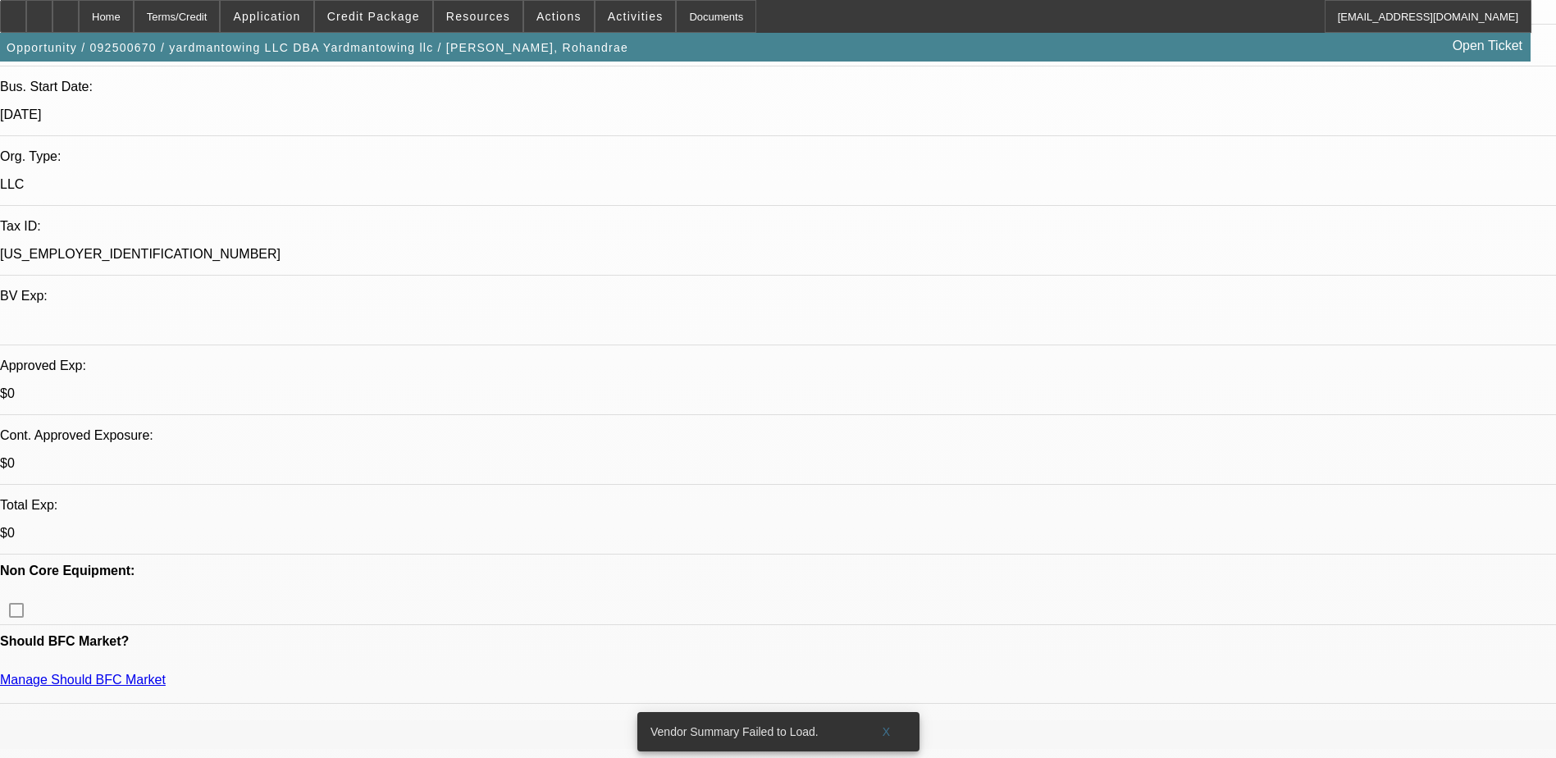
scroll to position [328, 0]
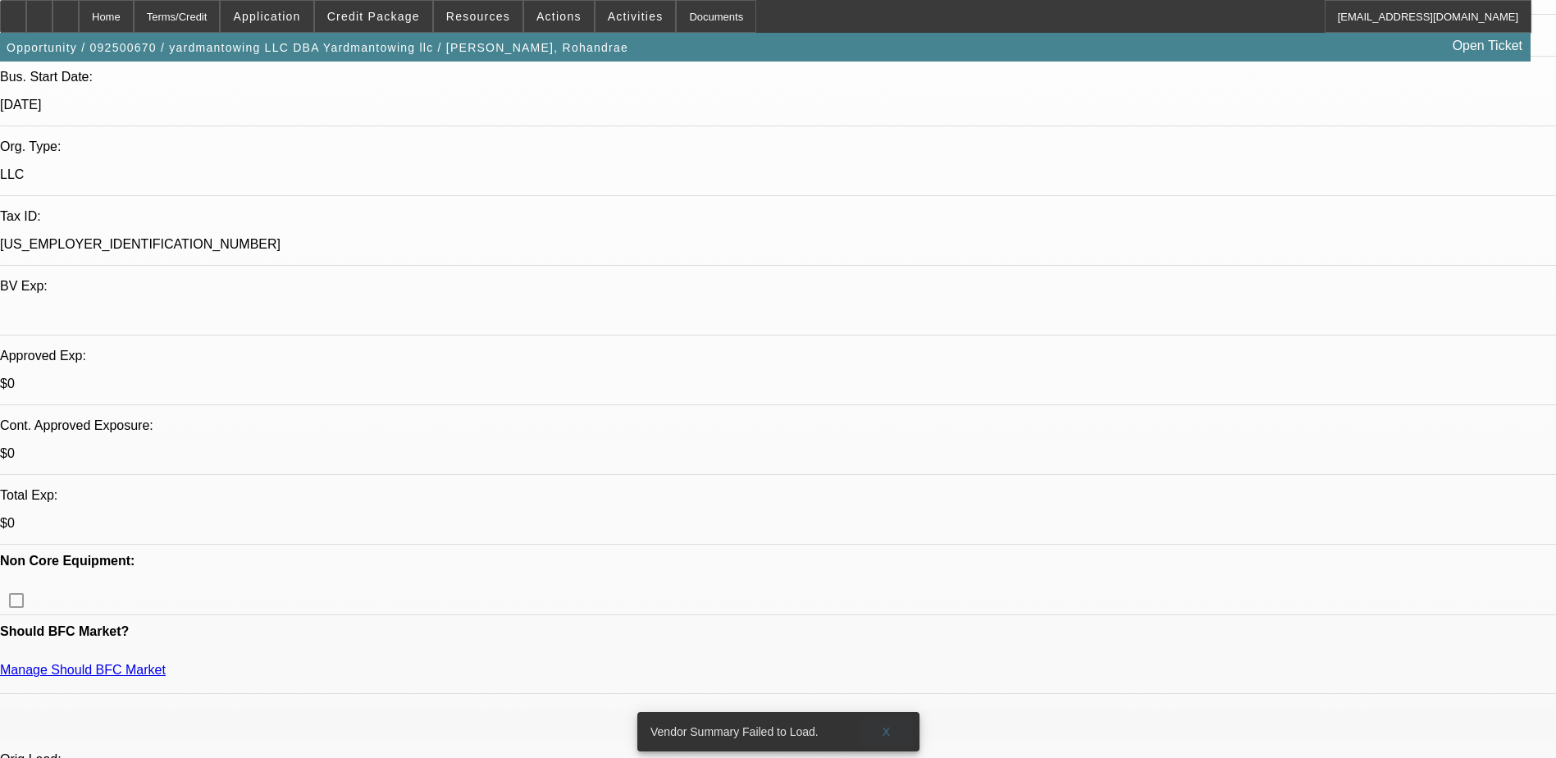
click at [882, 712] on span at bounding box center [887, 731] width 53 height 39
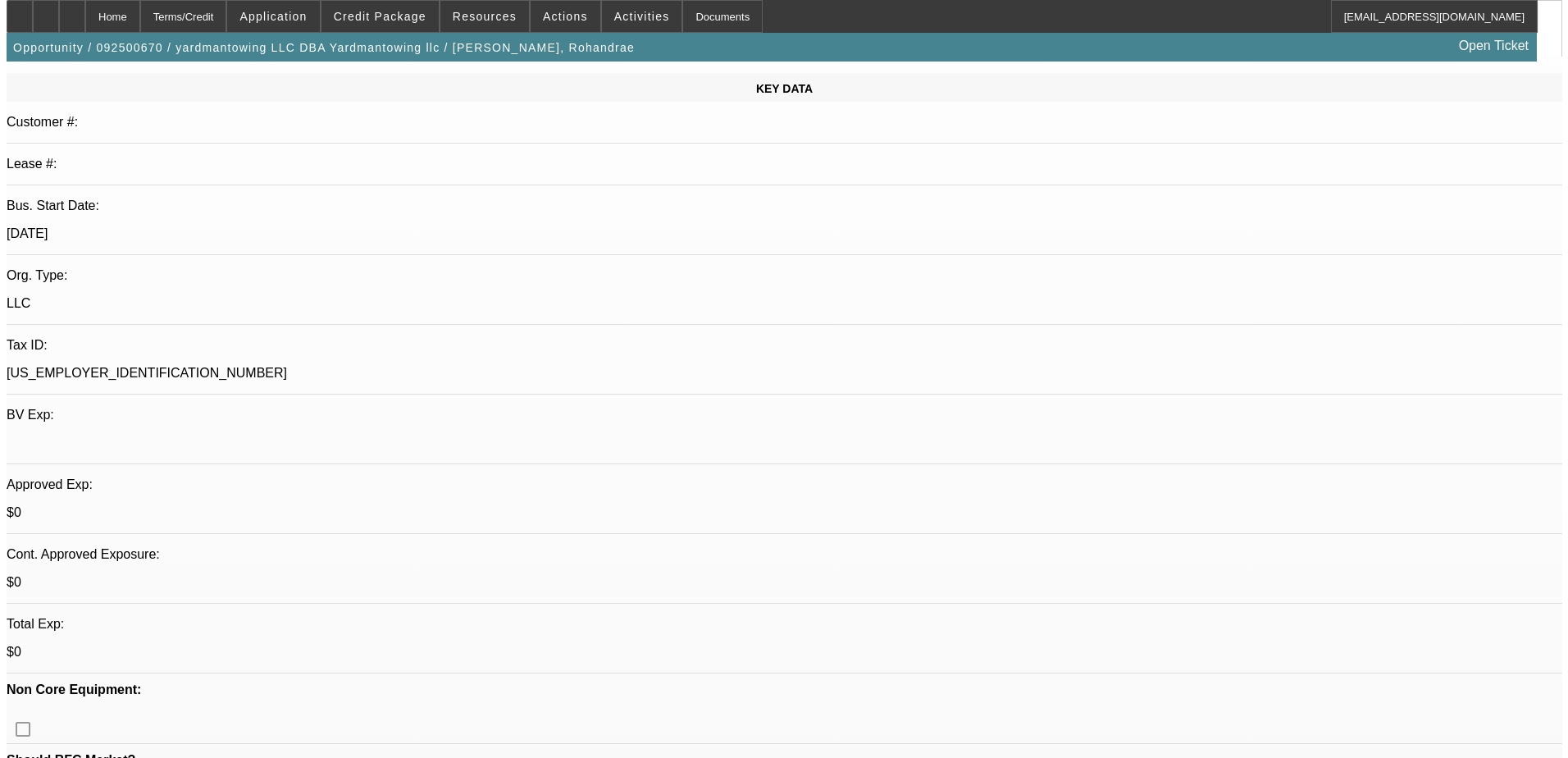
scroll to position [0, 0]
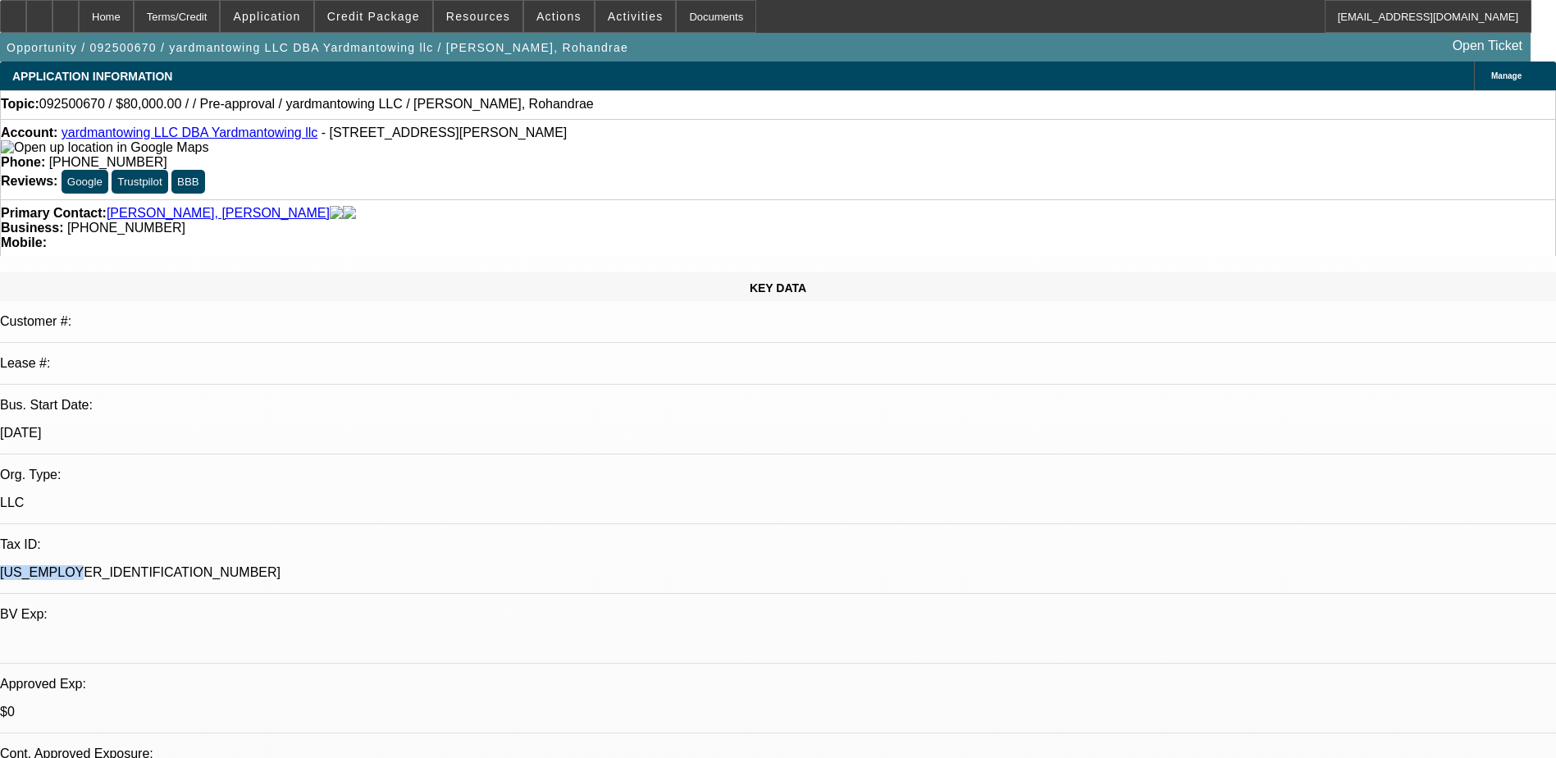
drag, startPoint x: 187, startPoint y: 336, endPoint x: 265, endPoint y: 336, distance: 77.9
click at [265, 565] on div "[US_EMPLOYER_IDENTIFICATION_NUMBER]" at bounding box center [778, 572] width 1556 height 15
click at [265, 565] on p "[US_EMPLOYER_IDENTIFICATION_NUMBER]" at bounding box center [778, 572] width 1556 height 15
drag, startPoint x: 257, startPoint y: 341, endPoint x: 189, endPoint y: 342, distance: 68.1
click at [189, 565] on div "[US_EMPLOYER_IDENTIFICATION_NUMBER]" at bounding box center [778, 572] width 1556 height 15
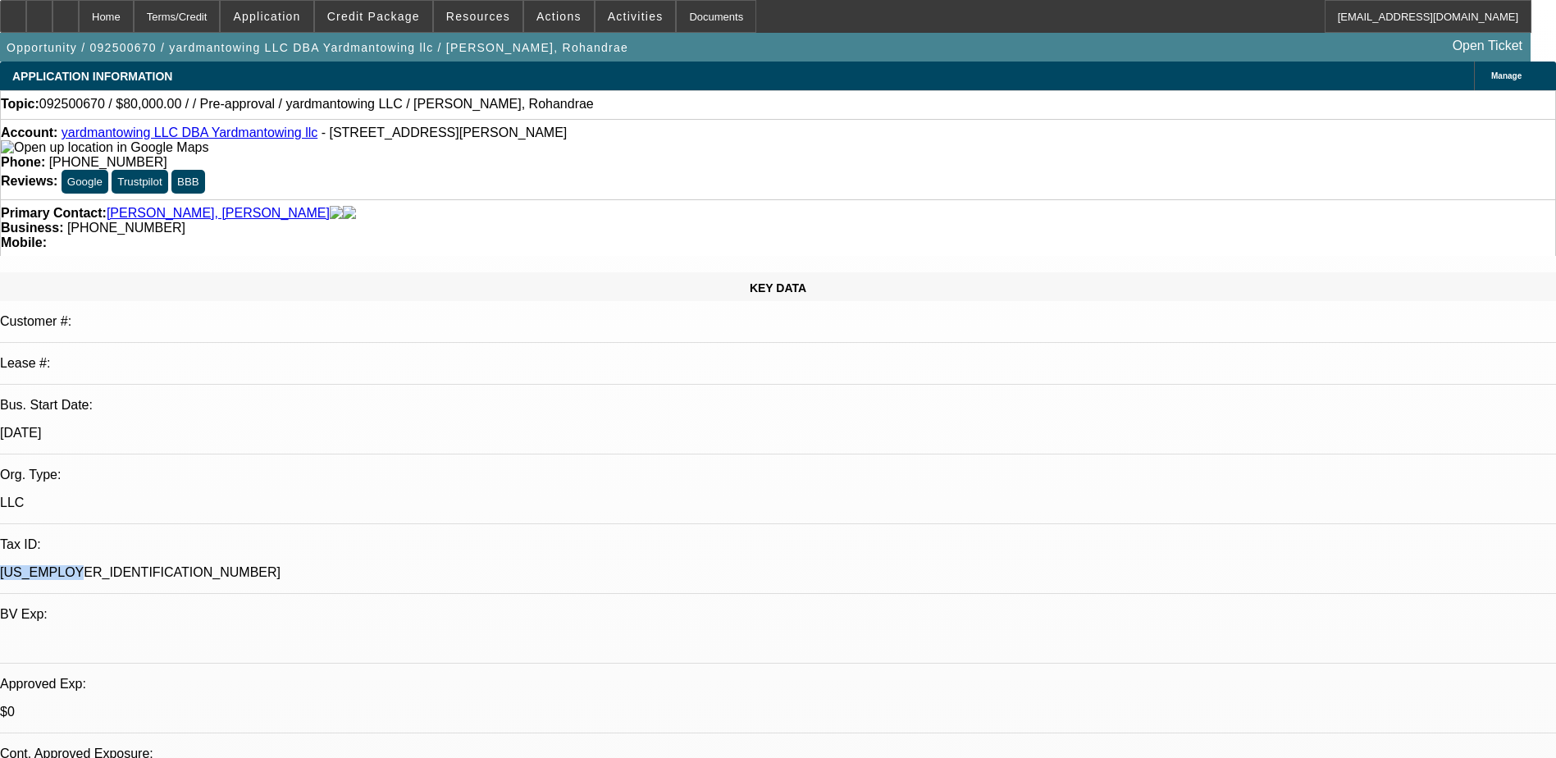
drag, startPoint x: 189, startPoint y: 342, endPoint x: 229, endPoint y: 342, distance: 40.2
copy p "[US_EMPLOYER_IDENTIFICATION_NUMBER]"
click at [286, 565] on p "[US_EMPLOYER_IDENTIFICATION_NUMBER]" at bounding box center [778, 572] width 1556 height 15
click at [399, 8] on span at bounding box center [373, 16] width 117 height 39
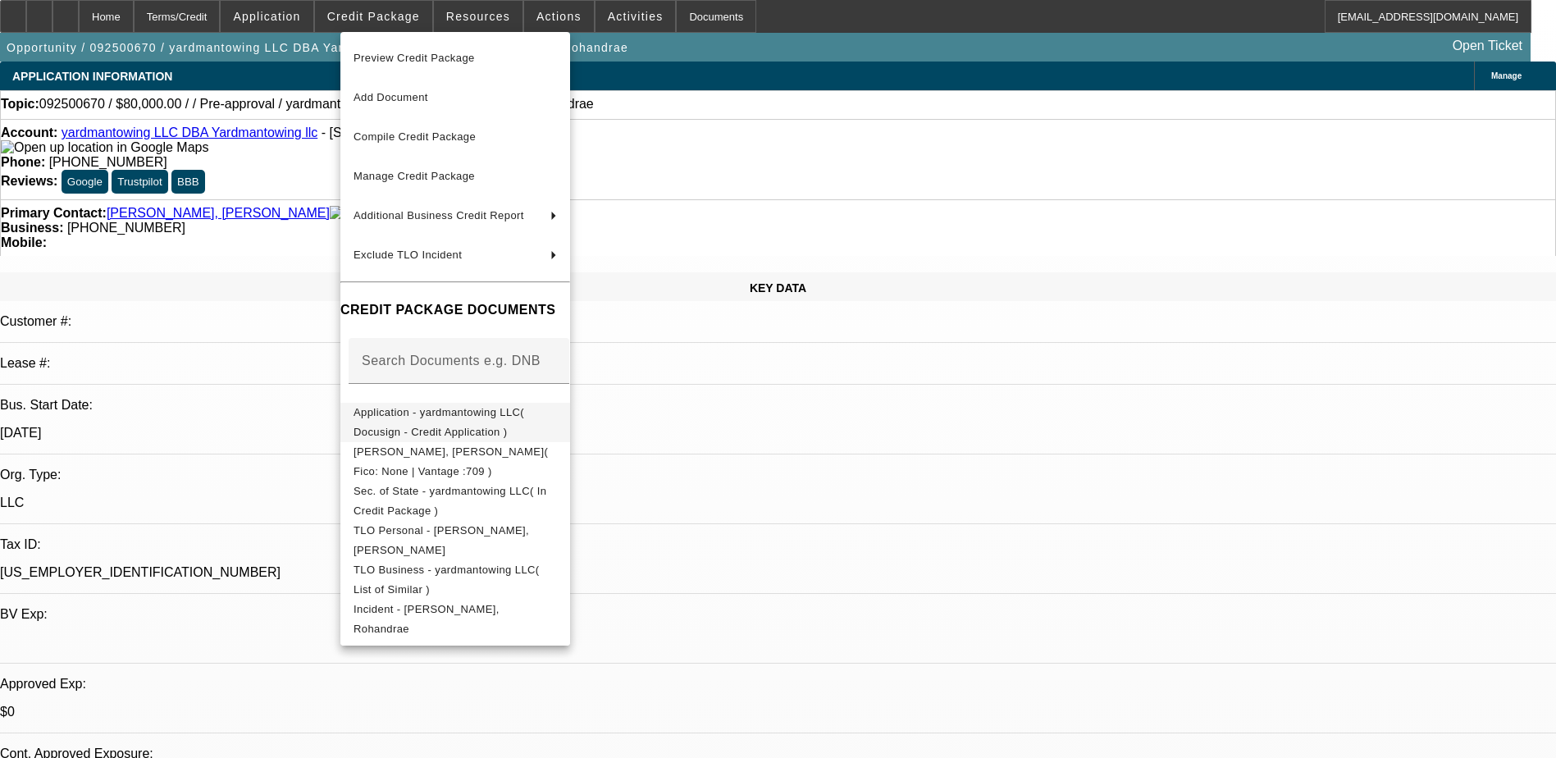
click at [496, 419] on span "Application - yardmantowing LLC( Docusign - Credit Application )" at bounding box center [439, 422] width 171 height 32
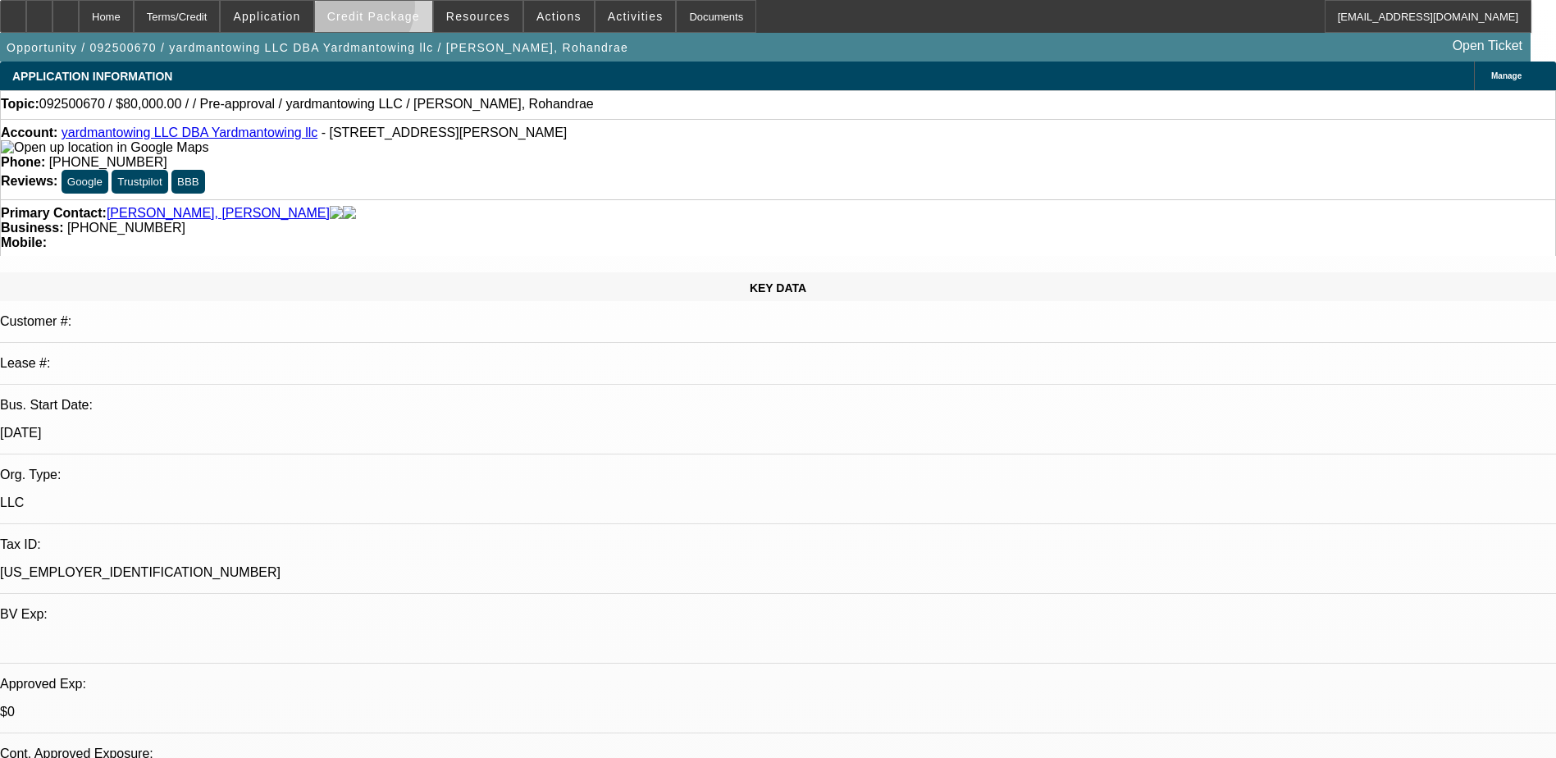
click at [381, 10] on span "Credit Package" at bounding box center [373, 16] width 93 height 13
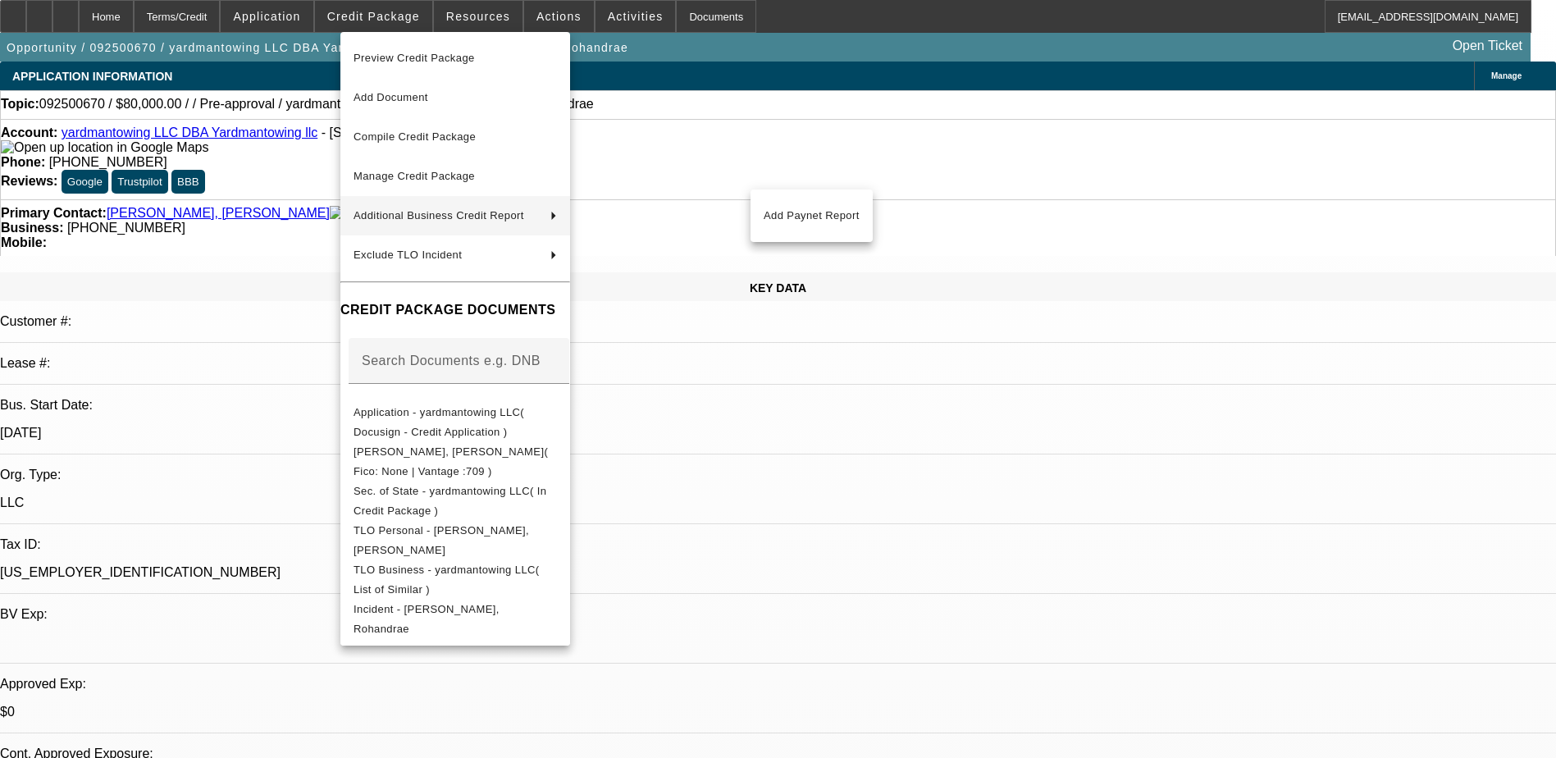
click at [430, 217] on span "Additional Business Credit Report" at bounding box center [439, 215] width 171 height 12
click at [802, 203] on button "Add Paynet Report" at bounding box center [812, 215] width 122 height 39
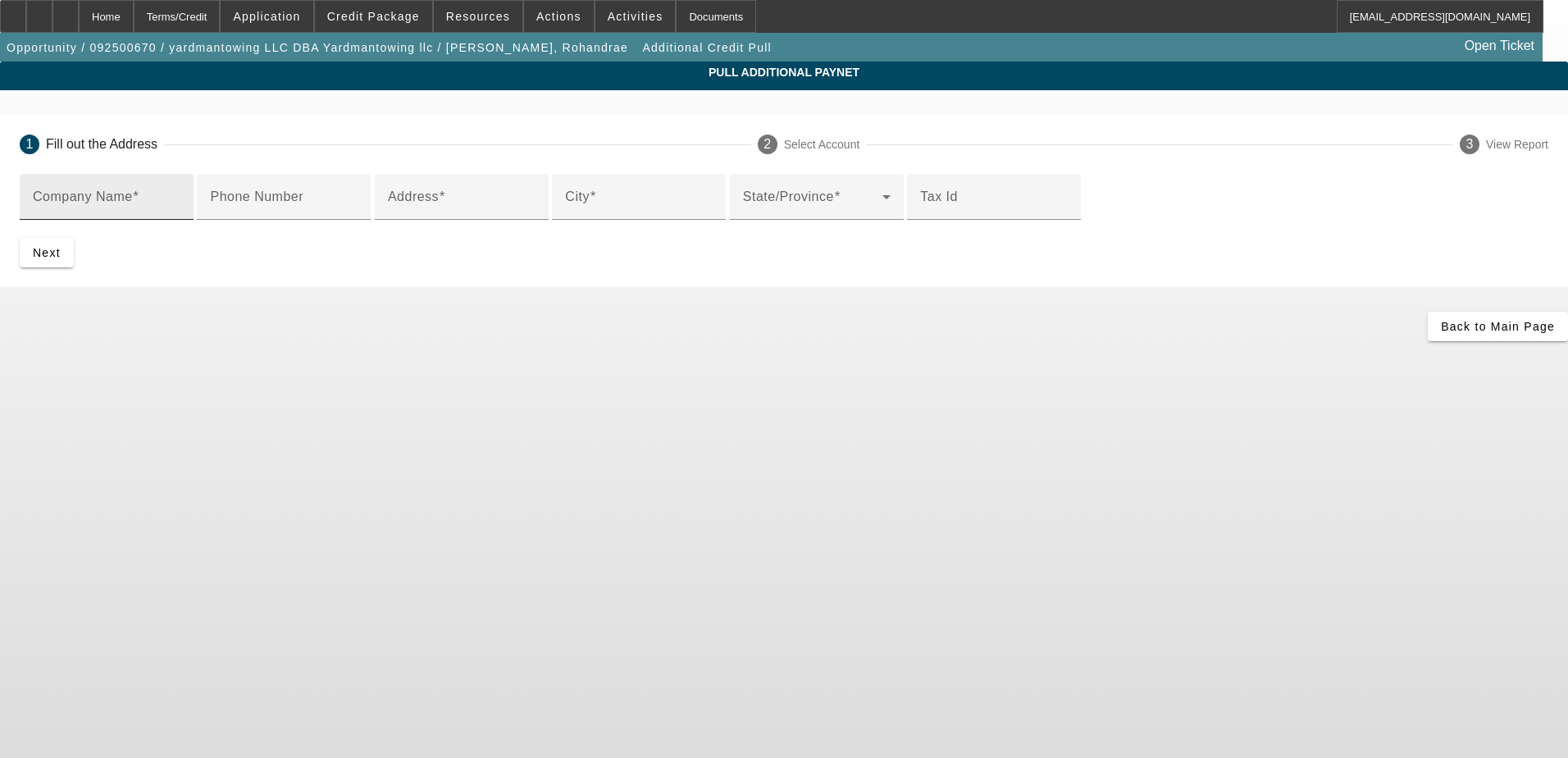
click at [133, 199] on mat-label "Company Name" at bounding box center [83, 197] width 100 height 14
click at [181, 199] on input "Company Name" at bounding box center [107, 204] width 148 height 20
type input "yardmantowing LLC"
click at [358, 213] on input "Phone Number" at bounding box center [284, 204] width 148 height 20
click at [463, 213] on input "Address" at bounding box center [462, 204] width 148 height 20
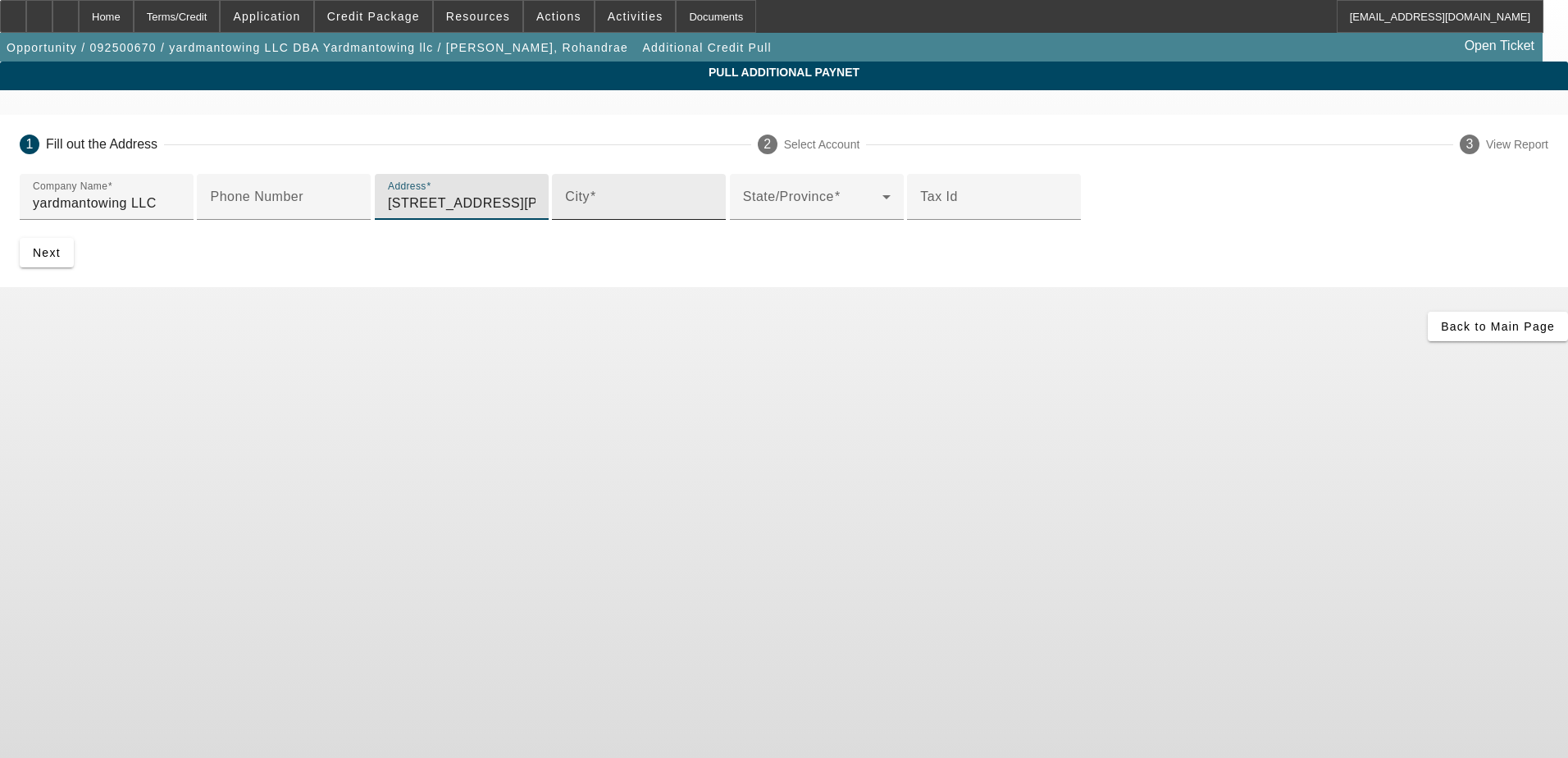
type input "6501 old marshall road"
click at [565, 220] on div "City" at bounding box center [639, 197] width 148 height 46
click at [565, 213] on input "City" at bounding box center [639, 204] width 148 height 20
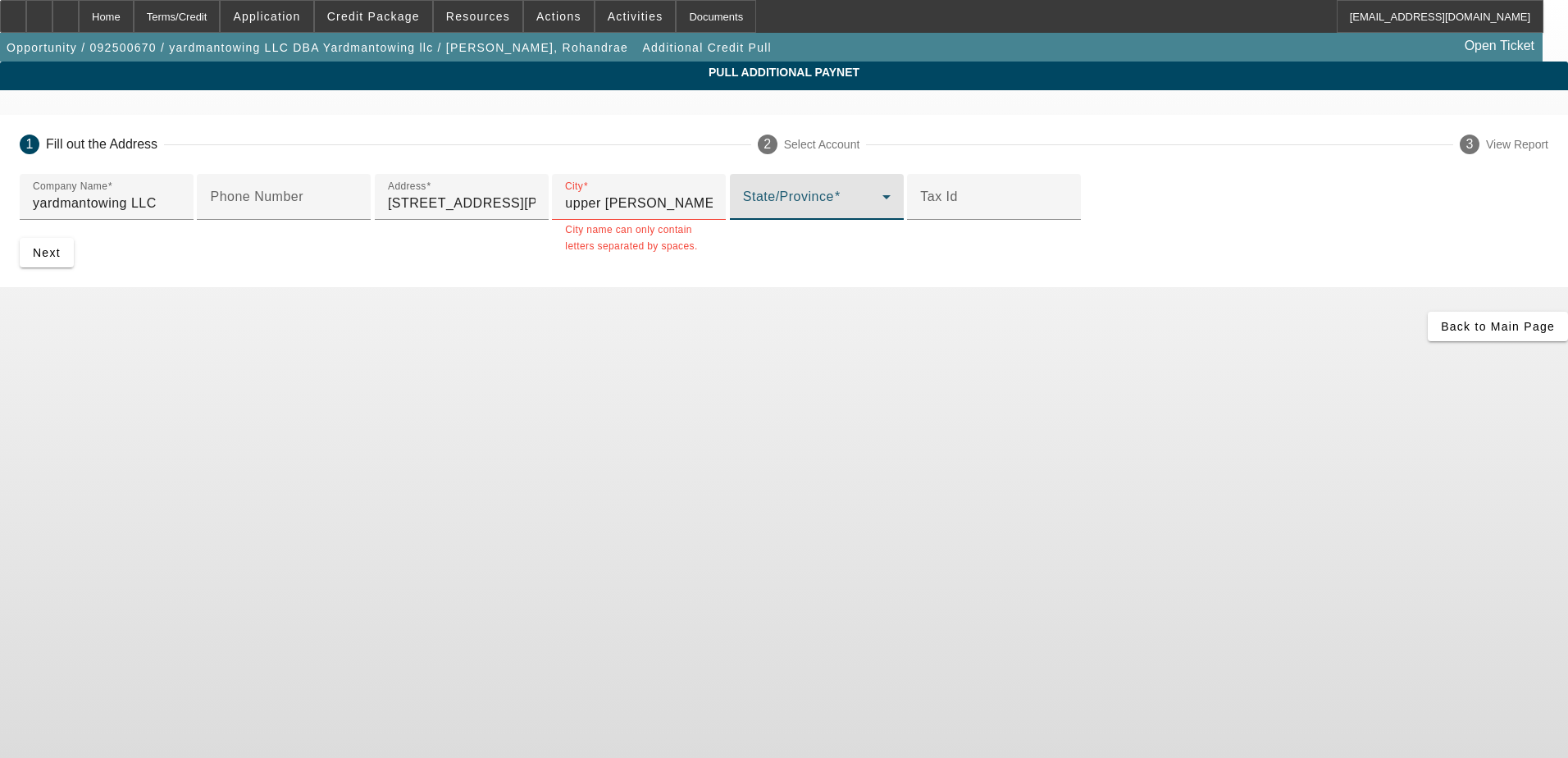
click at [743, 213] on span at bounding box center [811, 204] width 139 height 20
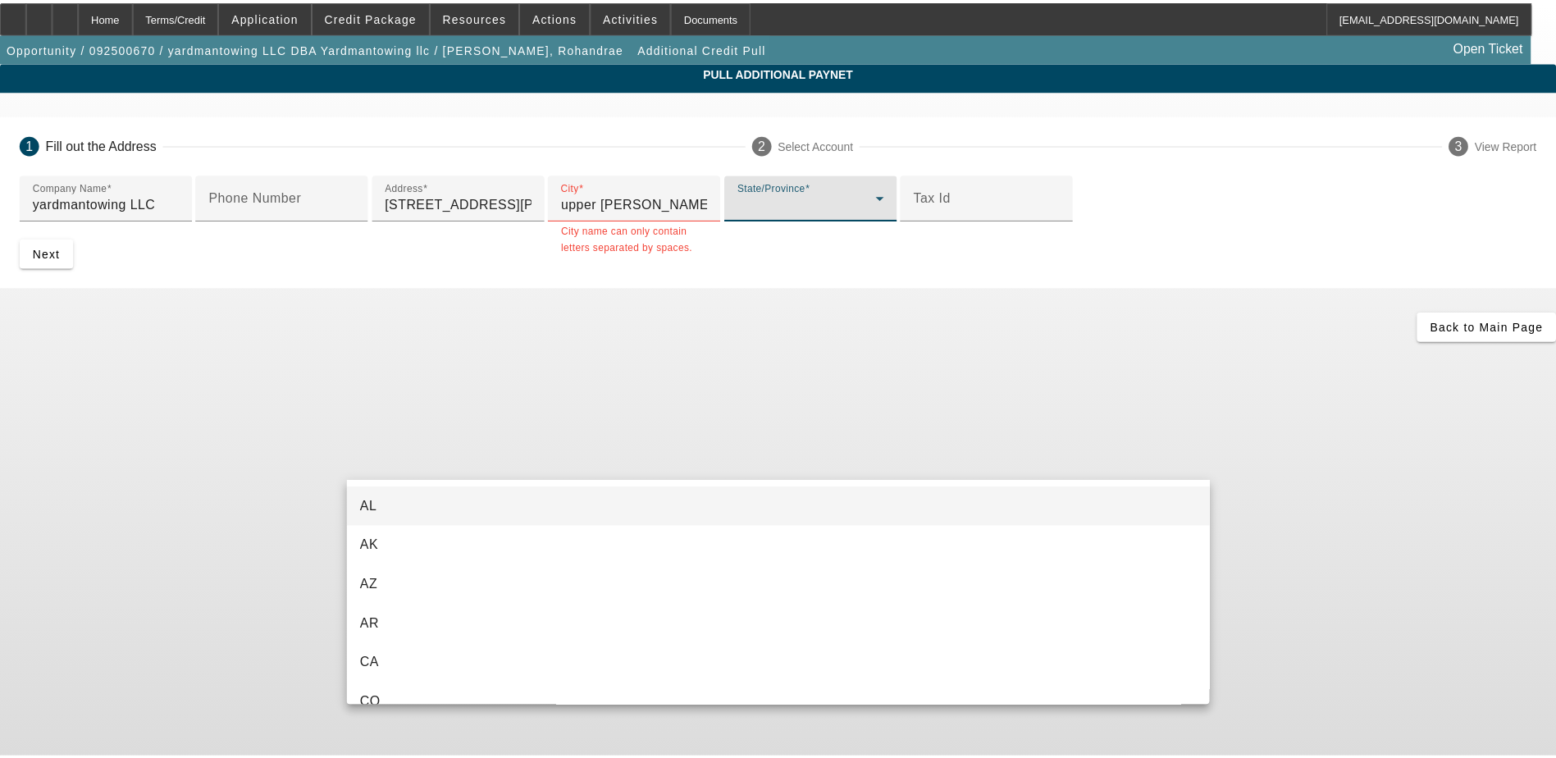
scroll to position [1317, 0]
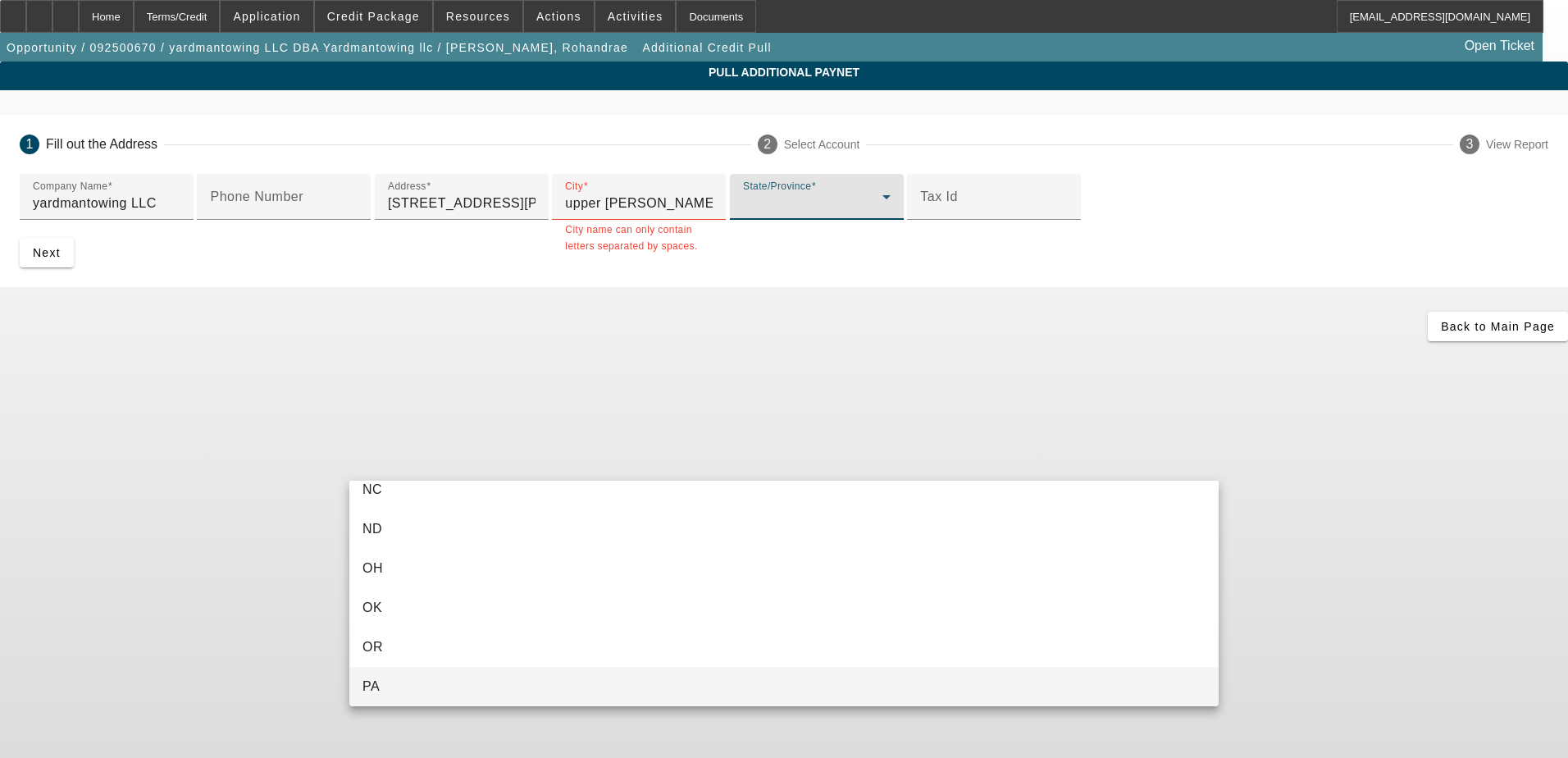
click at [395, 683] on mat-option "PA" at bounding box center [784, 686] width 869 height 39
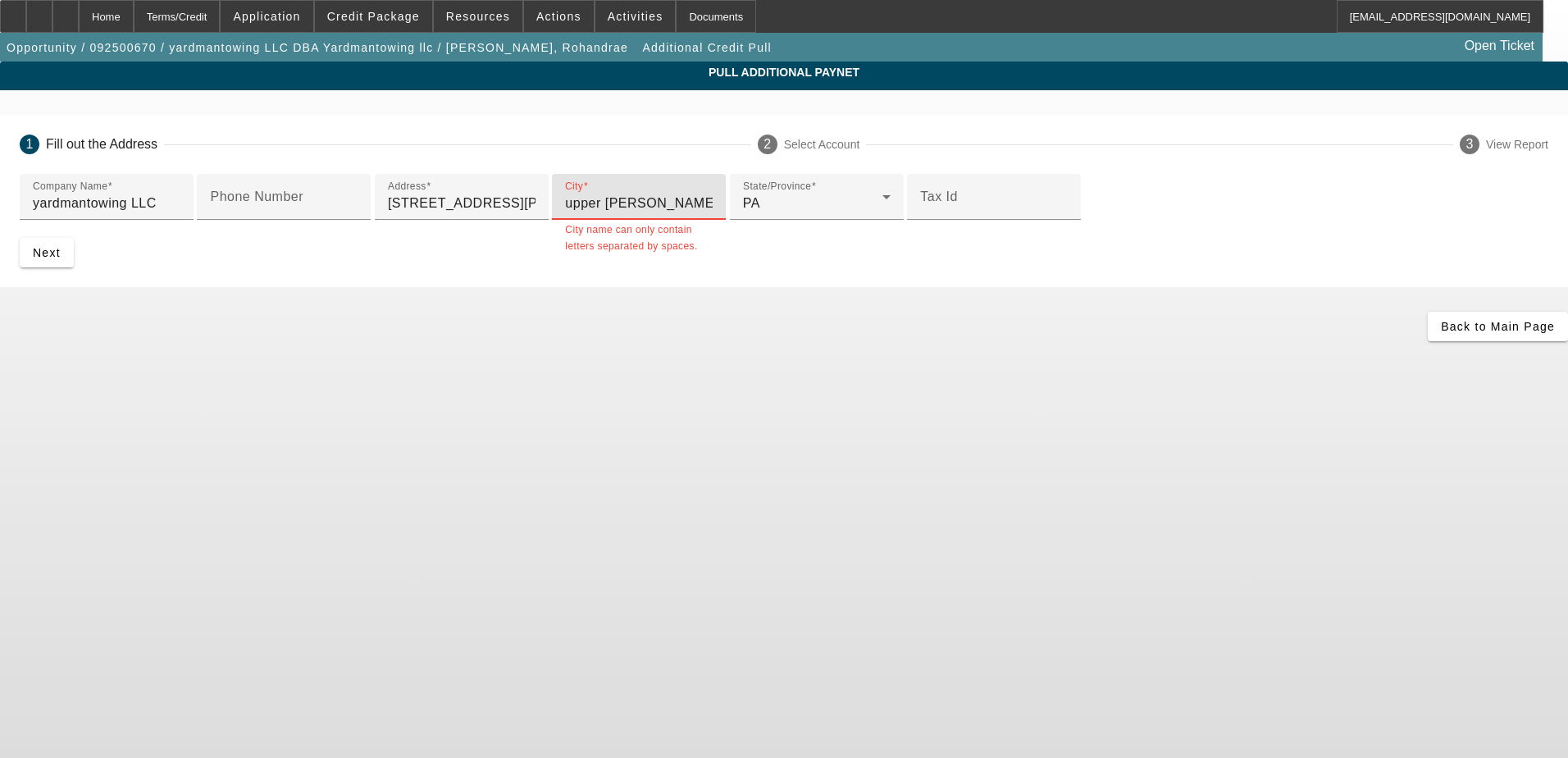
click at [565, 213] on input "upper darby" at bounding box center [639, 204] width 148 height 20
drag, startPoint x: 464, startPoint y: 396, endPoint x: 314, endPoint y: 395, distance: 150.0
click at [314, 341] on div "Pull Additional Paynet 1 Fill out the Address 2 Select Account 3 View Report Co…" at bounding box center [784, 202] width 1568 height 280
type input "Upper Darby"
click at [336, 287] on div "Company Name yardmantowing LLC Phone Number Address 6501 old marshall road City…" at bounding box center [784, 230] width 1568 height 113
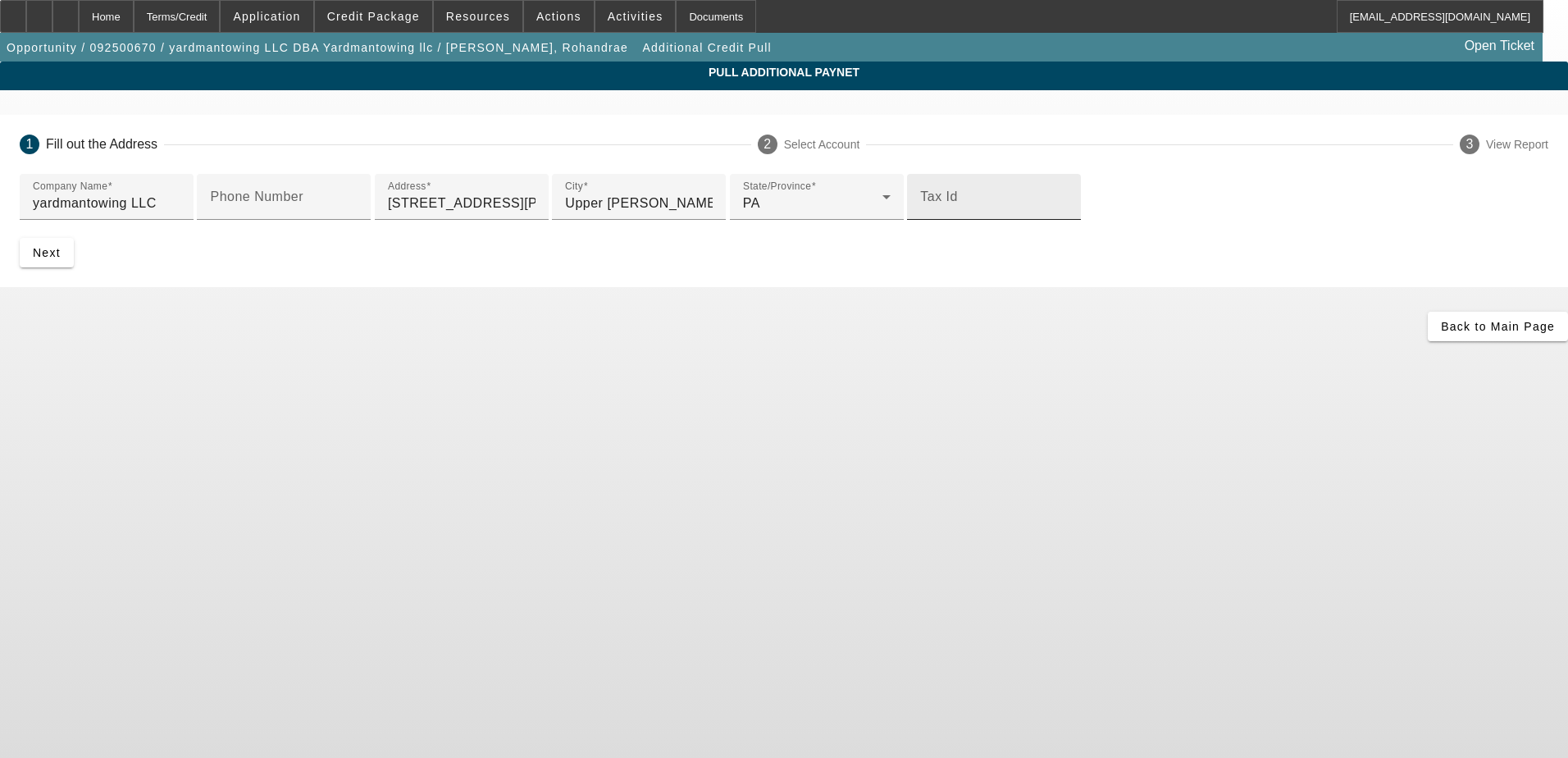
click at [920, 220] on div "Tax Id" at bounding box center [994, 197] width 148 height 46
drag, startPoint x: 400, startPoint y: 510, endPoint x: 385, endPoint y: 513, distance: 15.3
click at [920, 220] on div "Tax Id" at bounding box center [994, 197] width 148 height 46
paste input "[US_EMPLOYER_IDENTIFICATION_NUMBER]"
type input "[US_EMPLOYER_IDENTIFICATION_NUMBER]"
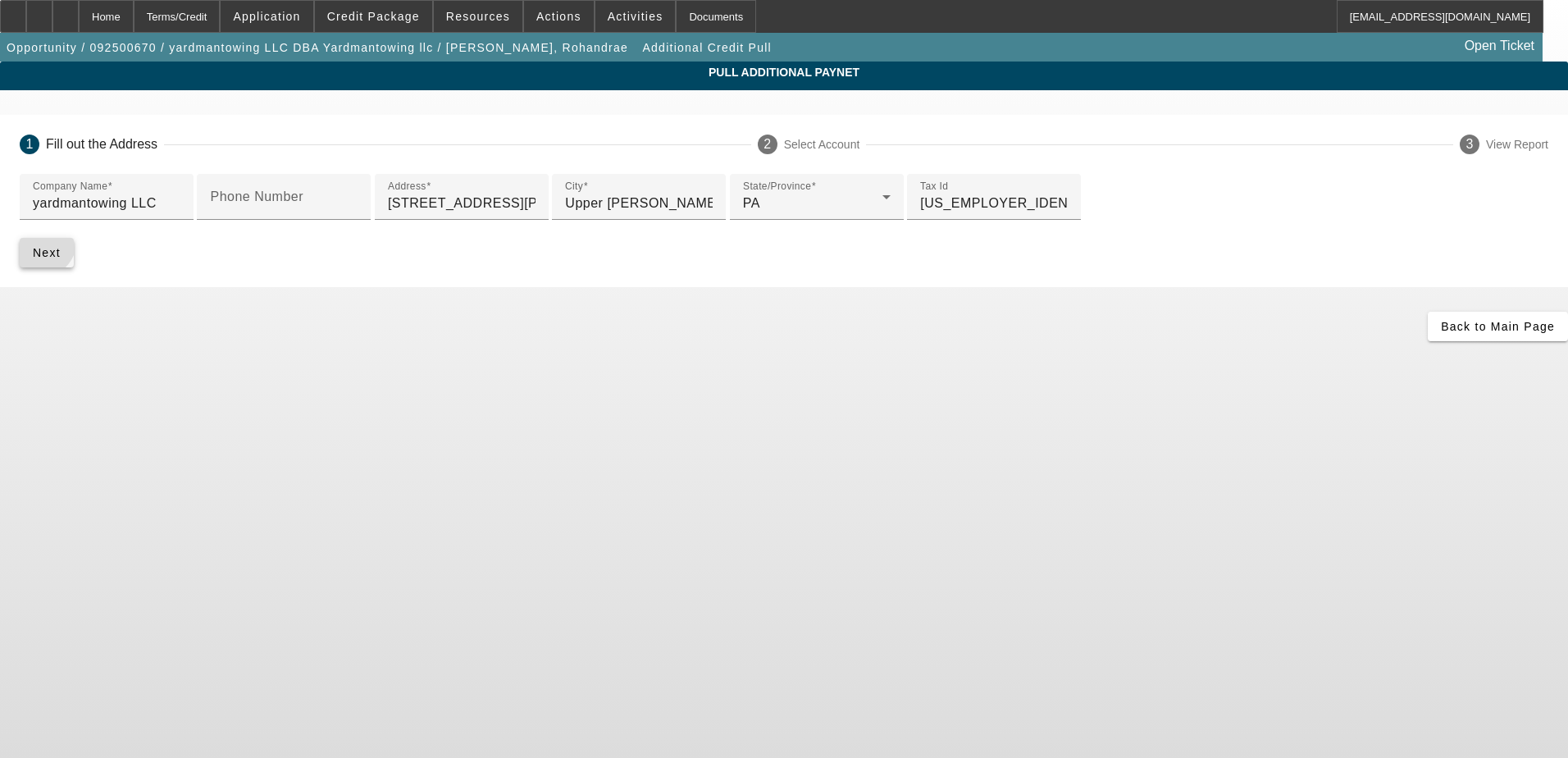
click at [74, 272] on span "submit" at bounding box center [47, 252] width 54 height 39
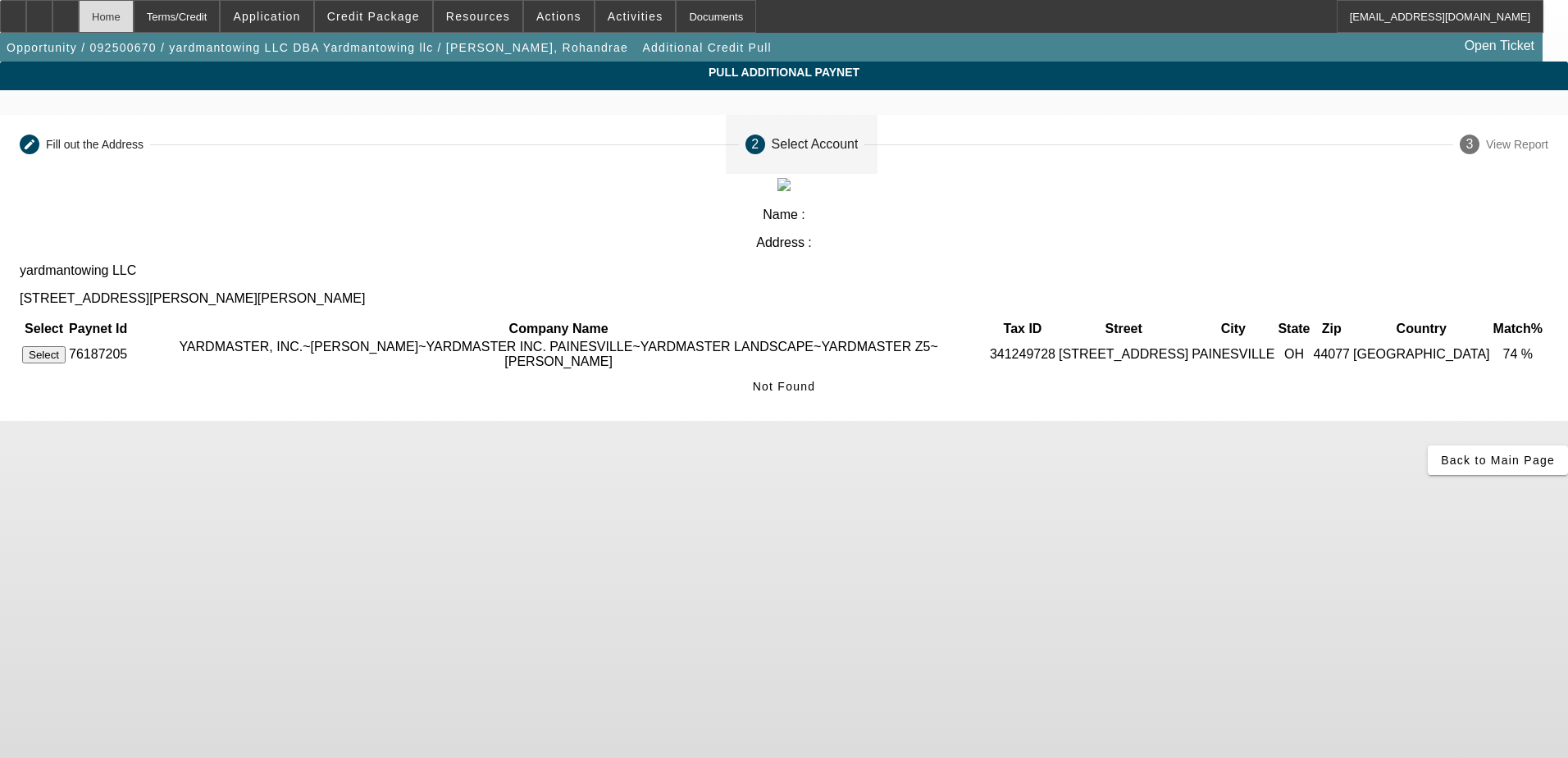
click at [134, 16] on div "Home" at bounding box center [106, 16] width 55 height 33
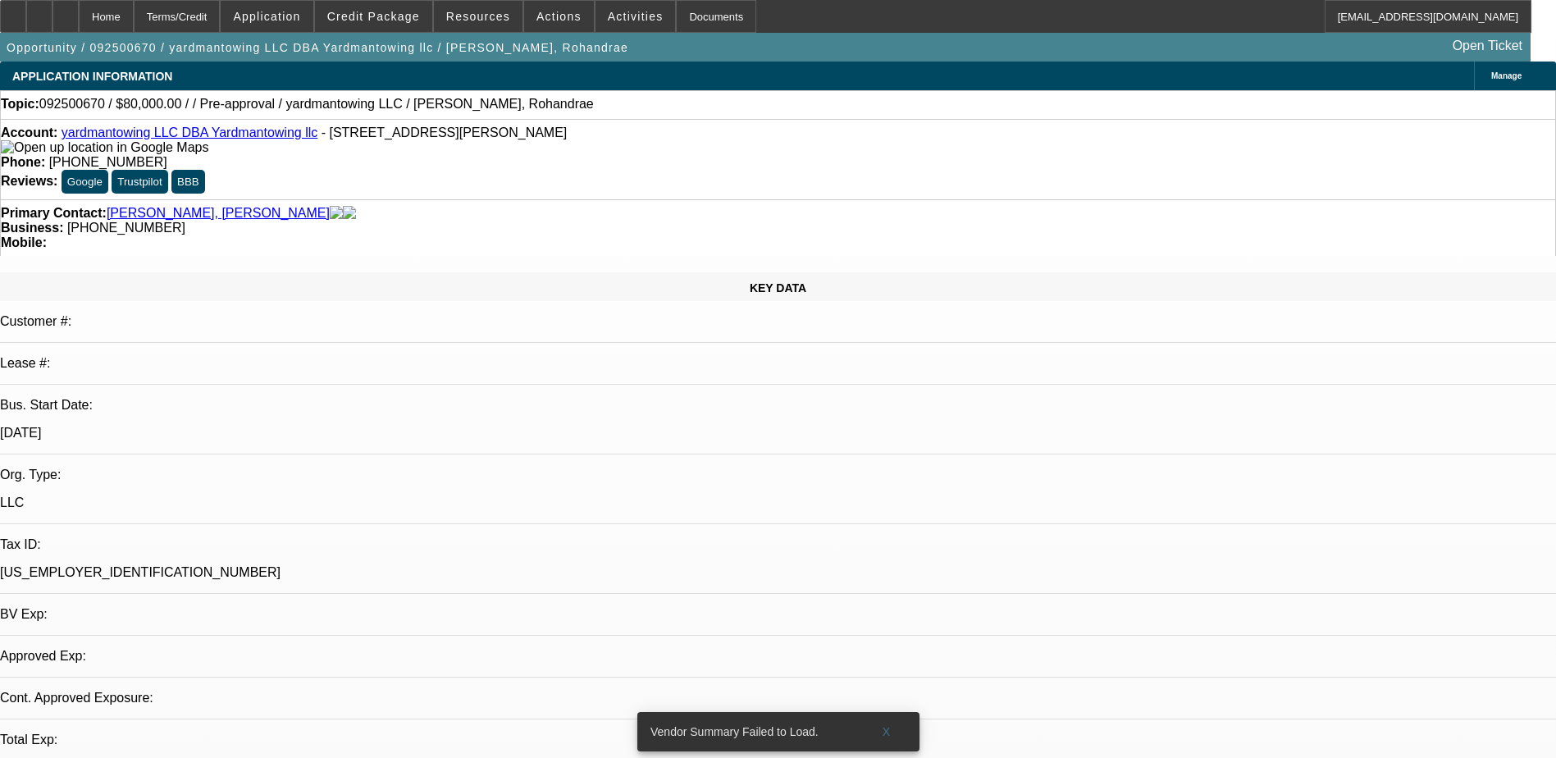
select select "0"
select select "2"
select select "0.1"
select select "4"
